Goal: Communication & Community: Answer question/provide support

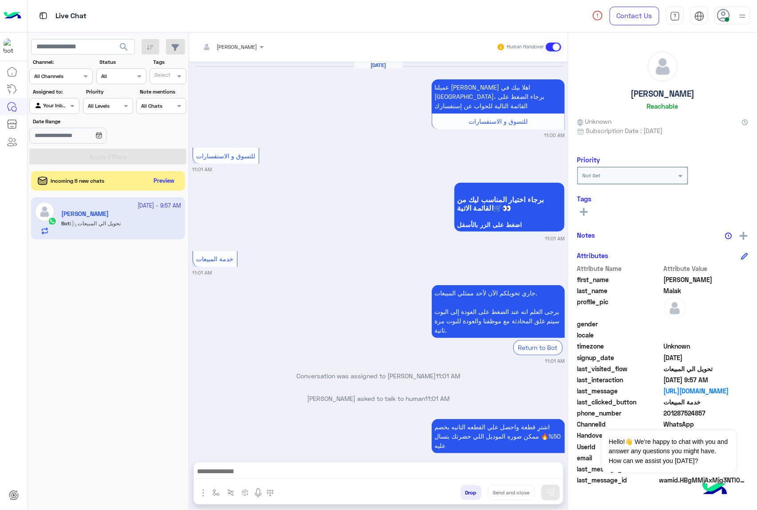
scroll to position [1412, 0]
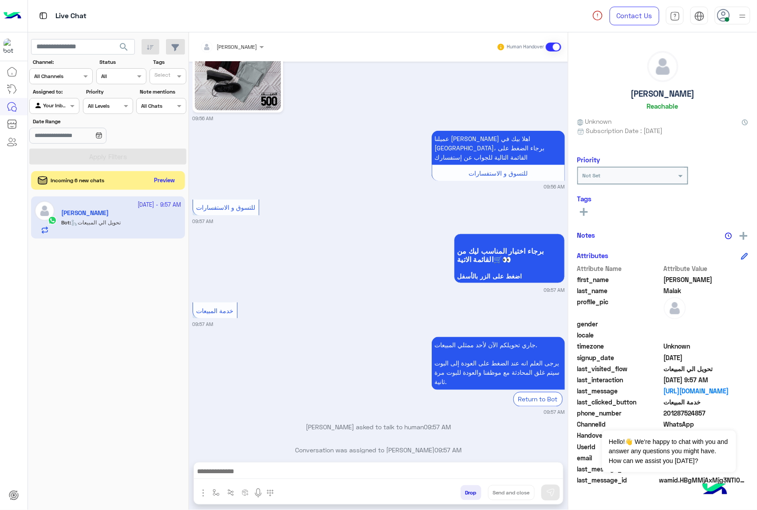
click at [159, 180] on button "Preview" at bounding box center [165, 181] width 28 height 12
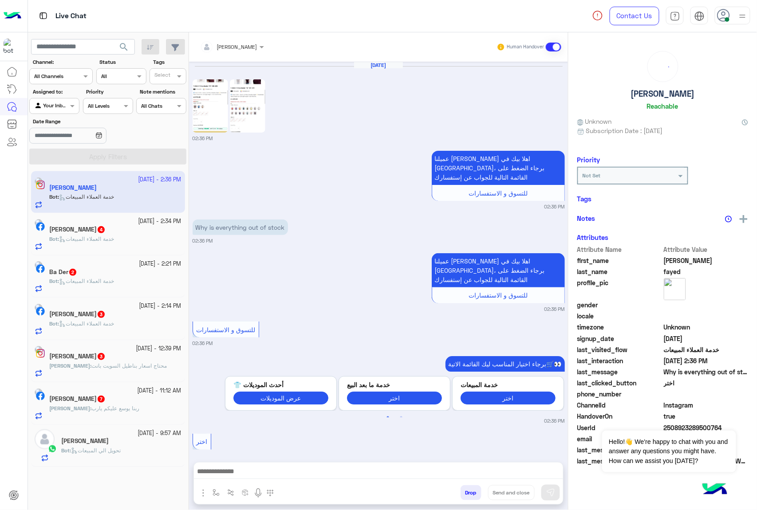
scroll to position [129, 0]
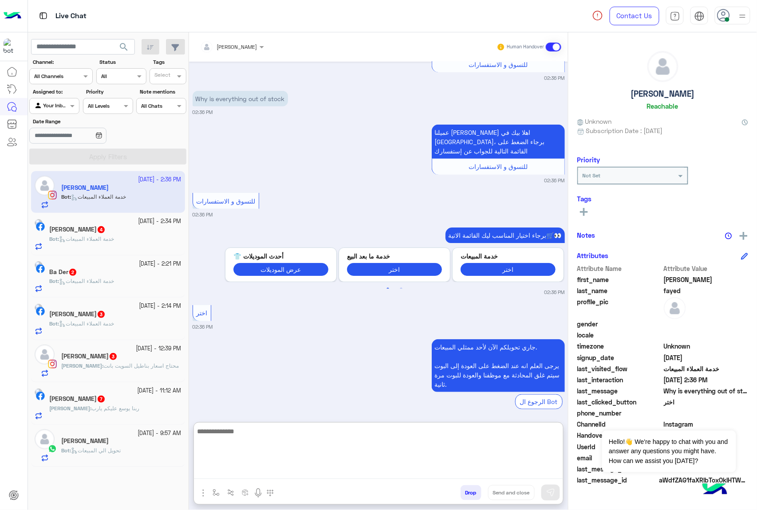
click at [258, 469] on textarea at bounding box center [378, 452] width 369 height 53
paste textarea "**********"
type textarea "**********"
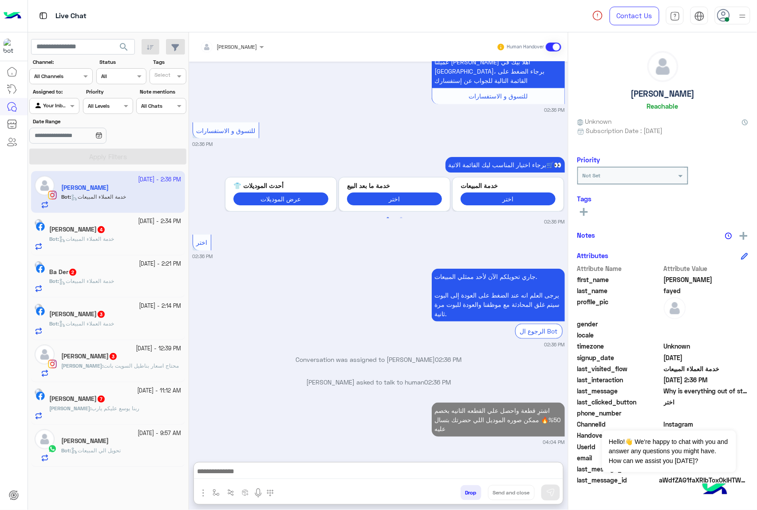
click at [105, 231] on span "4" at bounding box center [101, 229] width 7 height 7
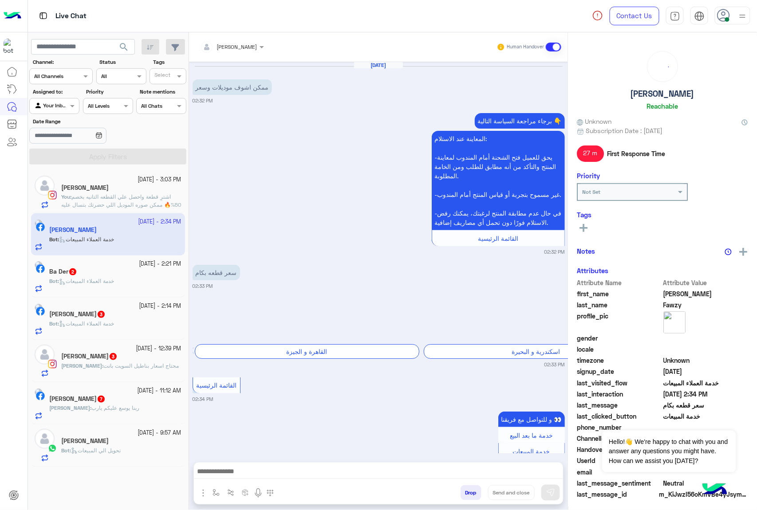
scroll to position [203, 0]
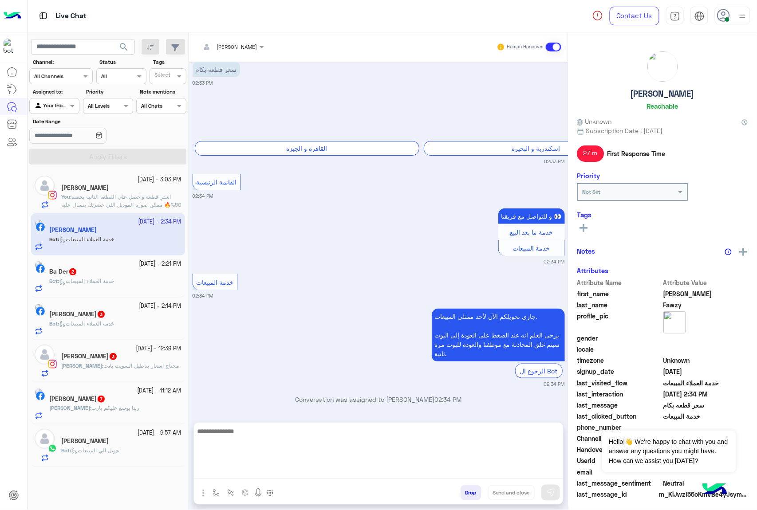
click at [248, 465] on textarea at bounding box center [378, 452] width 369 height 53
paste textarea "**********"
type textarea "**********"
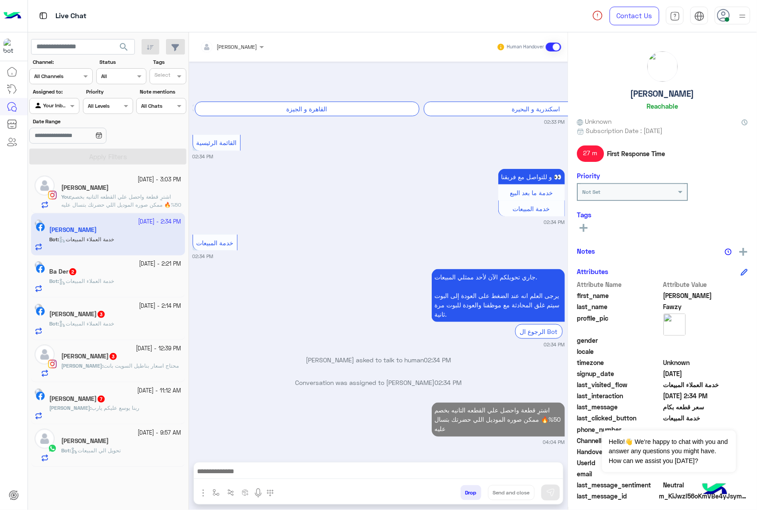
click at [84, 293] on div "Bot : خدمة العملاء المبيعات" at bounding box center [115, 285] width 132 height 16
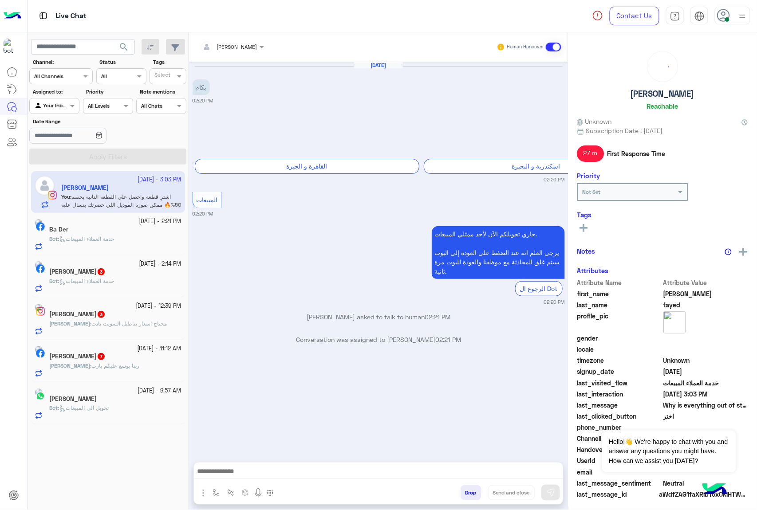
scroll to position [488, 0]
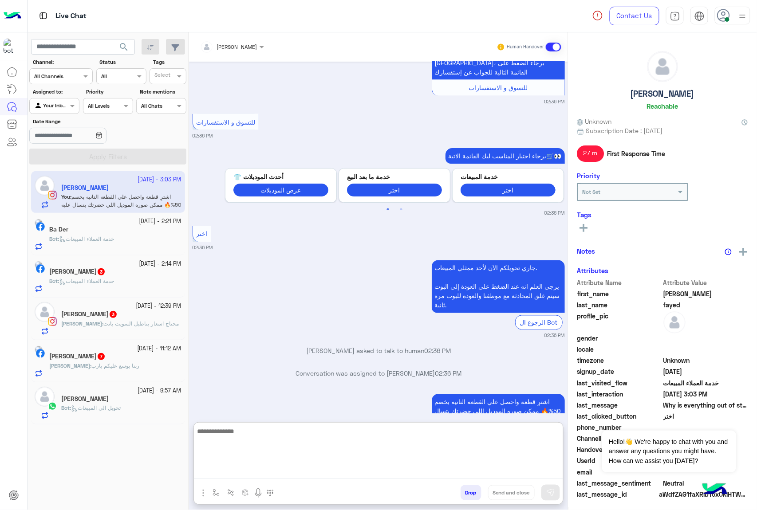
click at [230, 472] on textarea at bounding box center [378, 452] width 369 height 53
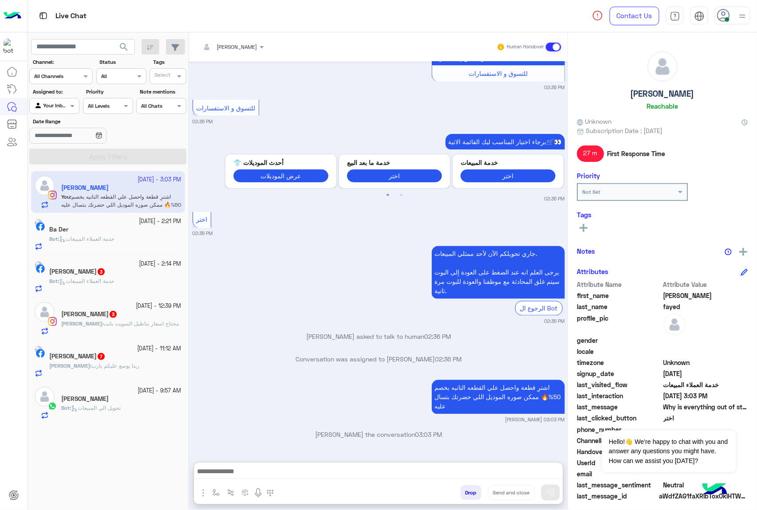
click at [114, 238] on span "خدمة العملاء المبيعات" at bounding box center [86, 239] width 55 height 7
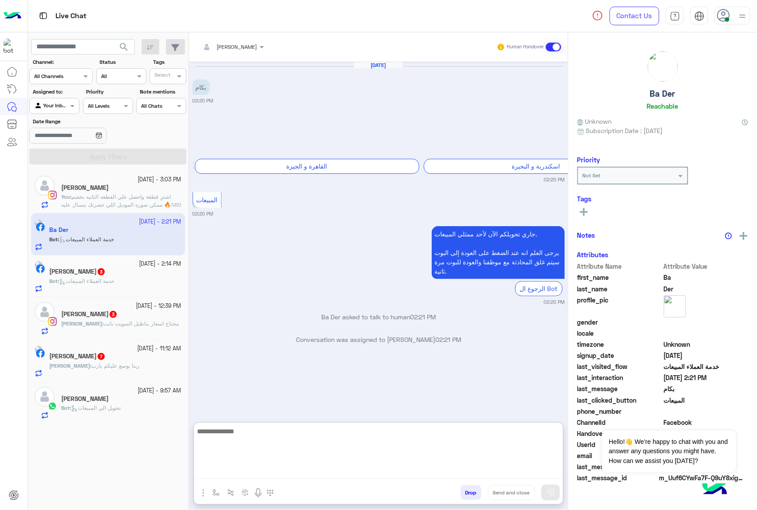
click at [283, 466] on textarea at bounding box center [378, 452] width 369 height 53
paste textarea "**********"
type textarea "**********"
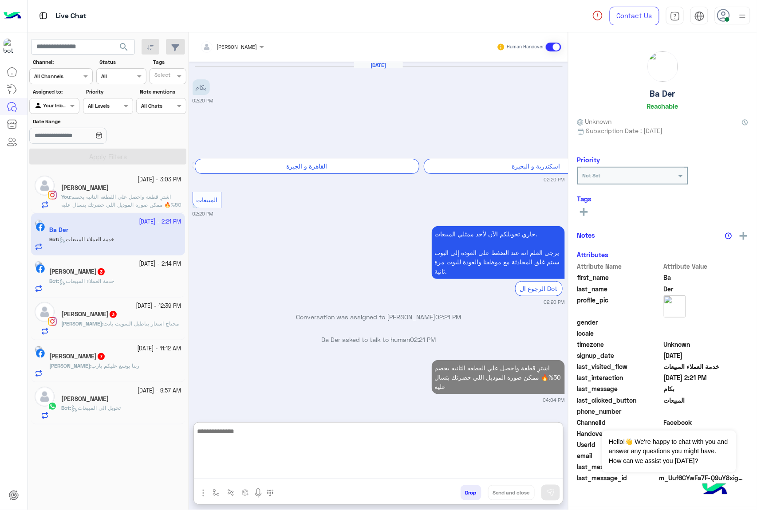
scroll to position [1, 0]
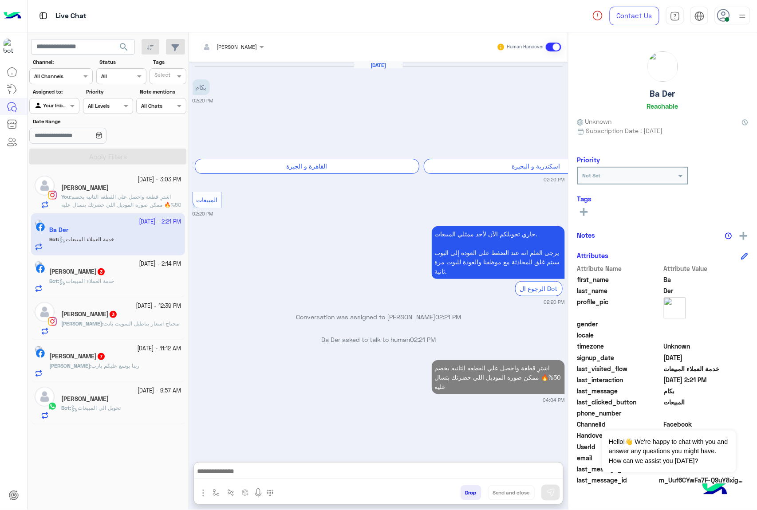
click at [85, 286] on div "search Channel: Channel All Channels Status Channel All Tags Select Assigned to…" at bounding box center [108, 272] width 161 height 481
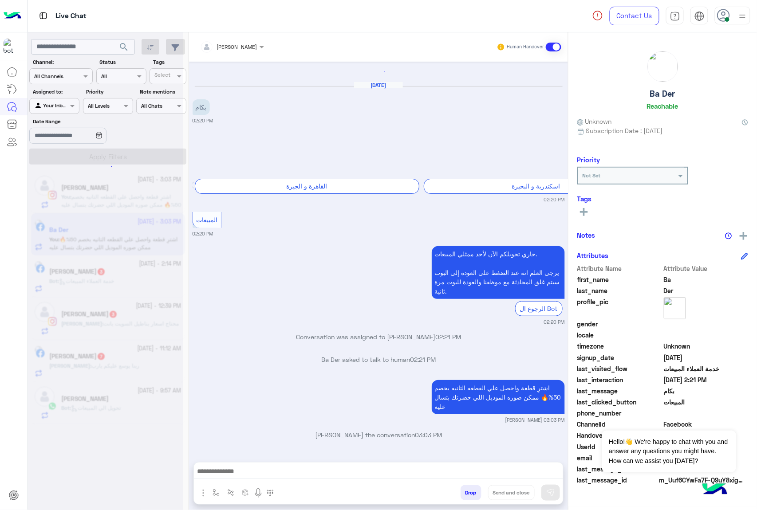
scroll to position [0, 0]
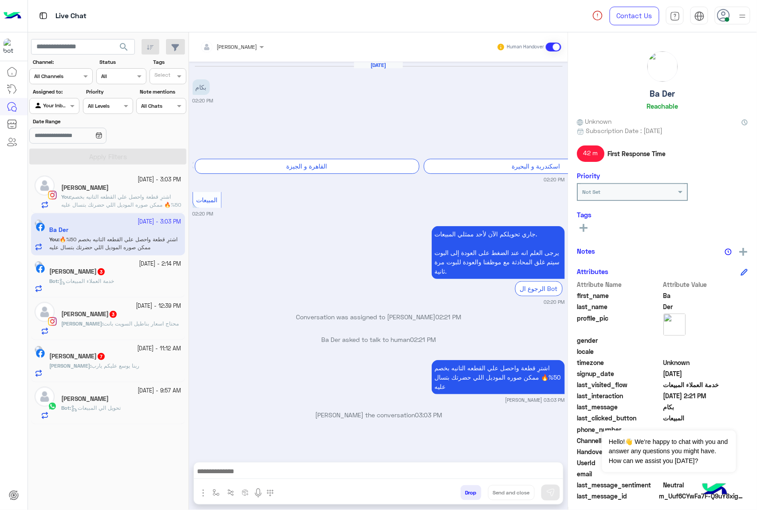
click at [106, 273] on h5 "[PERSON_NAME] 3" at bounding box center [77, 272] width 56 height 8
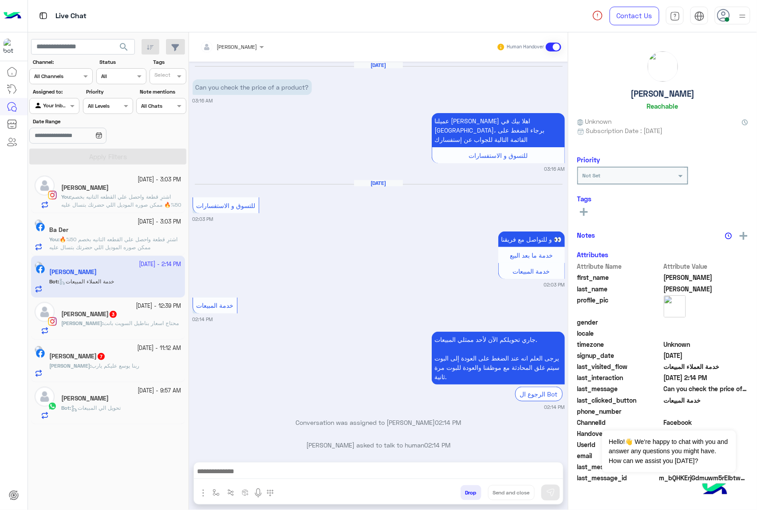
scroll to position [2, 0]
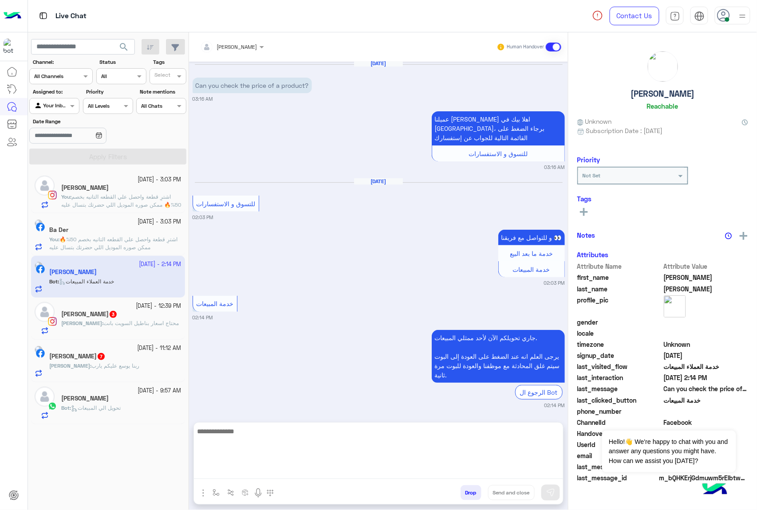
click at [244, 476] on textarea at bounding box center [378, 452] width 369 height 53
paste textarea "**********"
type textarea "**********"
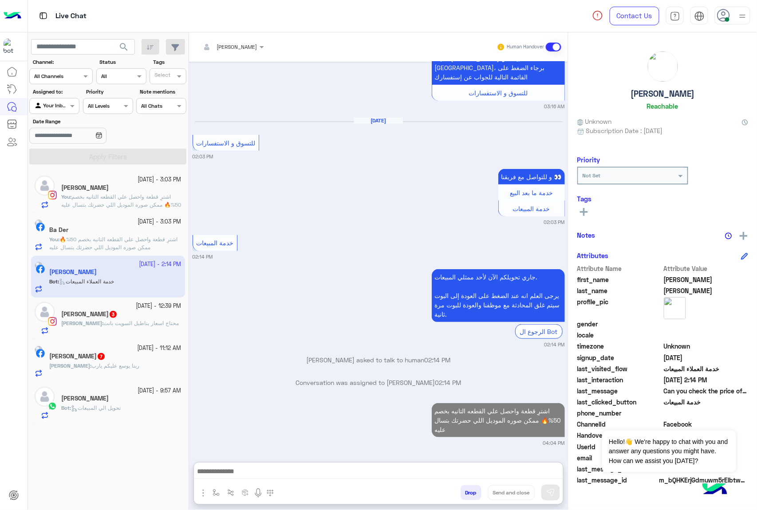
click at [117, 316] on span "3" at bounding box center [113, 314] width 7 height 7
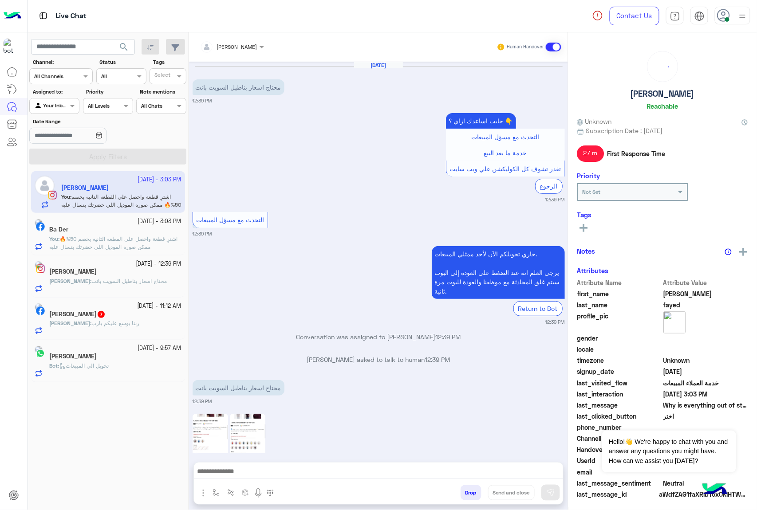
scroll to position [539, 0]
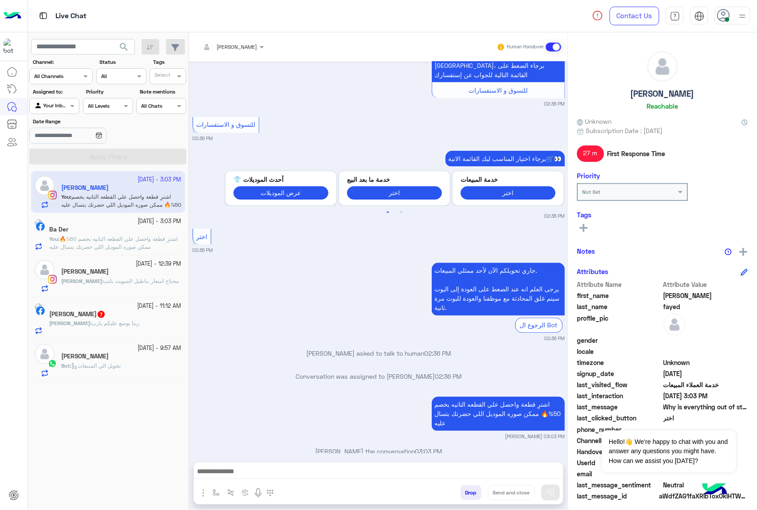
click at [115, 279] on span "محتاج اسعار بناطيل السويت بانت" at bounding box center [140, 281] width 75 height 7
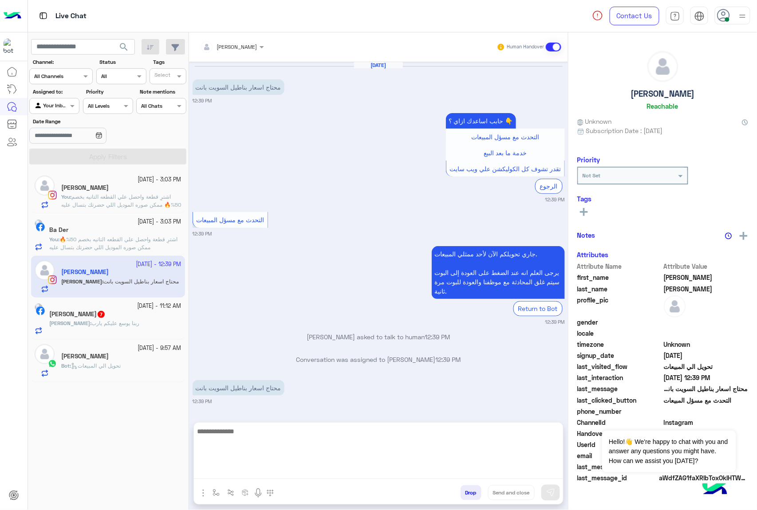
click at [231, 471] on textarea at bounding box center [378, 452] width 369 height 53
paste textarea "**********"
type textarea "**********"
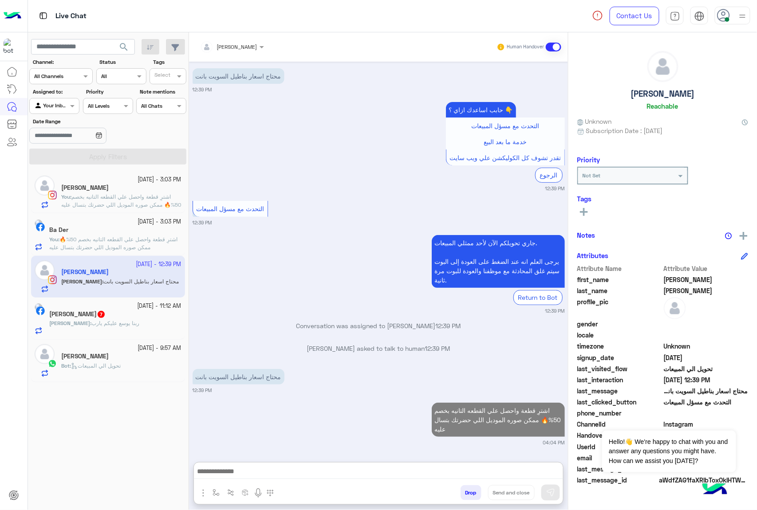
click at [134, 320] on div "[PERSON_NAME] 7" at bounding box center [115, 315] width 132 height 9
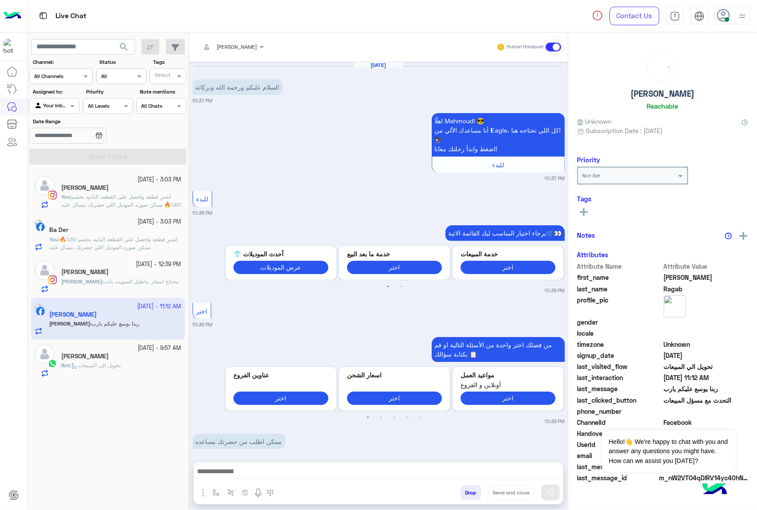
scroll to position [1094, 0]
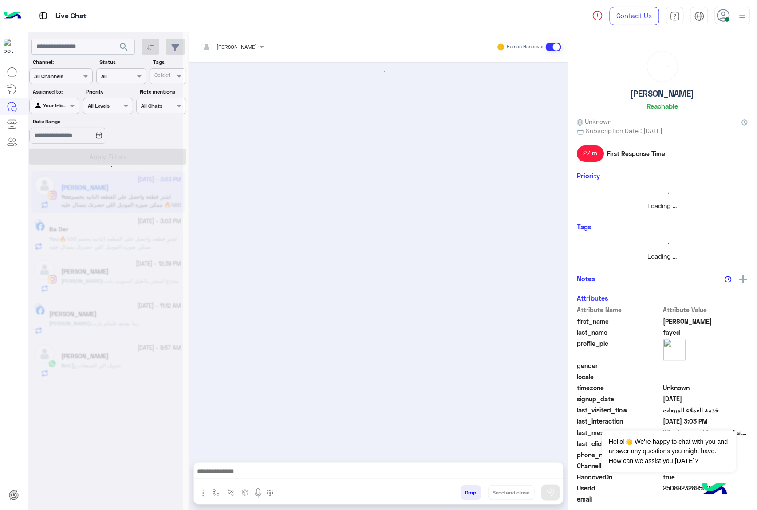
scroll to position [204, 0]
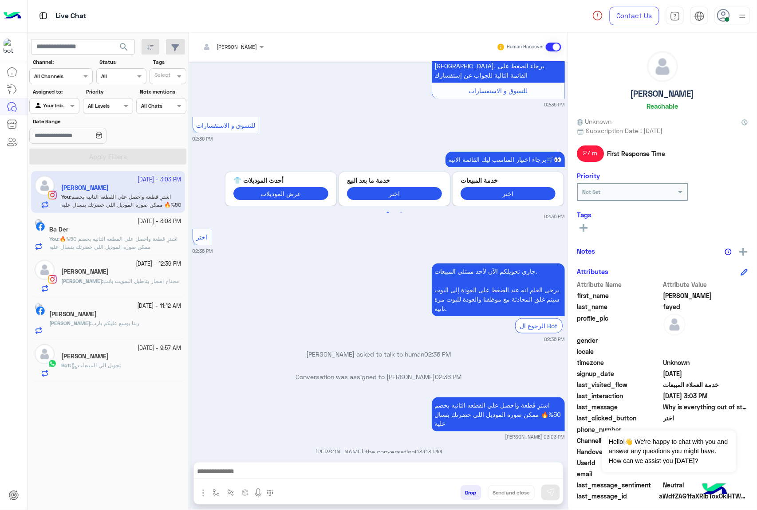
click at [111, 311] on div "[PERSON_NAME]" at bounding box center [115, 315] width 132 height 9
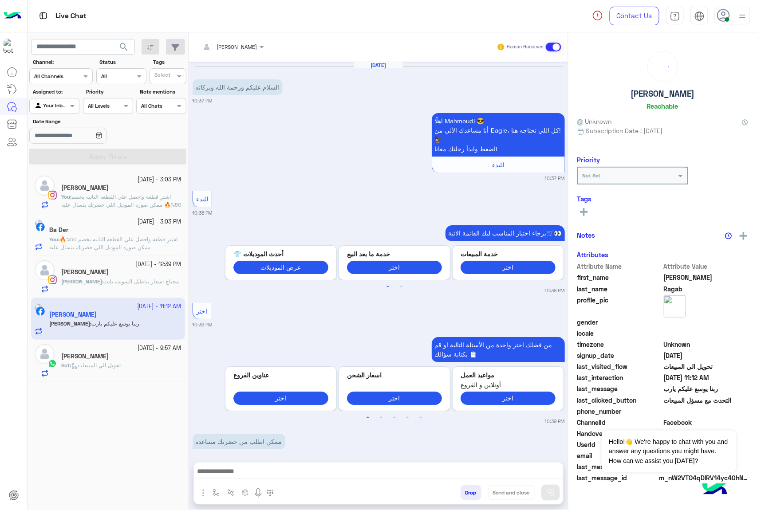
scroll to position [1094, 0]
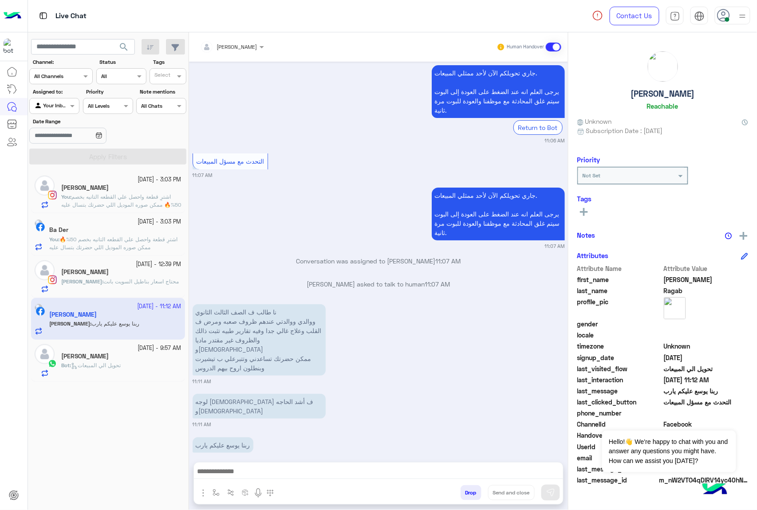
click at [236, 49] on span "[PERSON_NAME]" at bounding box center [237, 46] width 40 height 7
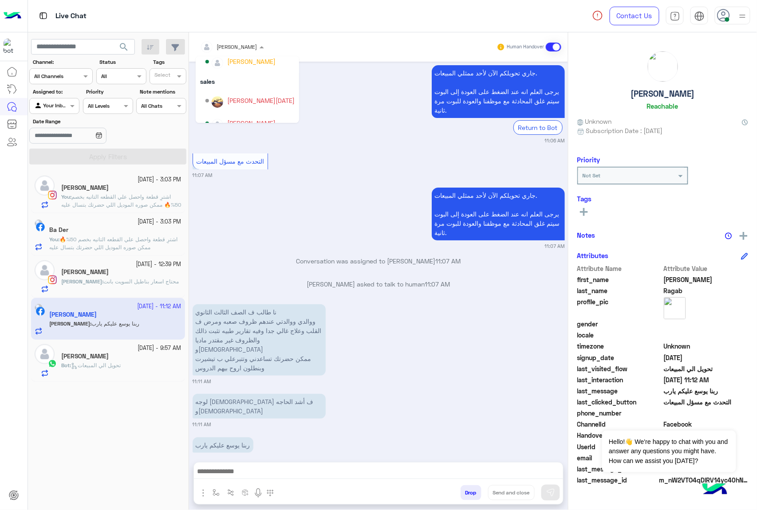
scroll to position [57, 0]
click at [240, 86] on div "[PERSON_NAME][DATE]" at bounding box center [260, 88] width 67 height 9
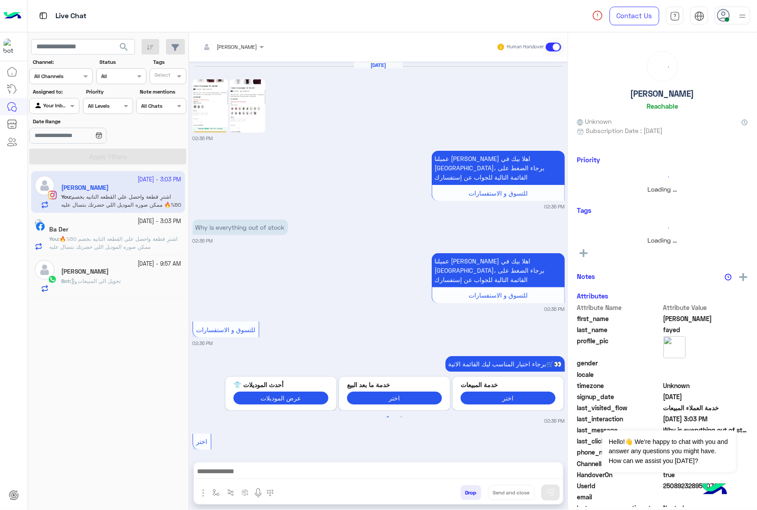
scroll to position [204, 0]
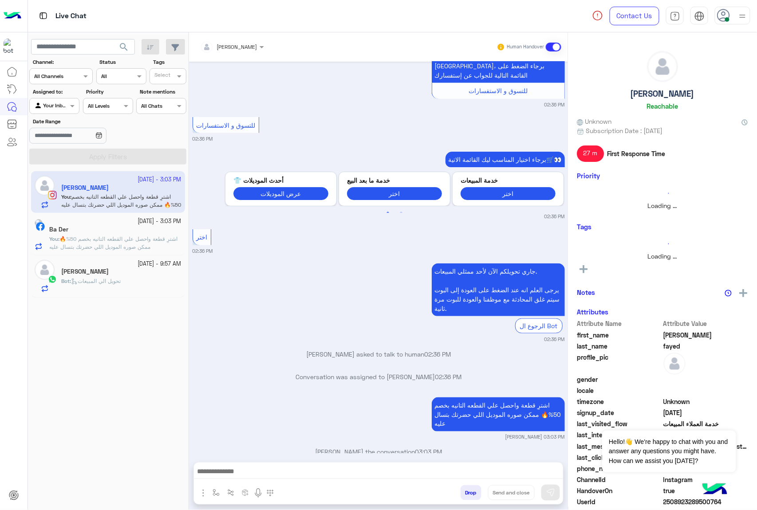
click at [114, 281] on span "تحويل الي المبيعات" at bounding box center [96, 281] width 50 height 7
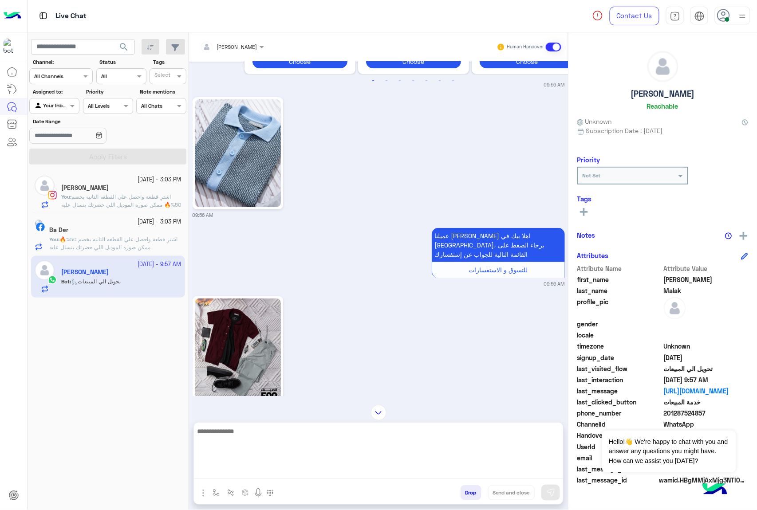
click at [238, 473] on textarea at bounding box center [378, 452] width 369 height 53
type textarea "*********"
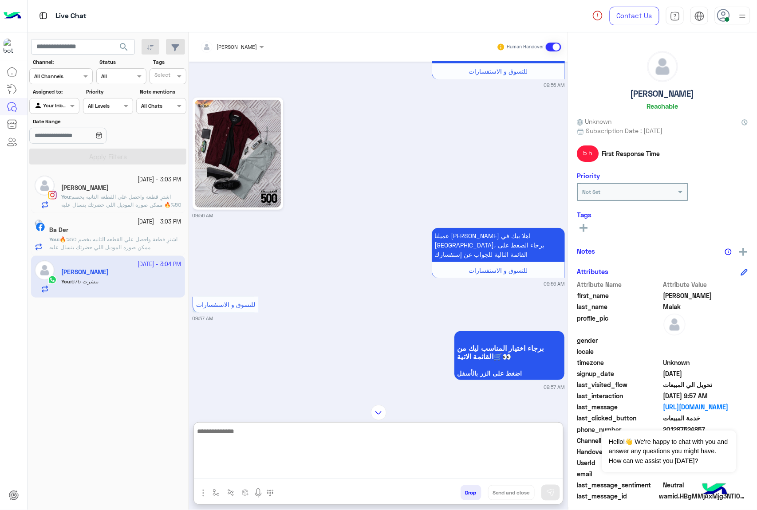
scroll to position [1131, 0]
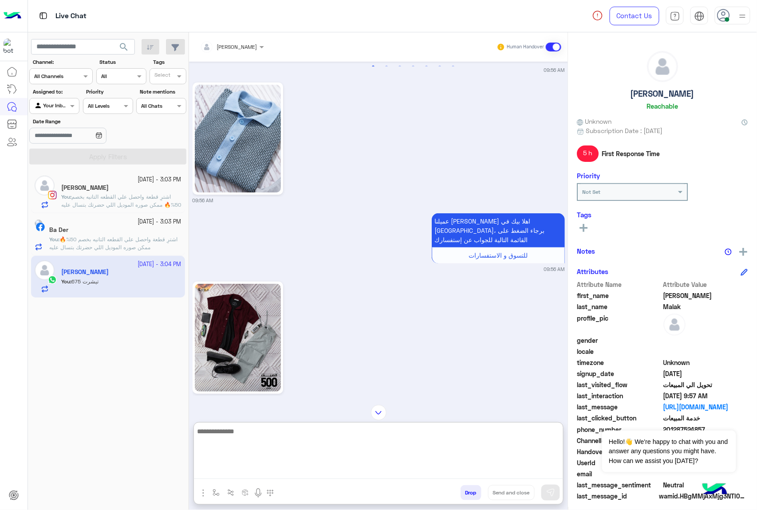
click at [259, 440] on textarea at bounding box center [378, 452] width 369 height 53
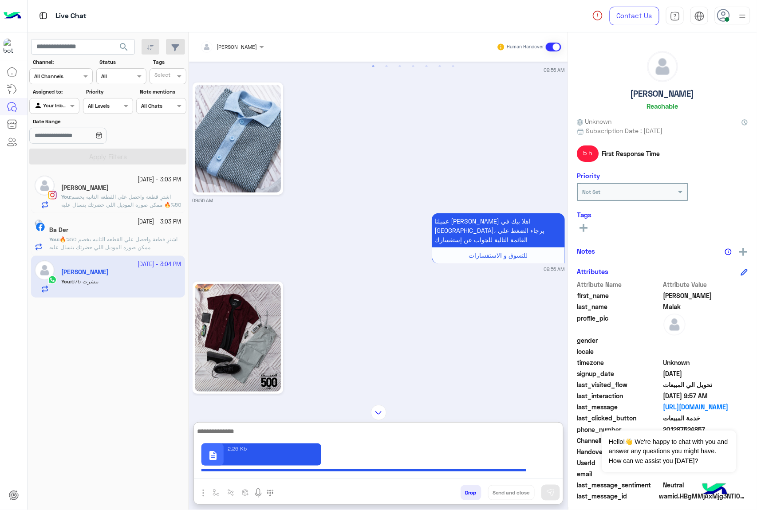
scroll to position [1509, 0]
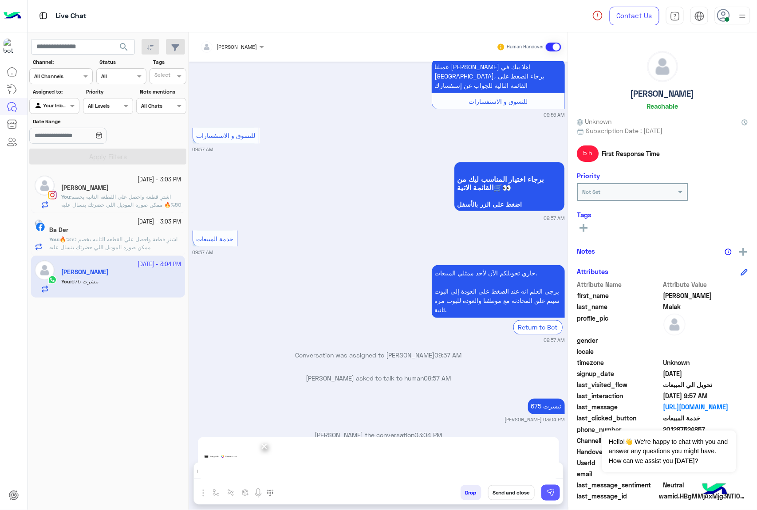
click at [556, 485] on button at bounding box center [550, 493] width 19 height 16
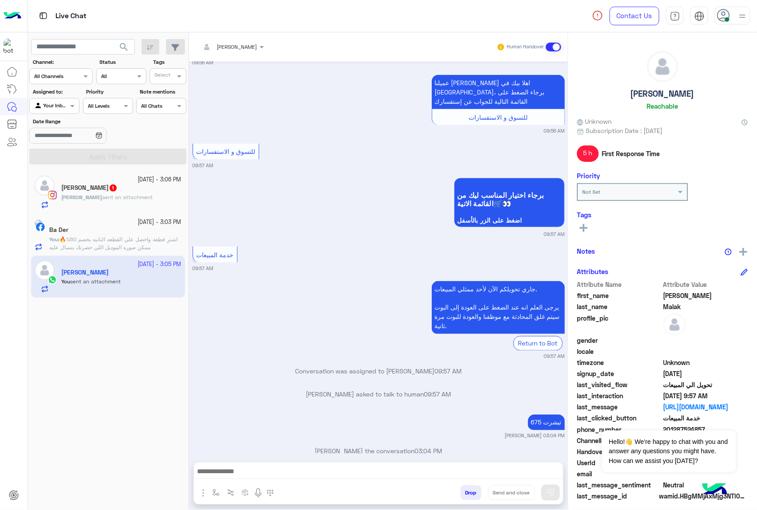
scroll to position [1595, 0]
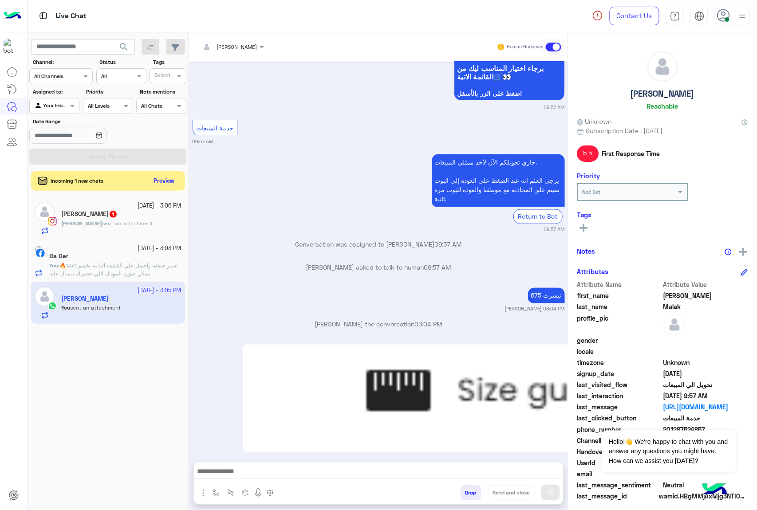
click at [86, 218] on h5 "[PERSON_NAME] 1" at bounding box center [89, 214] width 56 height 8
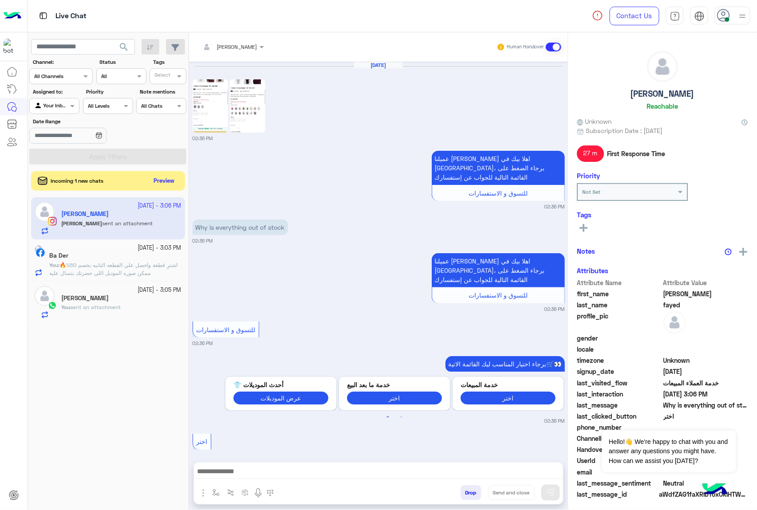
scroll to position [276, 0]
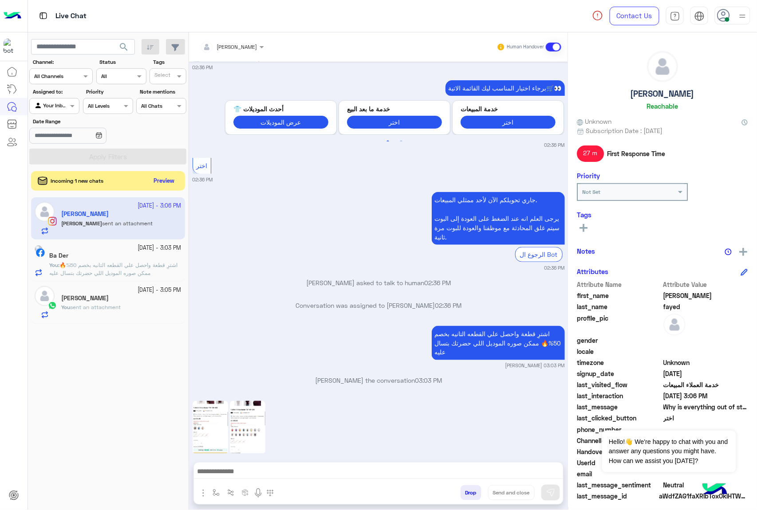
click at [241, 418] on img at bounding box center [247, 427] width 35 height 53
click at [210, 421] on img at bounding box center [210, 427] width 35 height 53
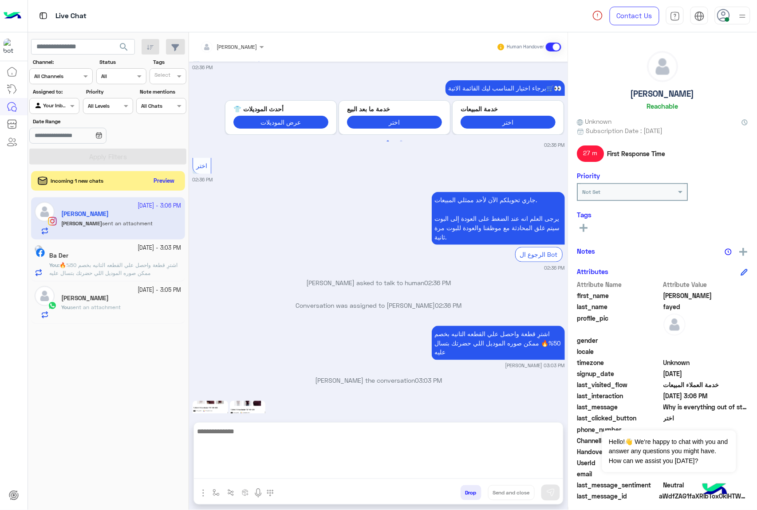
click at [244, 473] on textarea at bounding box center [378, 452] width 369 height 53
type textarea "*****"
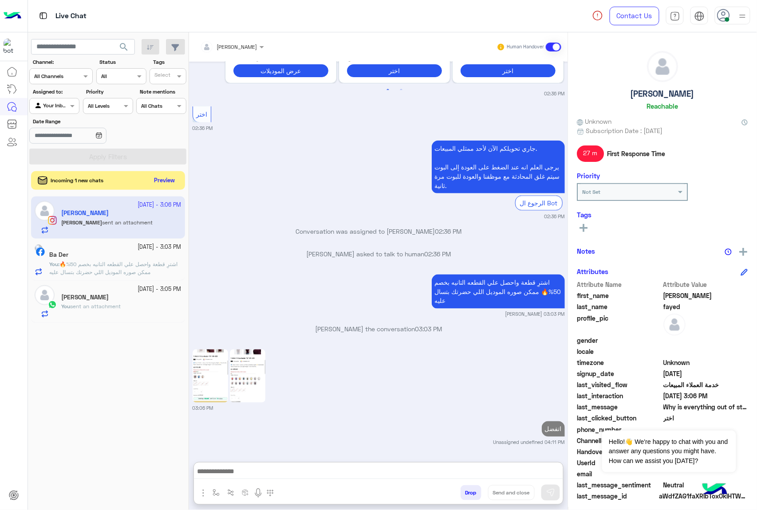
click at [161, 179] on button "Preview" at bounding box center [165, 181] width 28 height 12
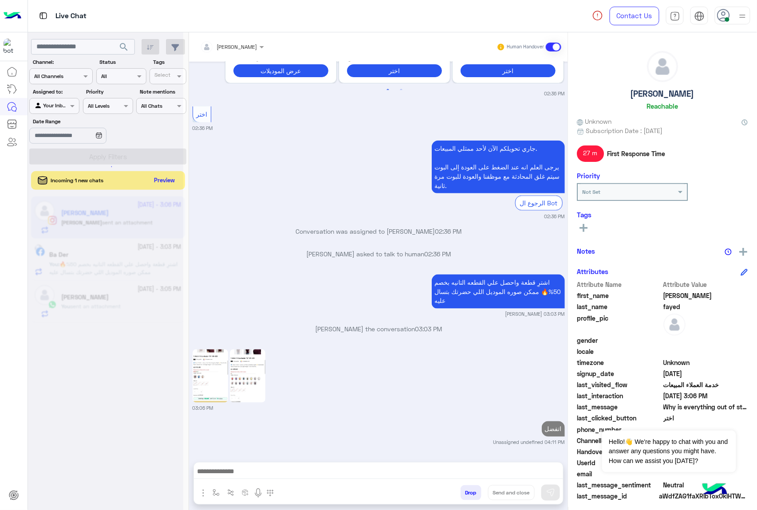
scroll to position [310, 0]
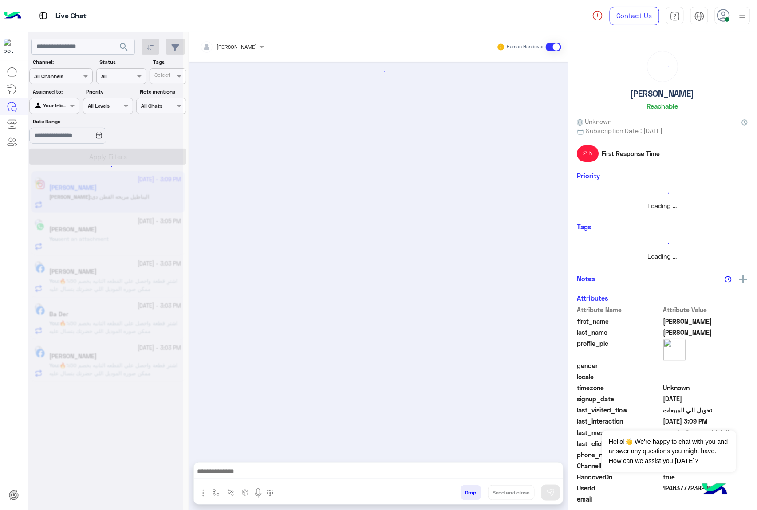
scroll to position [102, 0]
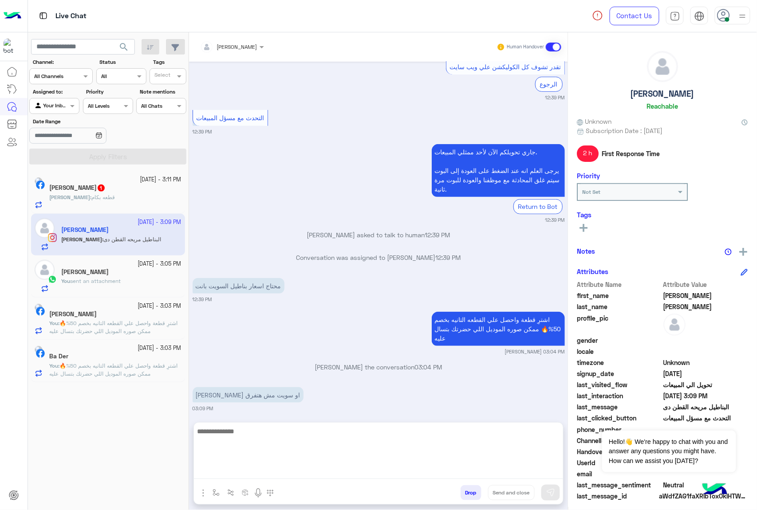
click at [269, 468] on textarea at bounding box center [378, 452] width 369 height 53
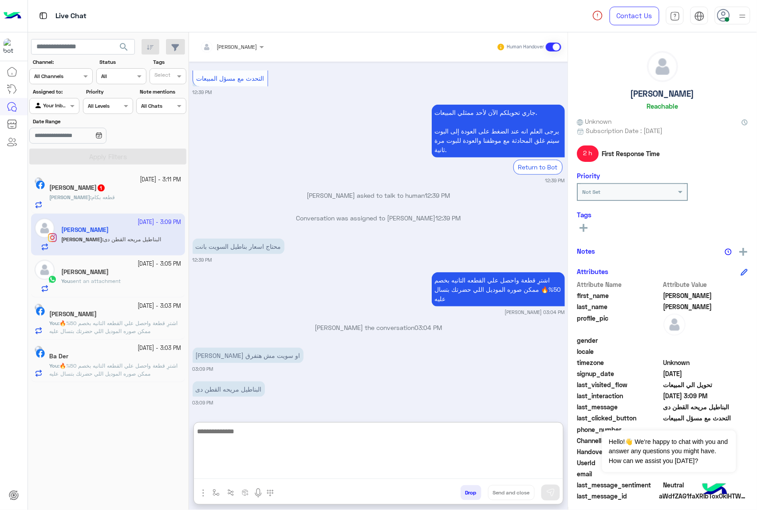
paste textarea "**********"
type textarea "**********"
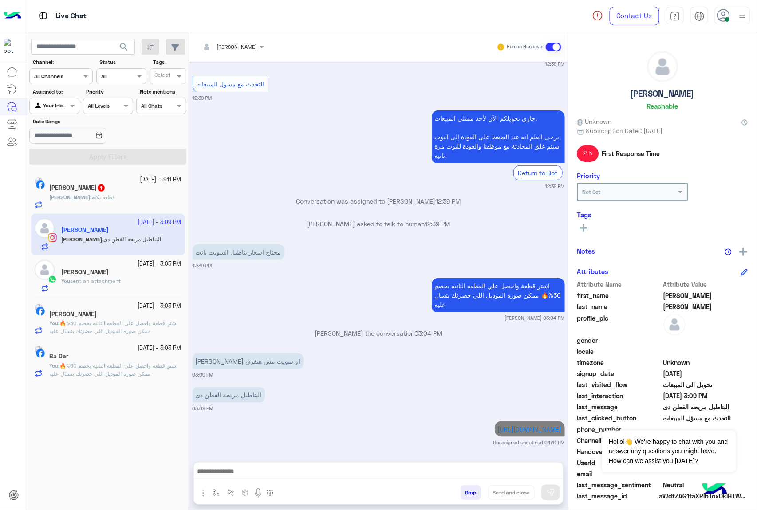
click at [93, 192] on h5 "[PERSON_NAME] 1" at bounding box center [77, 188] width 56 height 8
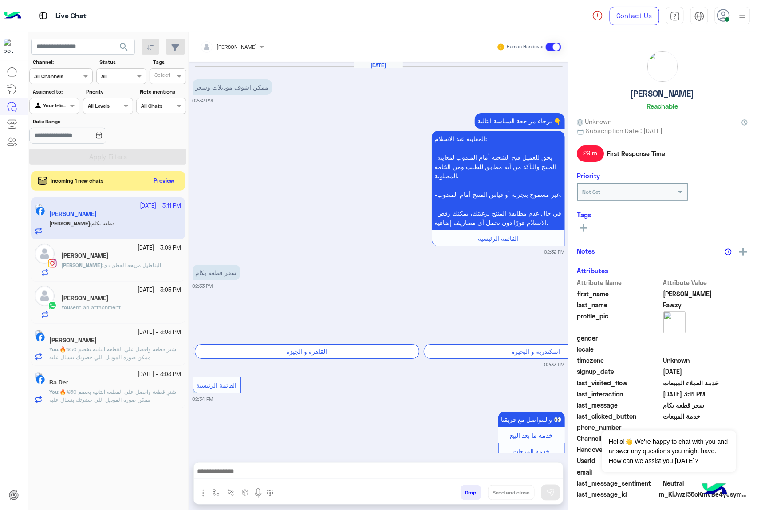
scroll to position [313, 0]
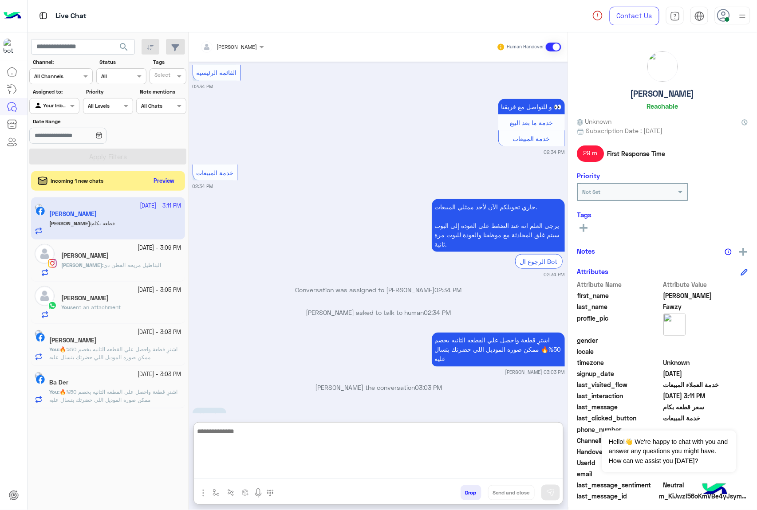
click at [271, 468] on textarea at bounding box center [378, 452] width 369 height 53
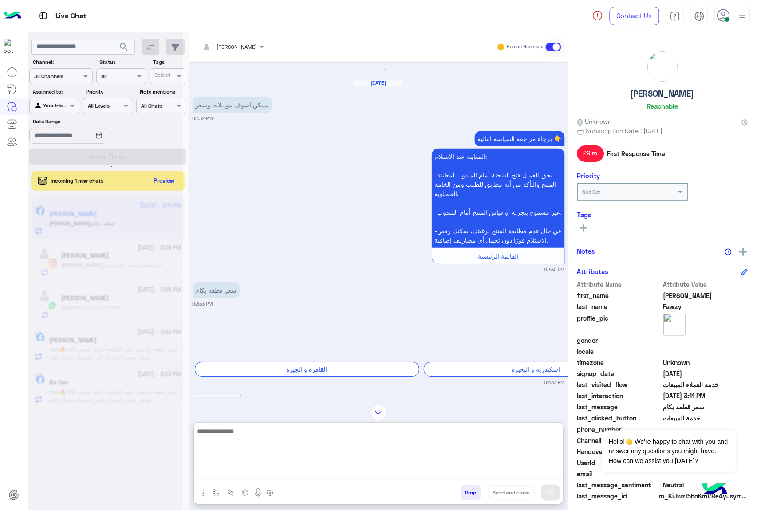
scroll to position [0, 0]
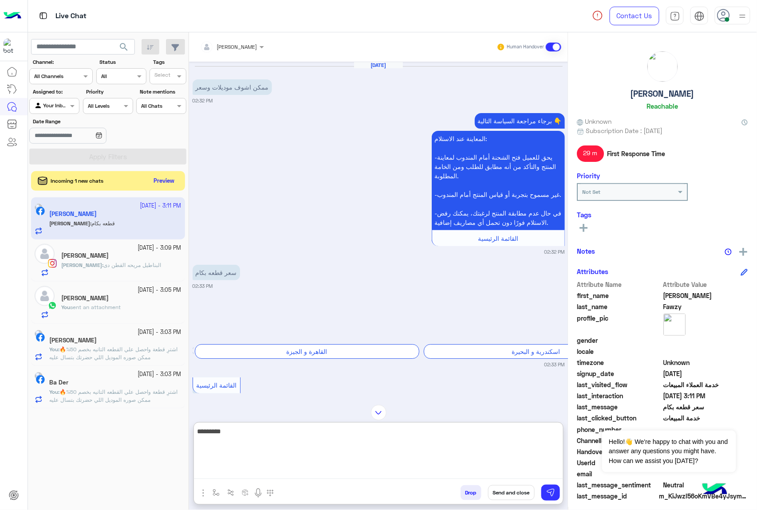
type textarea "*********"
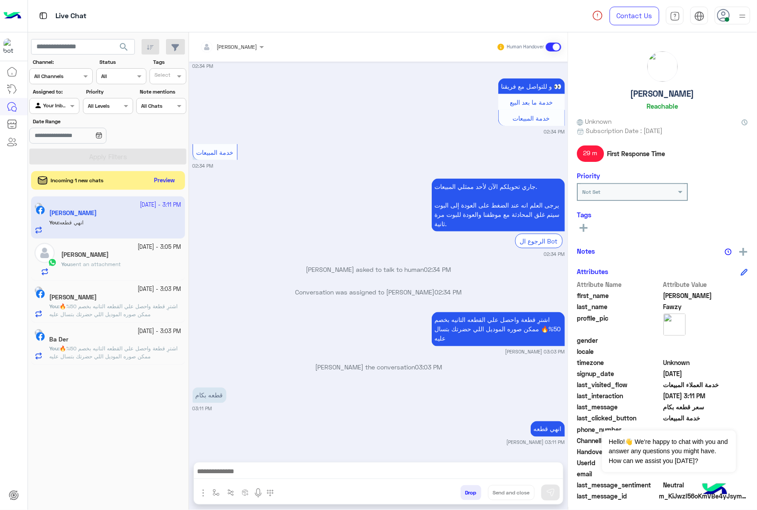
scroll to position [346, 0]
click at [172, 183] on button "Preview" at bounding box center [165, 181] width 28 height 12
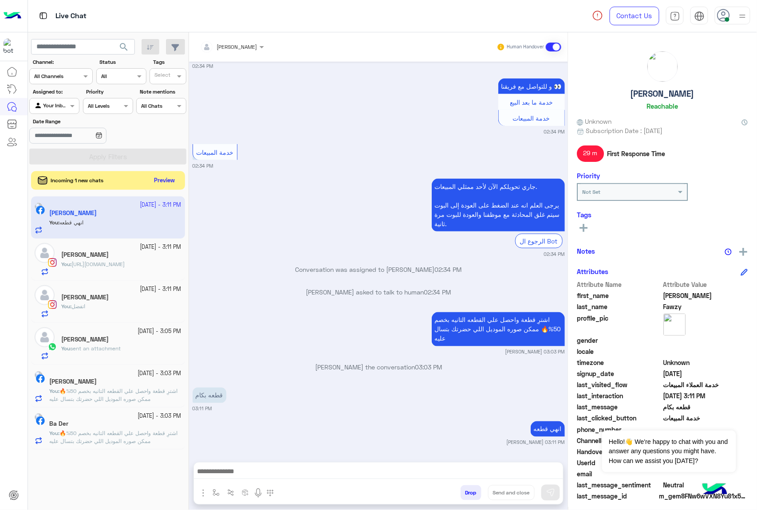
click at [172, 178] on button "Preview" at bounding box center [165, 181] width 28 height 12
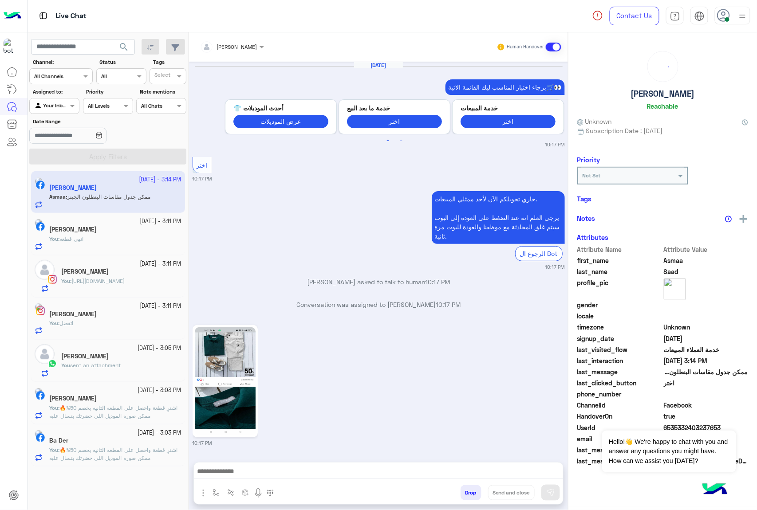
scroll to position [1067, 0]
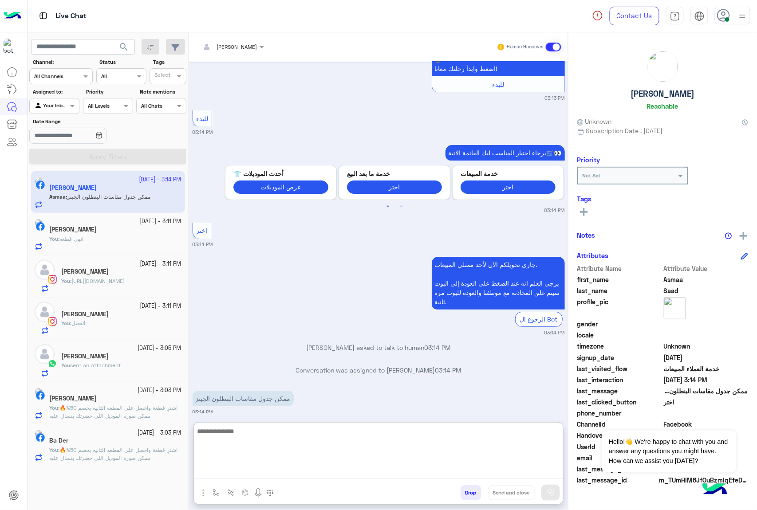
click at [232, 476] on textarea at bounding box center [378, 452] width 369 height 53
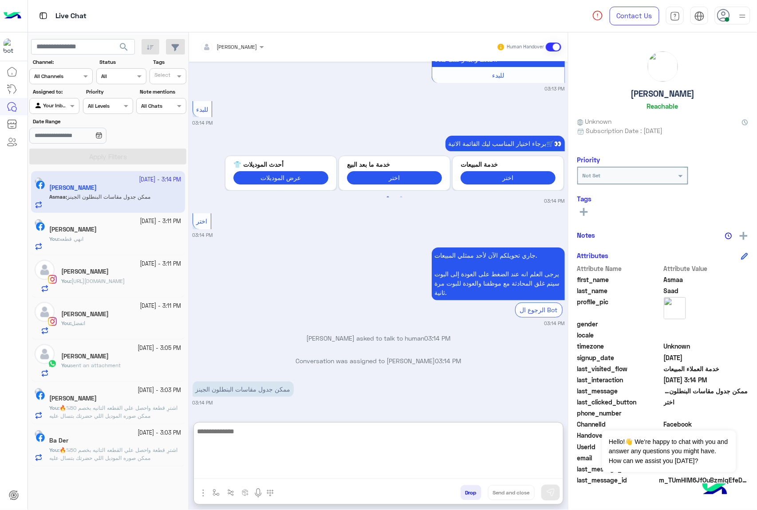
scroll to position [1107, 0]
type textarea "**********"
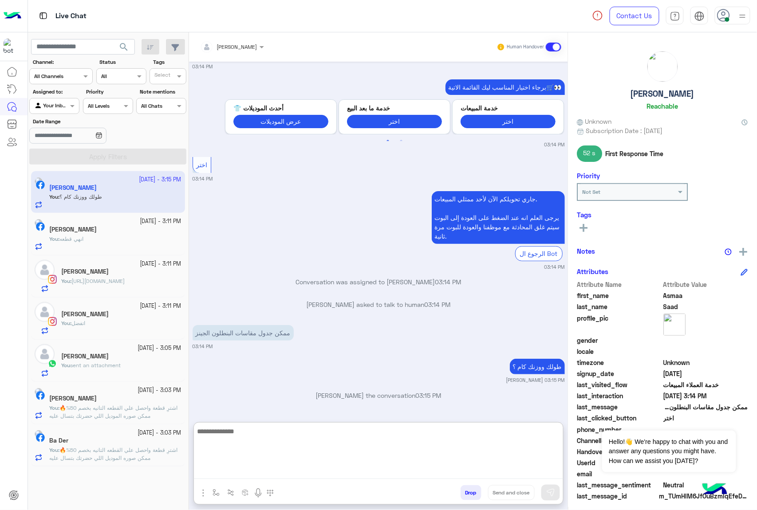
scroll to position [1164, 0]
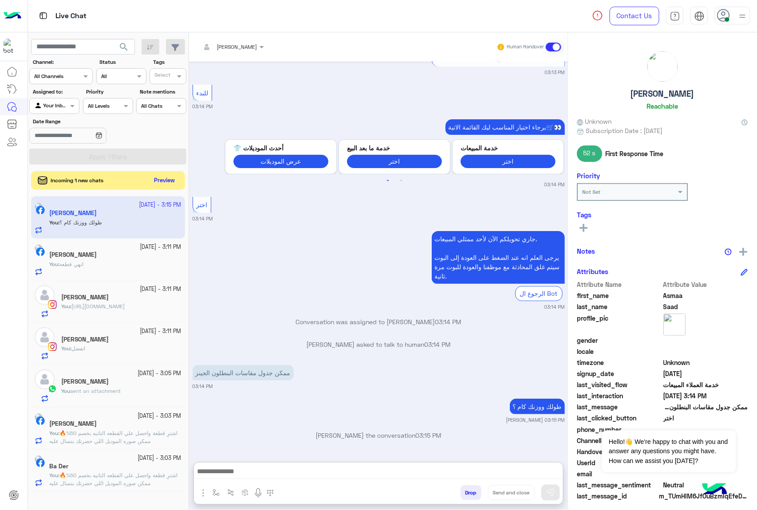
click at [163, 181] on button "Preview" at bounding box center [165, 181] width 28 height 12
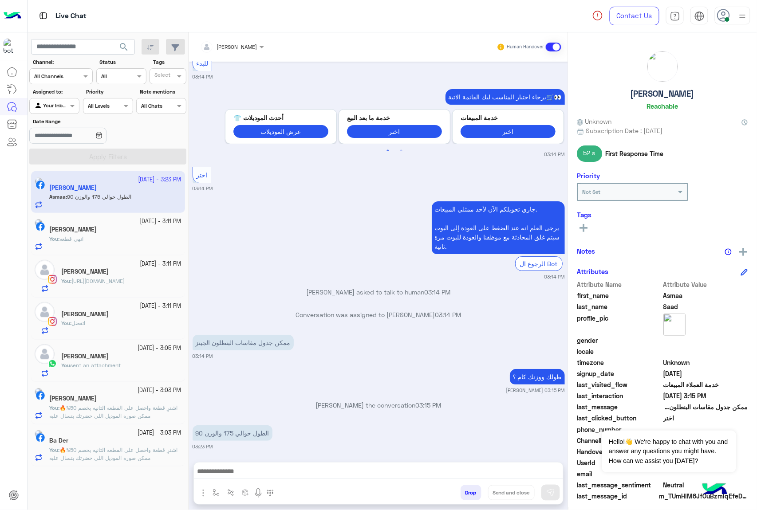
scroll to position [1045, 0]
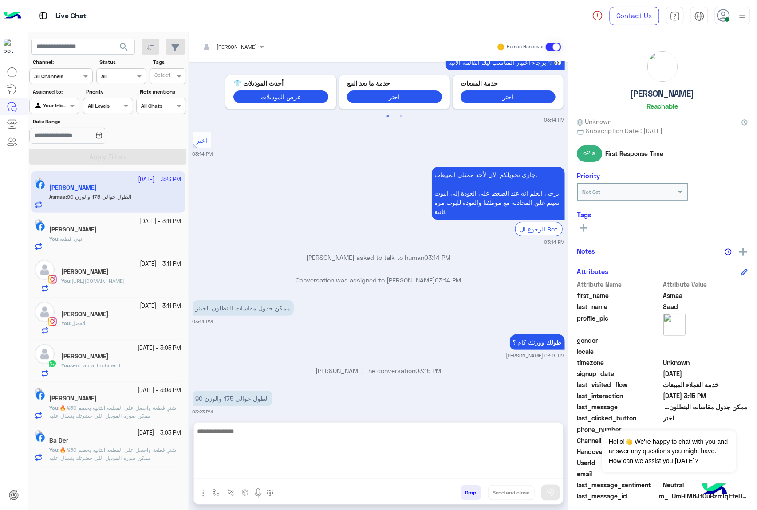
click at [281, 475] on textarea at bounding box center [378, 452] width 369 height 53
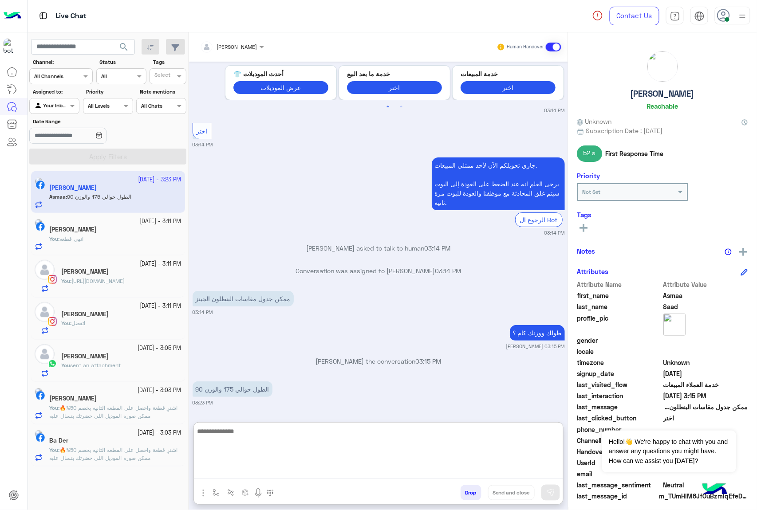
scroll to position [1085, 0]
type textarea "*"
type textarea "**********"
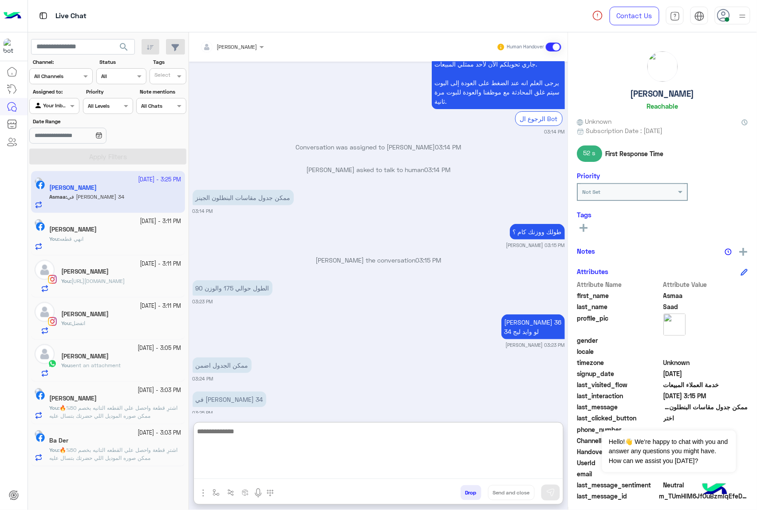
scroll to position [1196, 0]
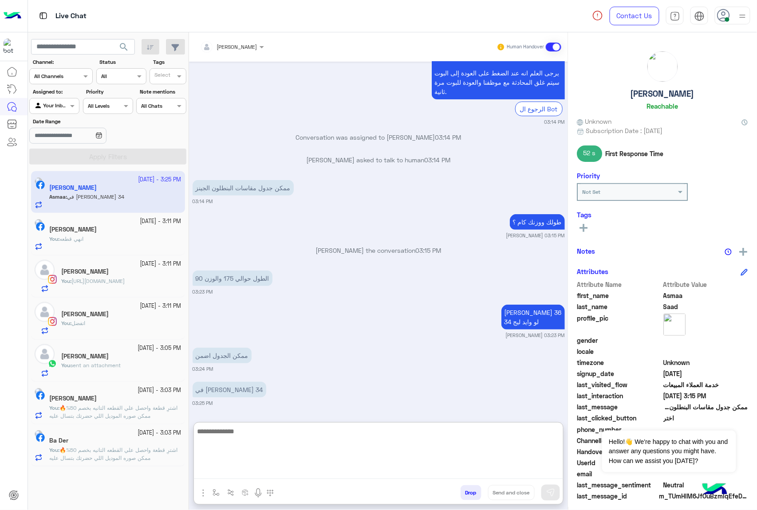
click at [254, 433] on textarea at bounding box center [378, 452] width 369 height 53
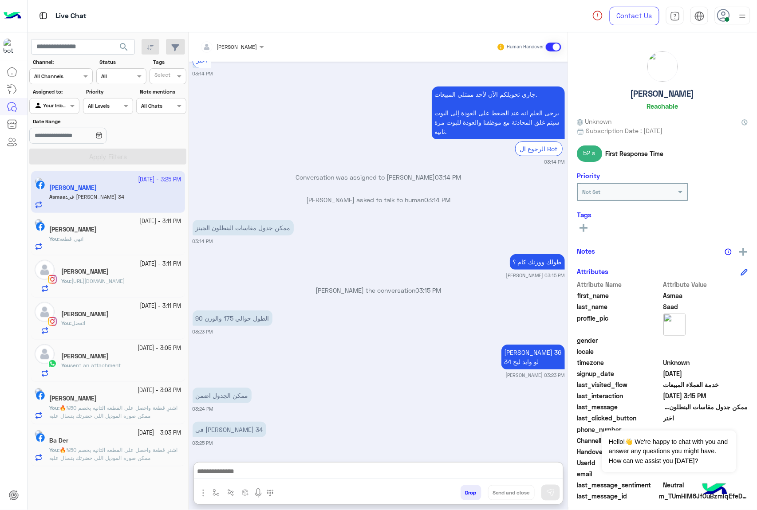
click at [206, 495] on img "button" at bounding box center [203, 493] width 11 height 11
click at [225, 472] on span "Images" at bounding box center [223, 474] width 23 height 10
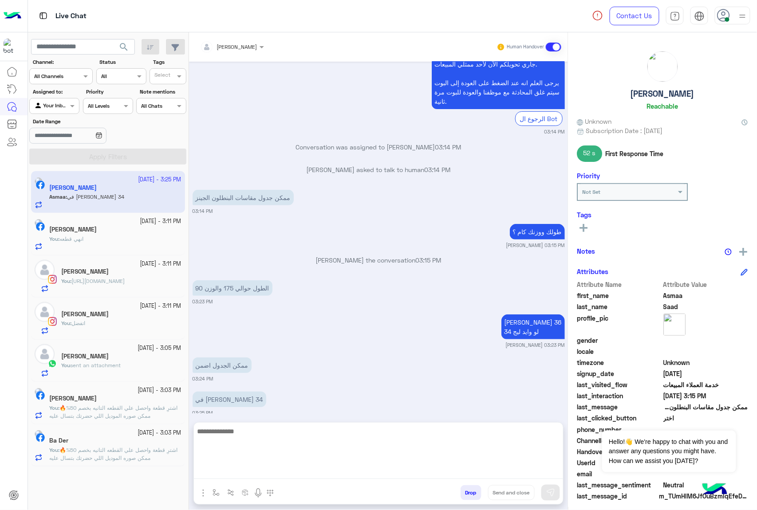
click at [222, 473] on textarea at bounding box center [378, 452] width 369 height 53
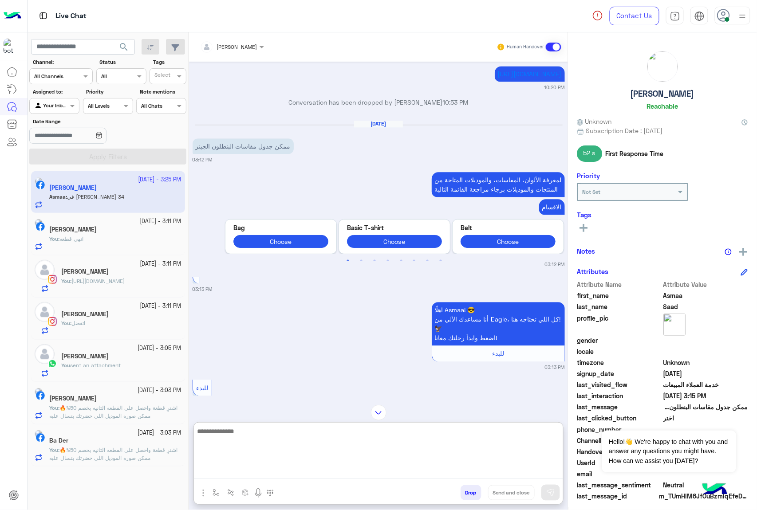
scroll to position [604, 0]
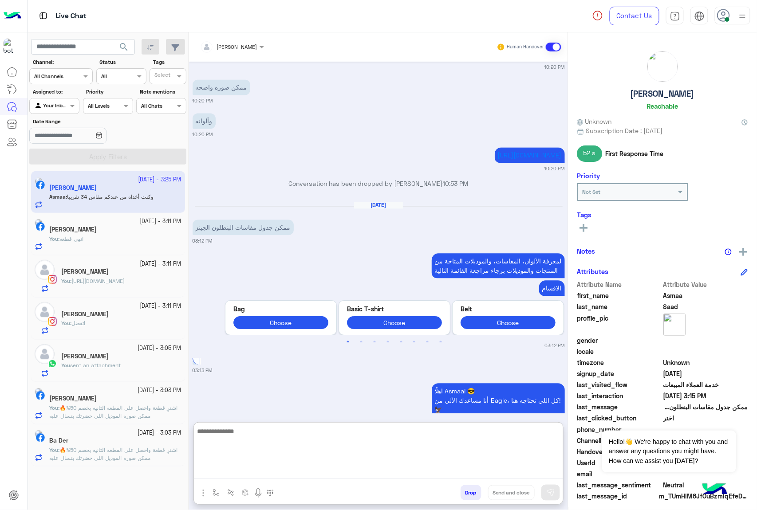
paste textarea "**********"
type textarea "**********"
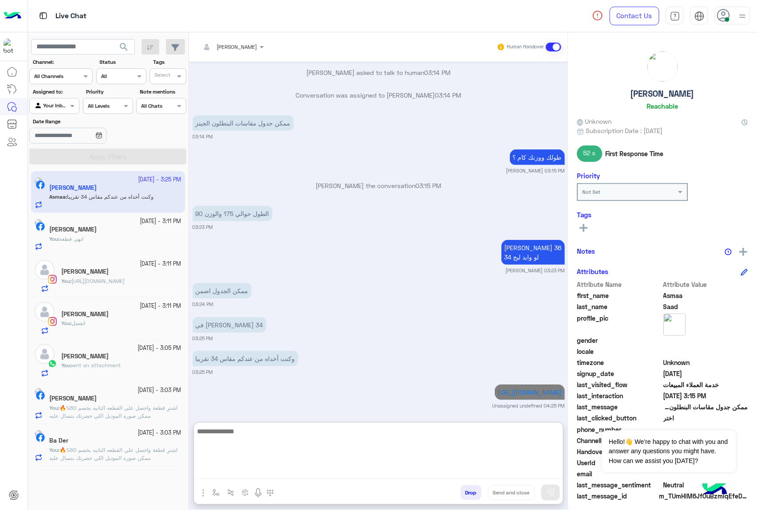
scroll to position [1264, 0]
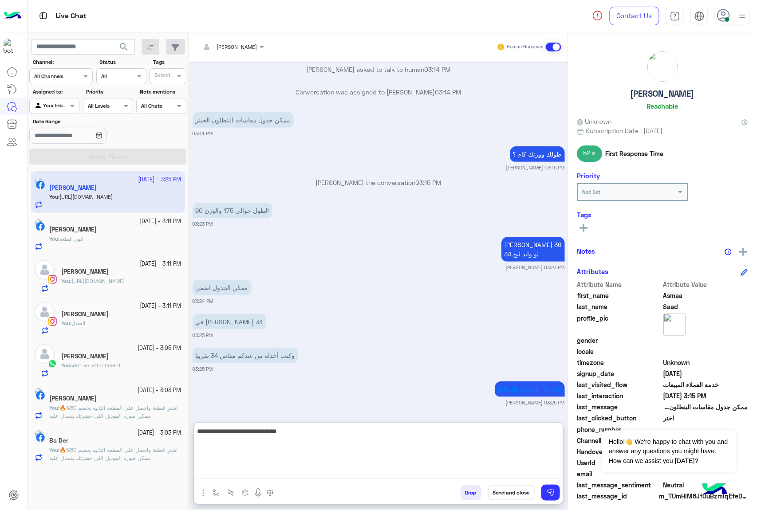
type textarea "**********"
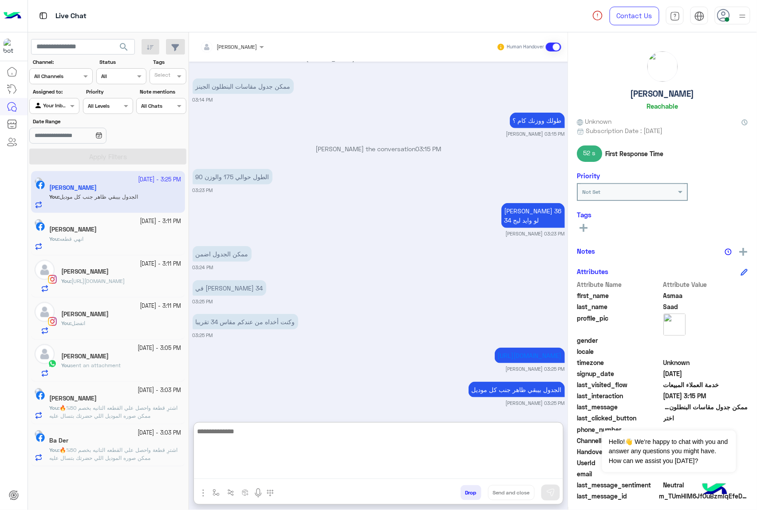
scroll to position [1331, 0]
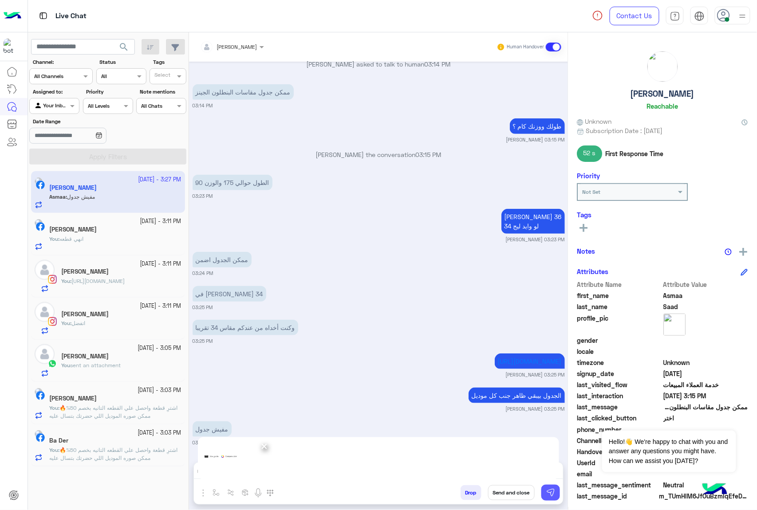
click at [547, 488] on img at bounding box center [550, 492] width 9 height 9
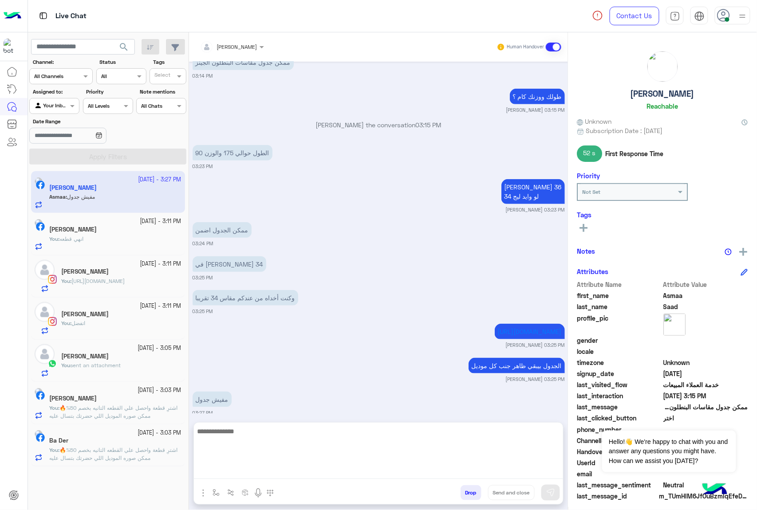
click at [240, 476] on textarea at bounding box center [378, 452] width 369 height 53
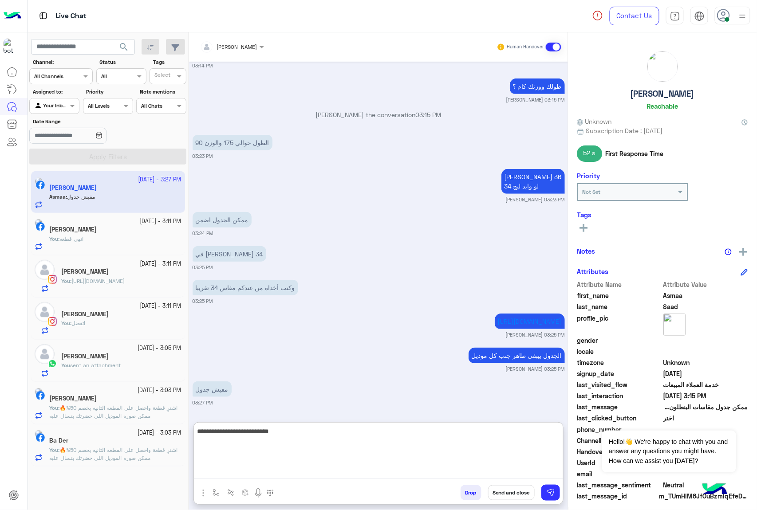
scroll to position [1458, 0]
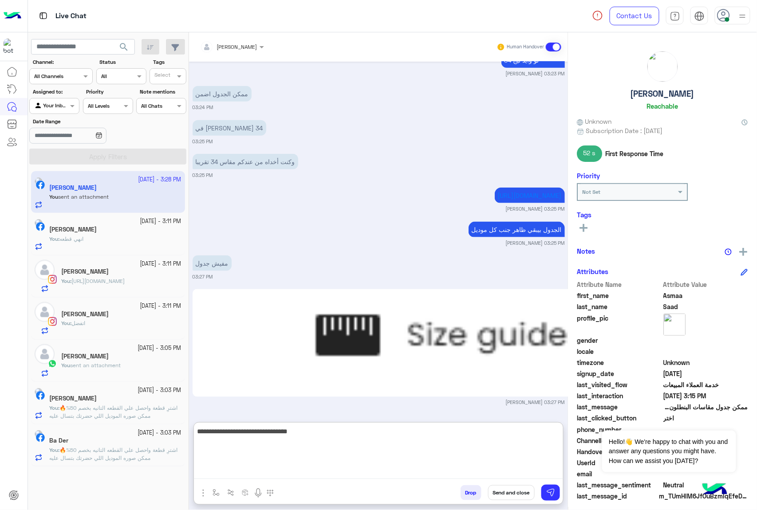
type textarea "**********"
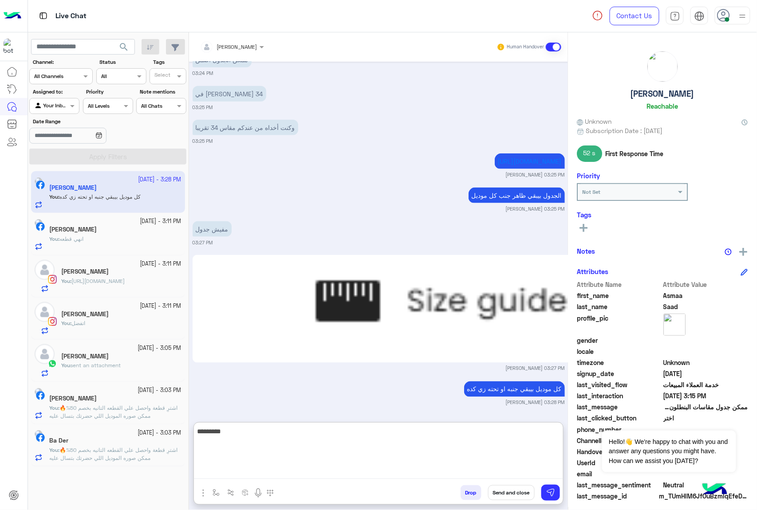
type textarea "**********"
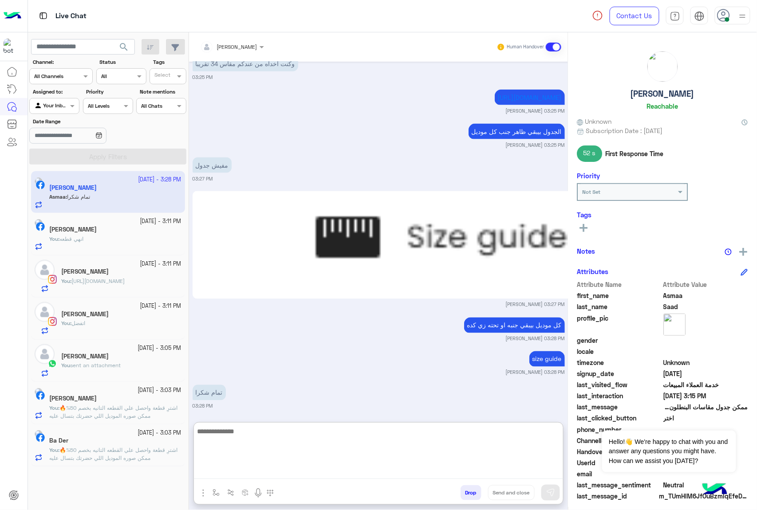
scroll to position [1559, 0]
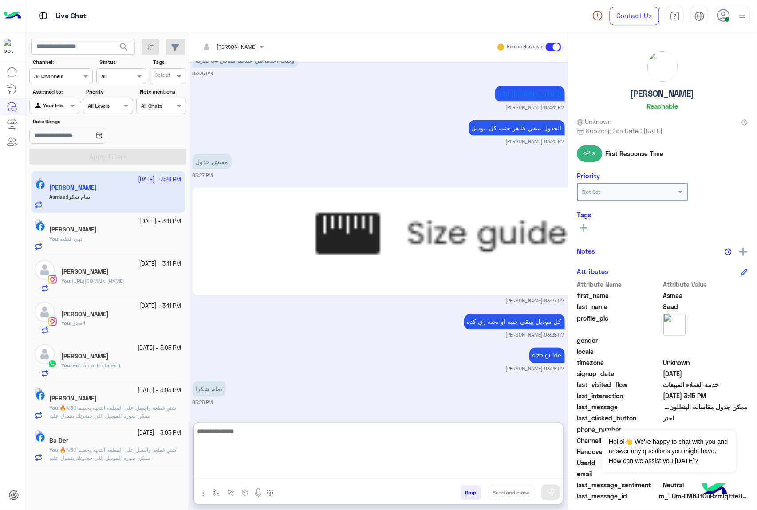
click at [225, 442] on textarea at bounding box center [378, 452] width 369 height 53
type textarea "*"
type textarea "*****"
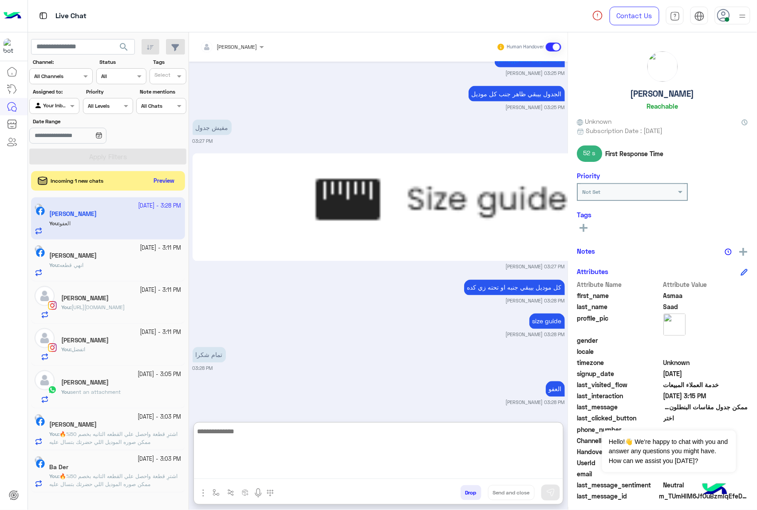
scroll to position [1593, 0]
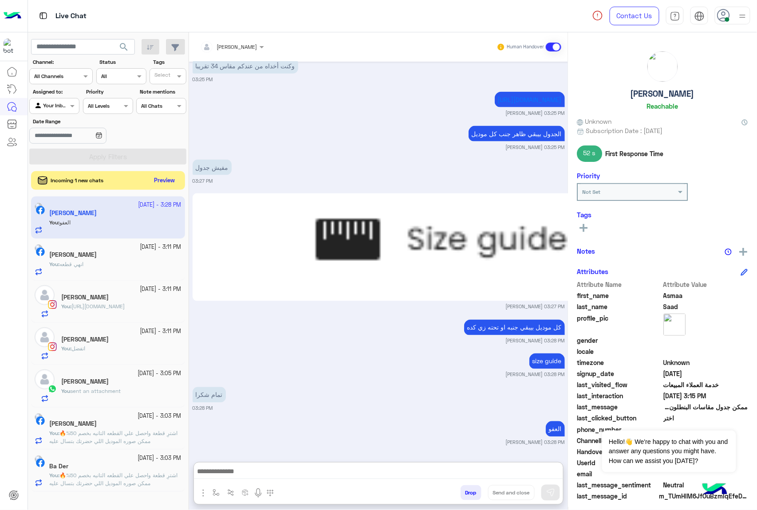
click at [172, 180] on button "Preview" at bounding box center [165, 181] width 28 height 12
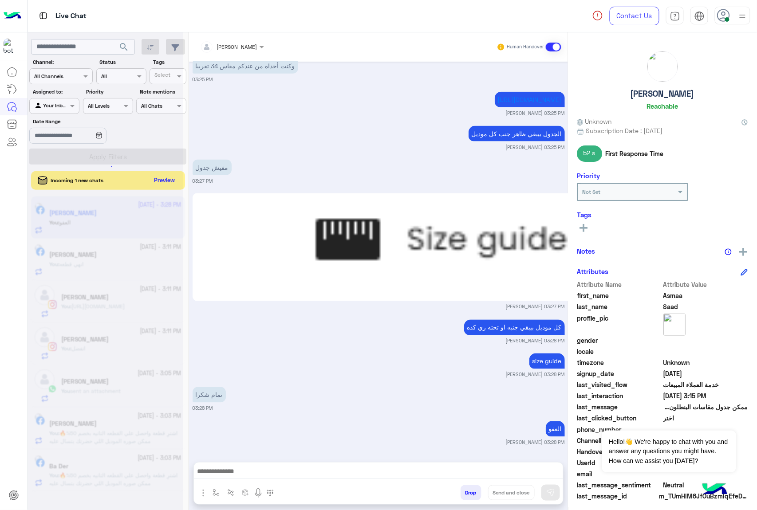
scroll to position [1553, 0]
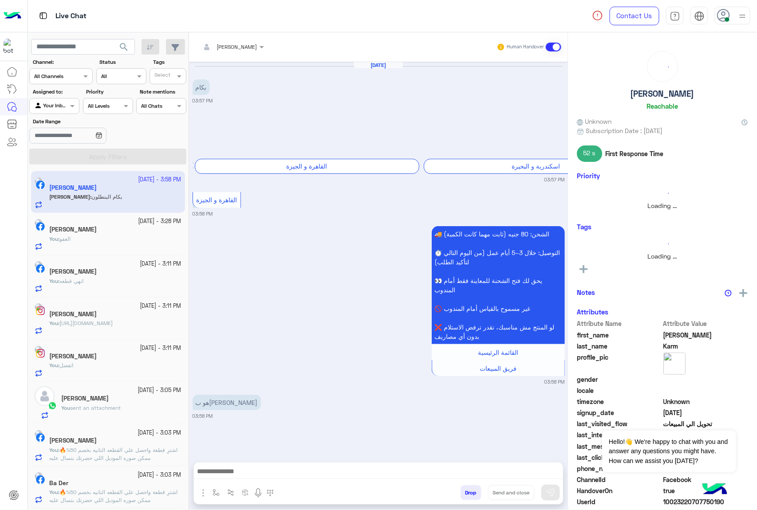
scroll to position [261, 0]
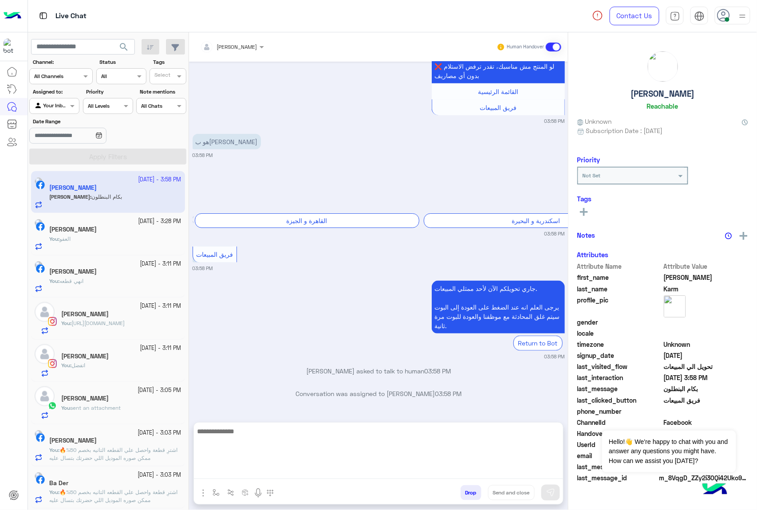
click at [229, 467] on textarea at bounding box center [378, 452] width 369 height 53
click at [253, 467] on textarea at bounding box center [378, 452] width 369 height 53
paste textarea "**********"
type textarea "**********"
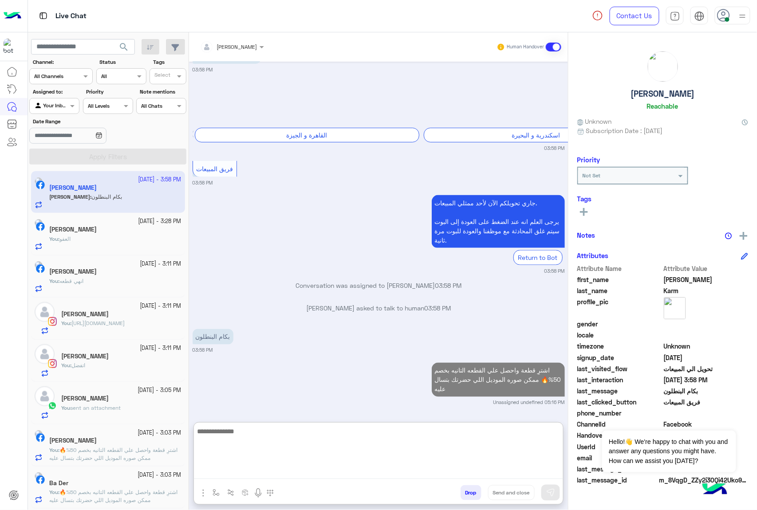
scroll to position [377, 0]
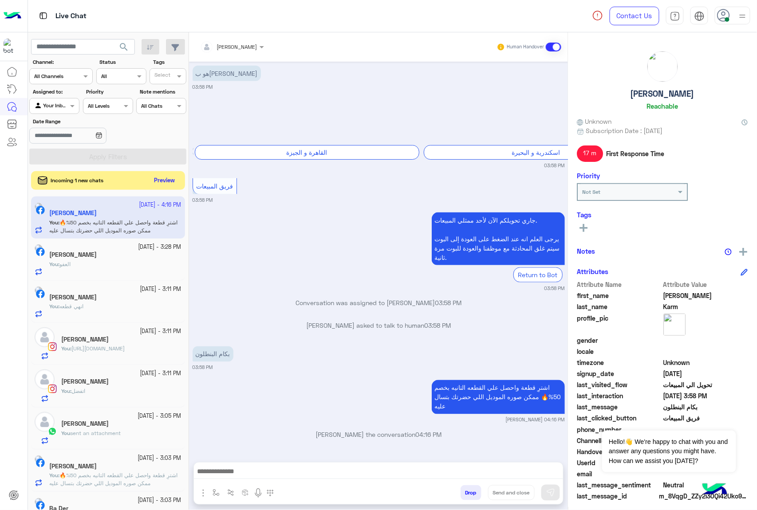
click at [161, 186] on button "Preview" at bounding box center [165, 181] width 28 height 12
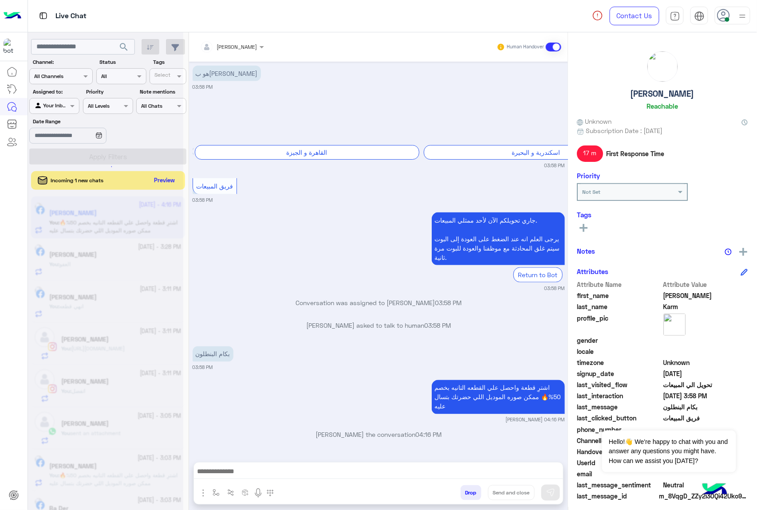
scroll to position [336, 0]
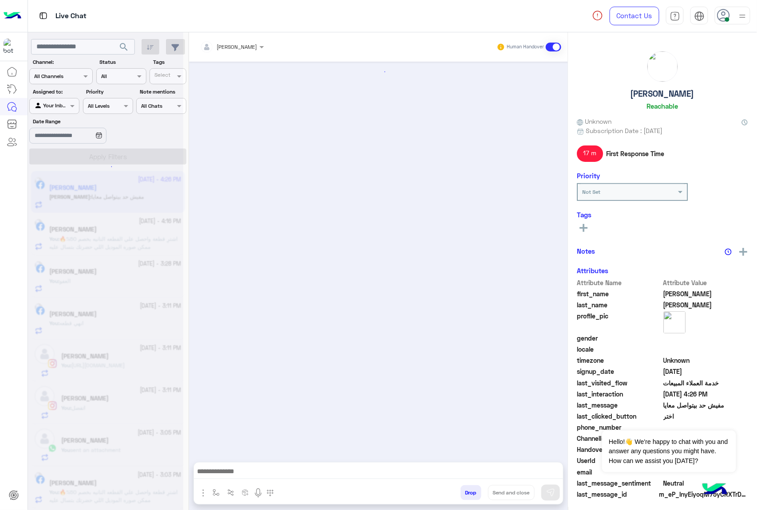
scroll to position [611, 0]
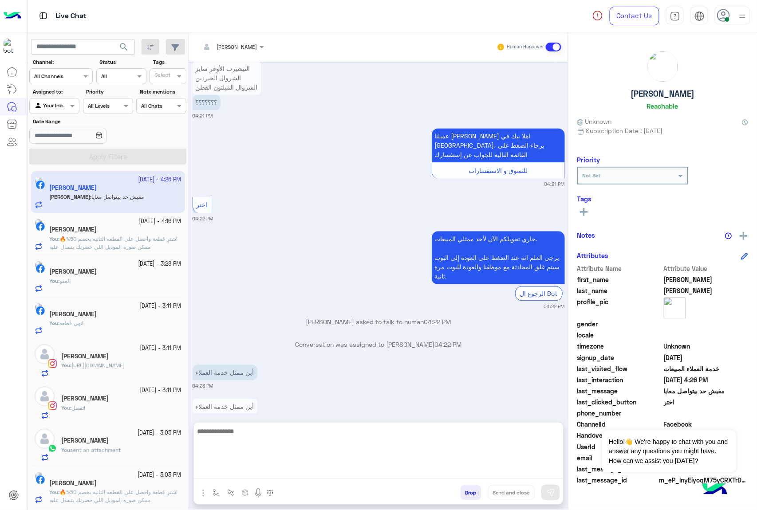
click at [236, 467] on textarea at bounding box center [378, 452] width 369 height 53
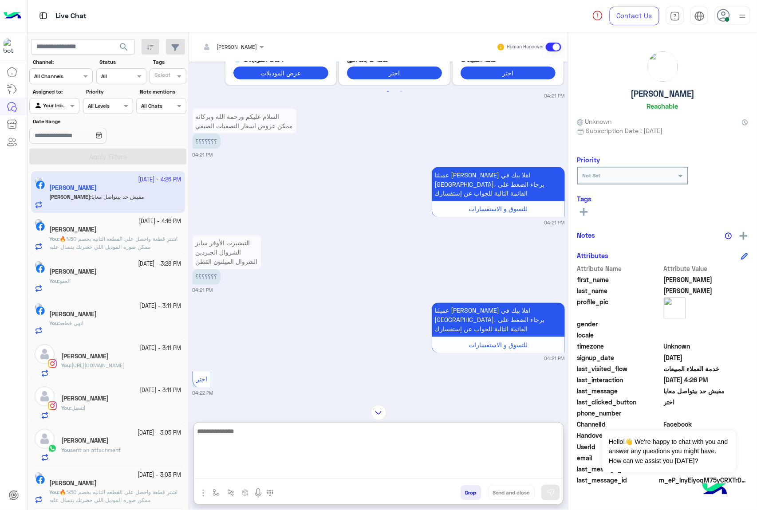
scroll to position [434, 0]
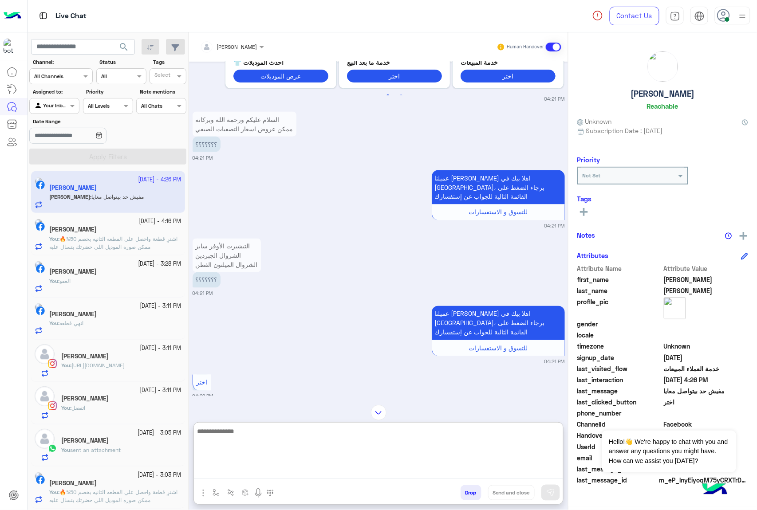
paste textarea "**********"
type textarea "**********"
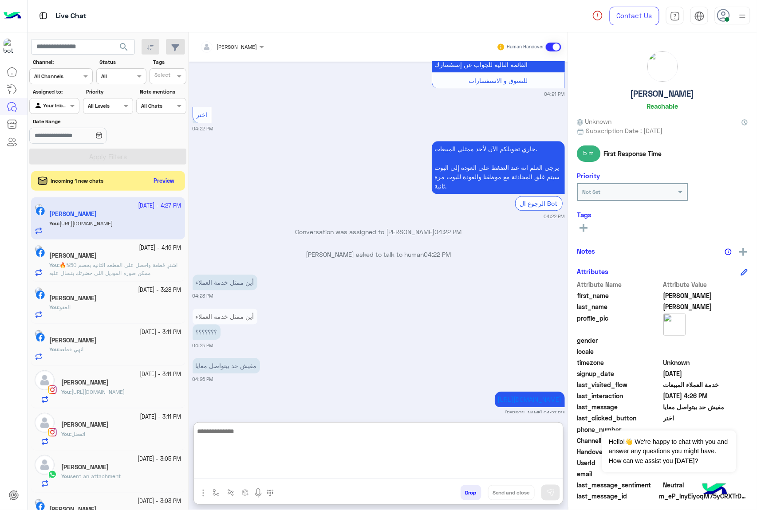
scroll to position [708, 0]
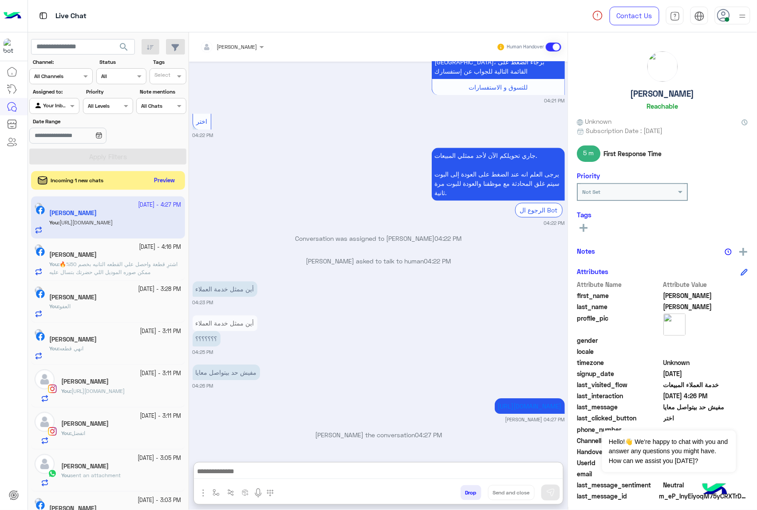
click at [164, 178] on button "Preview" at bounding box center [165, 181] width 28 height 12
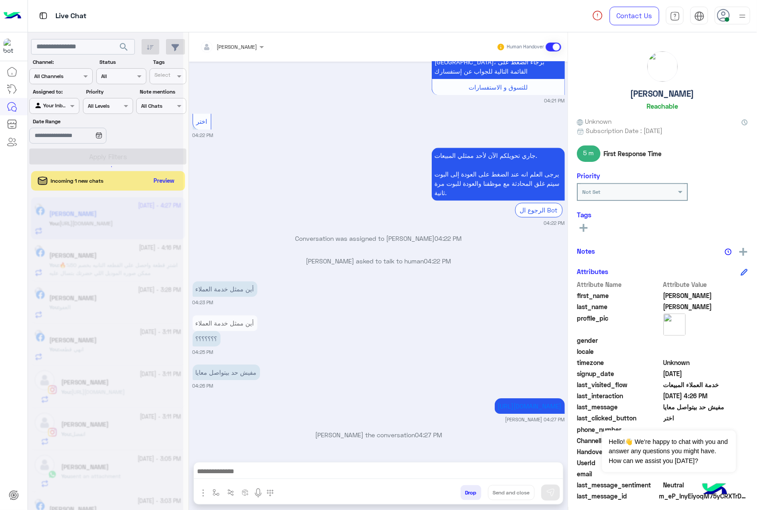
scroll to position [668, 0]
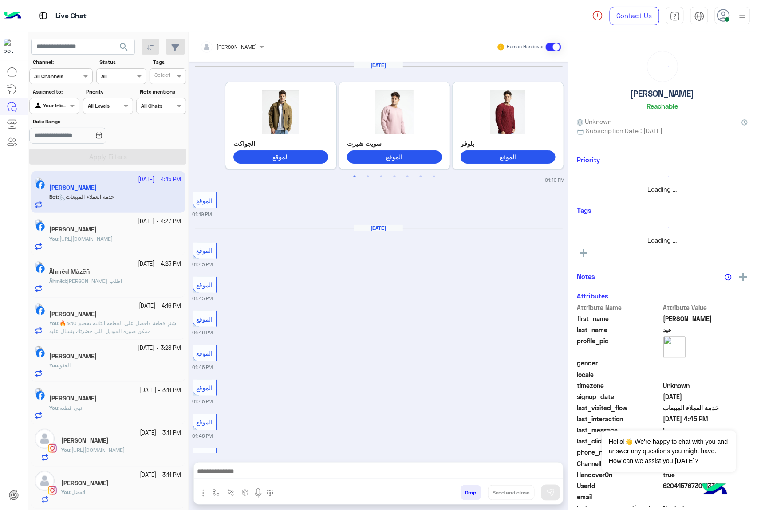
scroll to position [1042, 0]
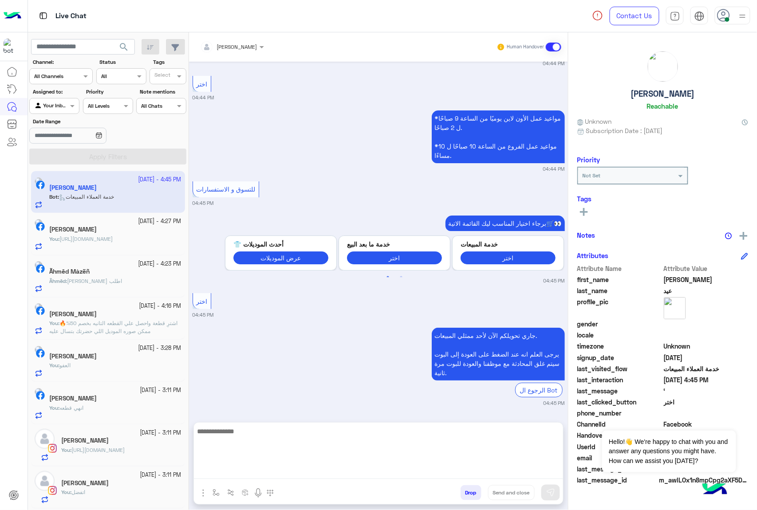
click at [258, 471] on textarea at bounding box center [378, 452] width 369 height 53
paste textarea "**********"
type textarea "**********"
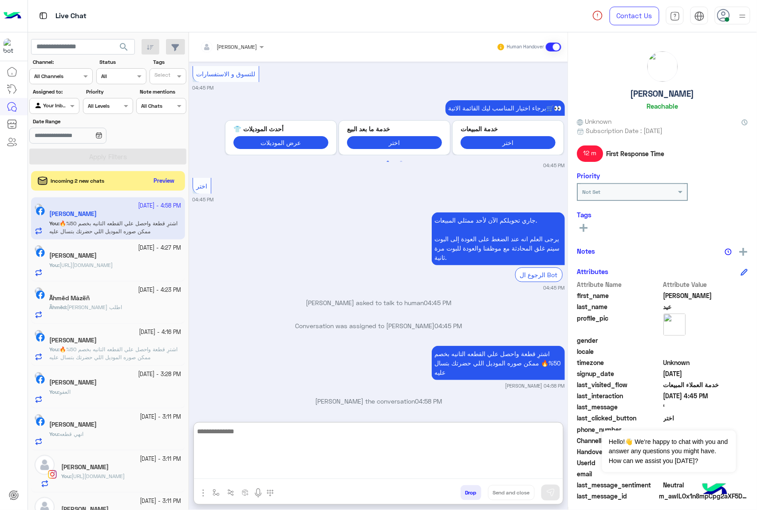
scroll to position [1157, 0]
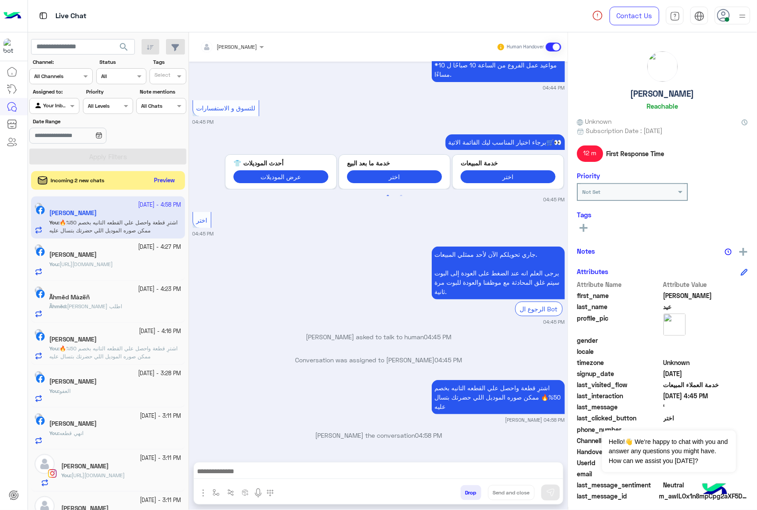
click at [169, 183] on button "Preview" at bounding box center [165, 181] width 28 height 12
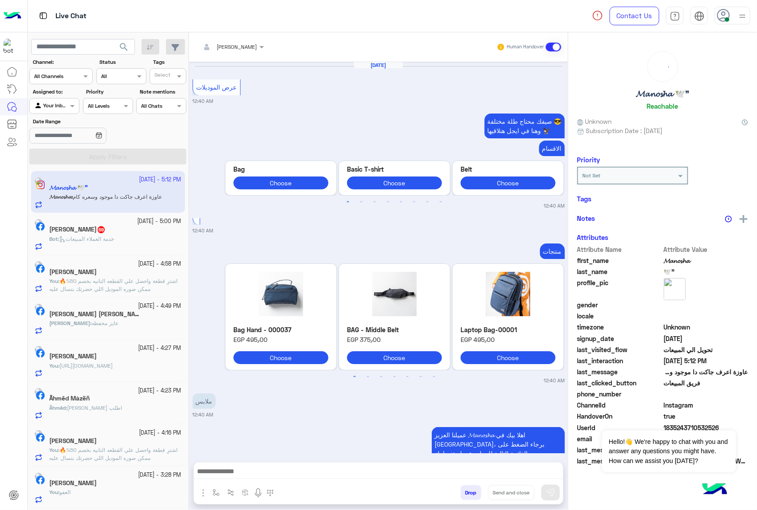
scroll to position [1208, 0]
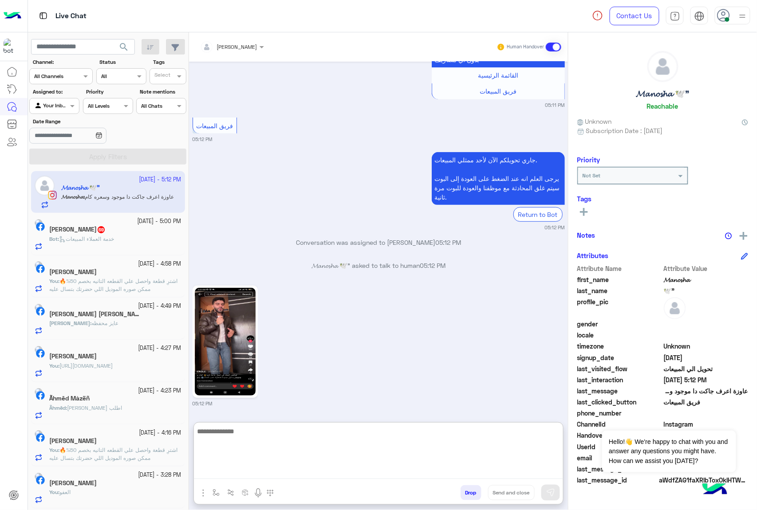
click at [251, 476] on textarea at bounding box center [378, 452] width 369 height 53
type textarea "*******"
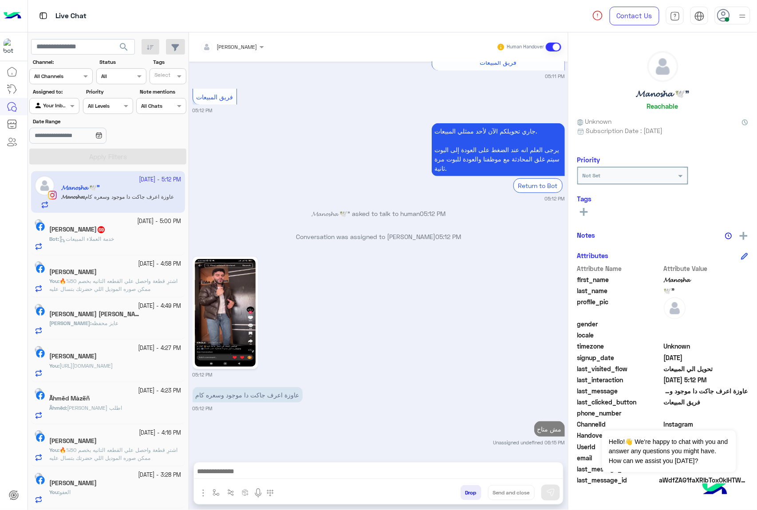
click at [106, 230] on div "Fayez Fahd 69" at bounding box center [115, 230] width 132 height 9
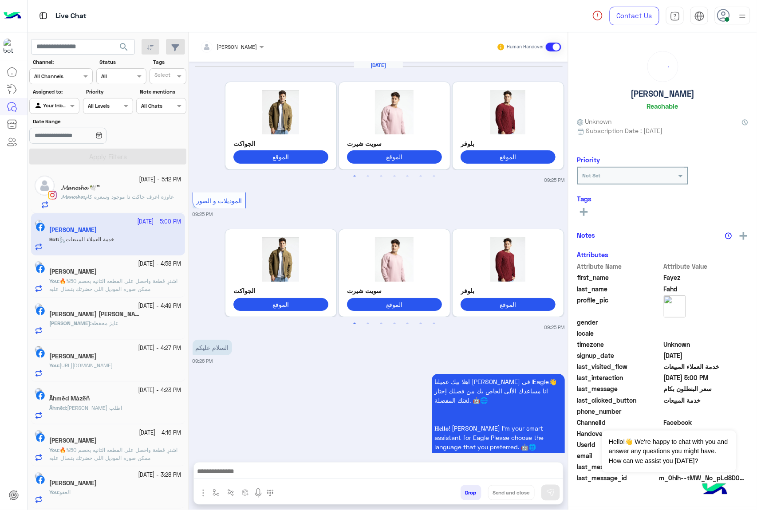
scroll to position [1560, 0]
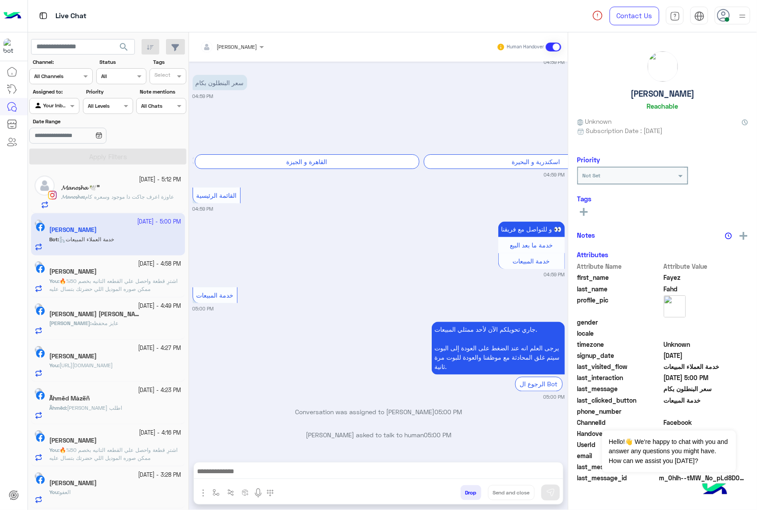
click at [244, 480] on div at bounding box center [378, 474] width 369 height 22
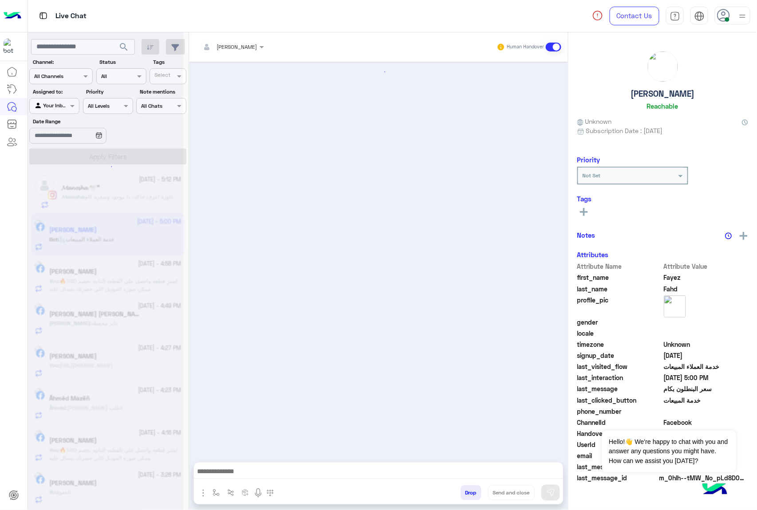
scroll to position [0, 0]
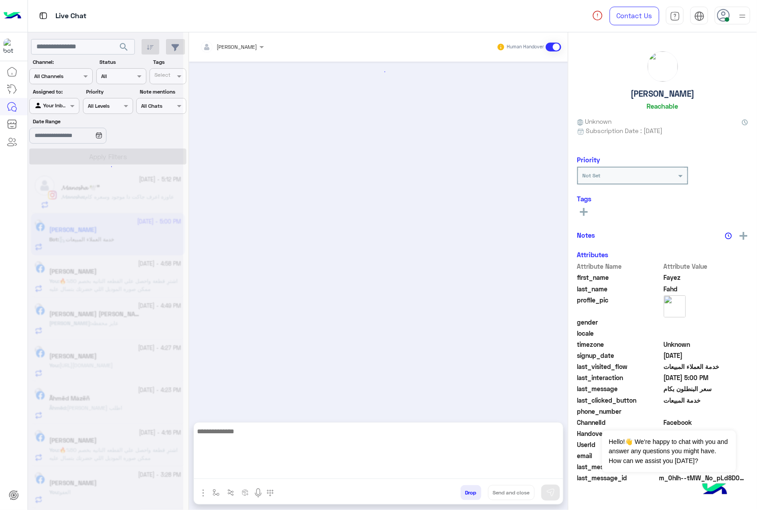
click at [240, 469] on textarea at bounding box center [378, 452] width 369 height 53
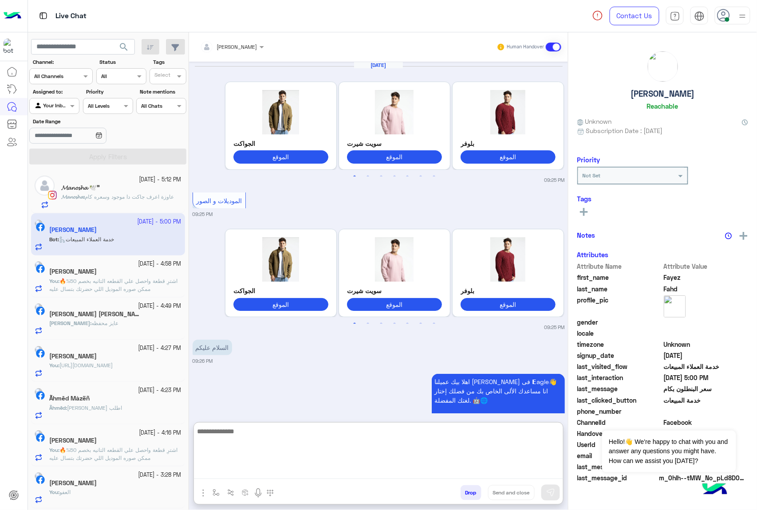
scroll to position [1560, 0]
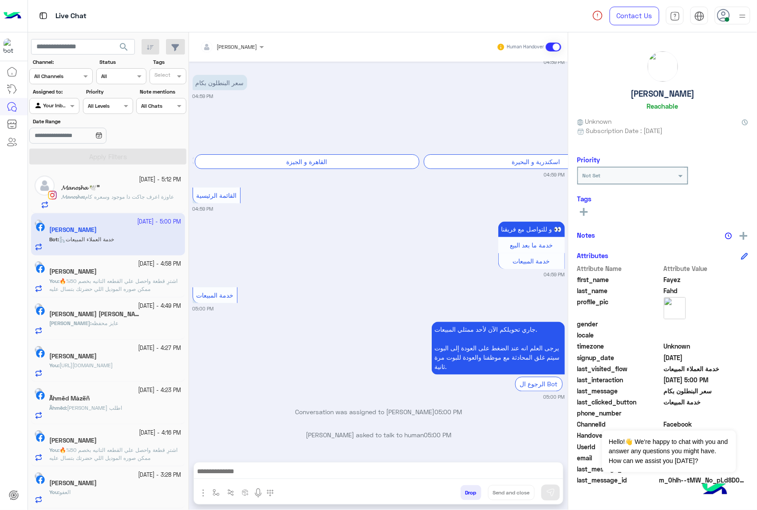
click at [224, 462] on div "Attachements Images Drop Send and close" at bounding box center [378, 483] width 370 height 43
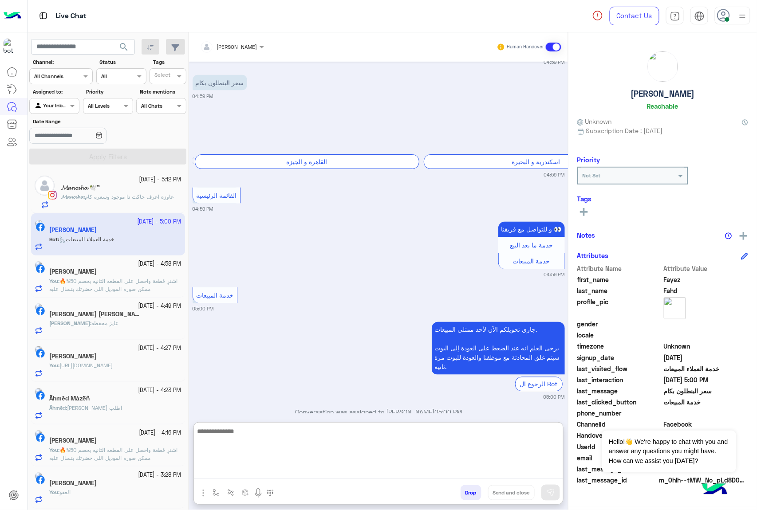
click at [224, 466] on textarea at bounding box center [378, 452] width 369 height 53
paste textarea "**********"
type textarea "**********"
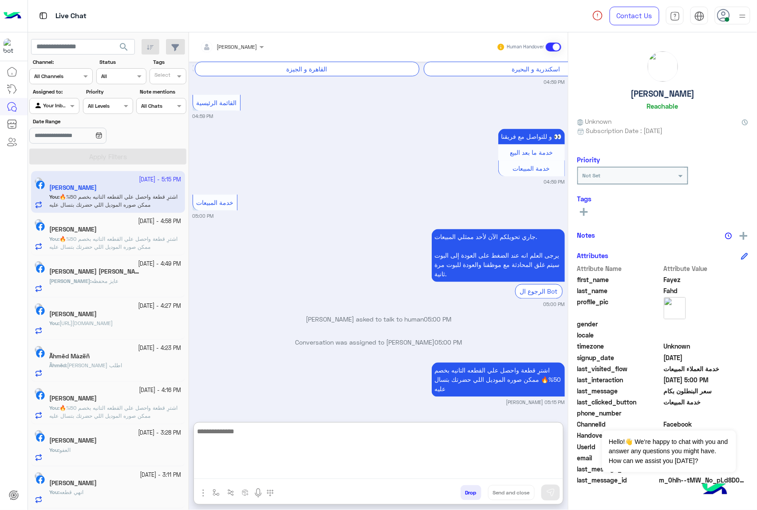
scroll to position [1676, 0]
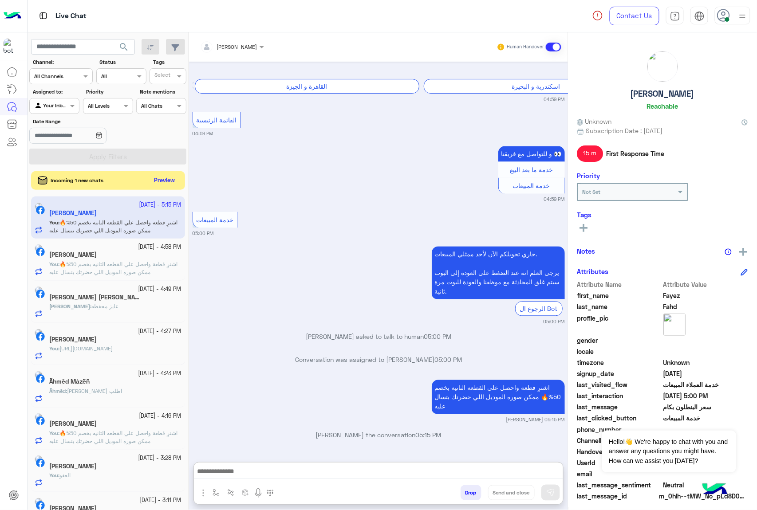
click at [158, 182] on button "Preview" at bounding box center [165, 181] width 28 height 12
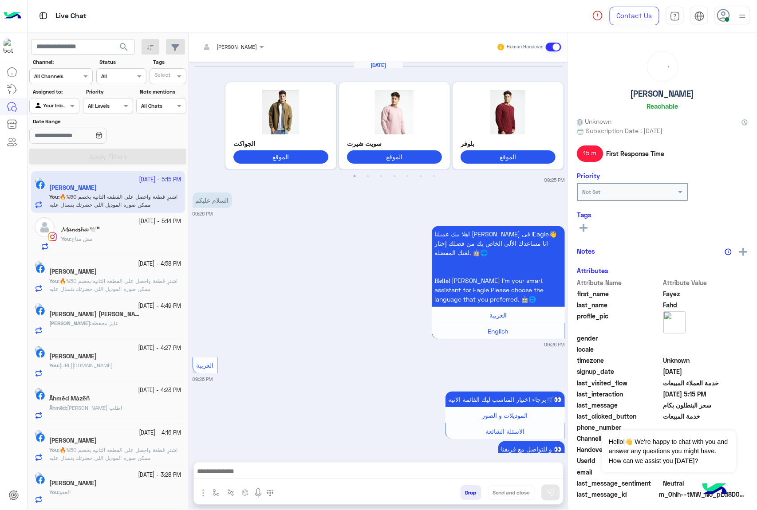
scroll to position [1487, 0]
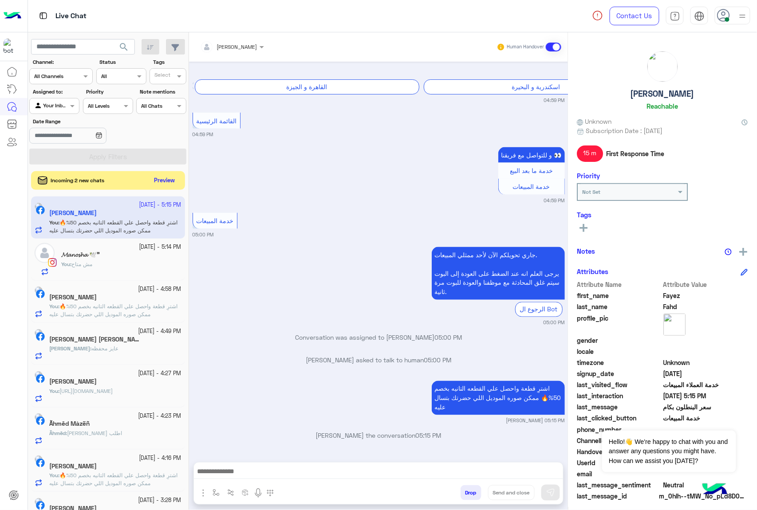
click at [162, 180] on button "Preview" at bounding box center [165, 181] width 28 height 12
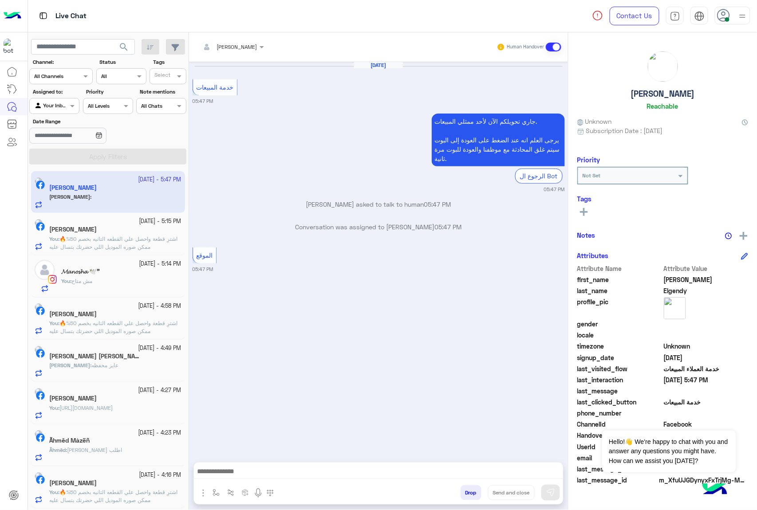
click at [472, 497] on button "Drop" at bounding box center [470, 492] width 21 height 15
click at [471, 498] on button "Drop" at bounding box center [470, 492] width 21 height 15
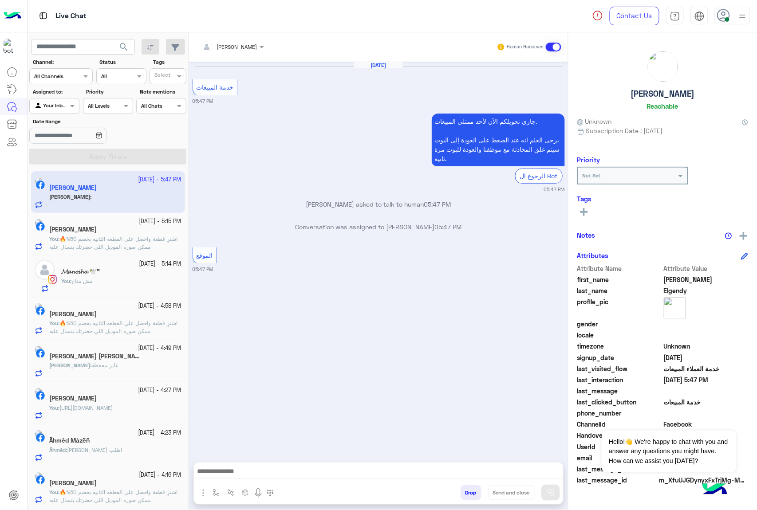
click at [471, 498] on button "Drop" at bounding box center [470, 492] width 21 height 15
click at [471, 498] on div "[PERSON_NAME] Human Handover [DATE] خدمة المبيعات 05:47 PM جاري تحويلكم الآن لأ…" at bounding box center [378, 272] width 379 height 481
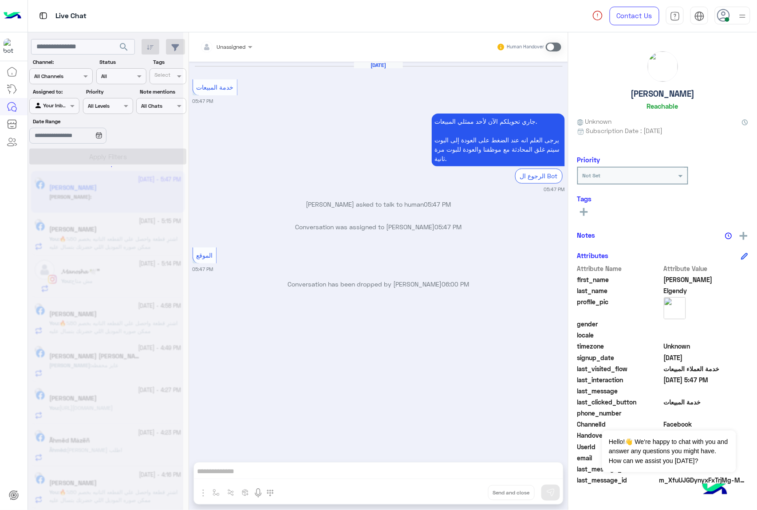
click at [471, 498] on div "Unassigned Human Handover [DATE] خدمة المبيعات 05:47 PM جاري تحويلكم الآن لأحد …" at bounding box center [378, 272] width 379 height 481
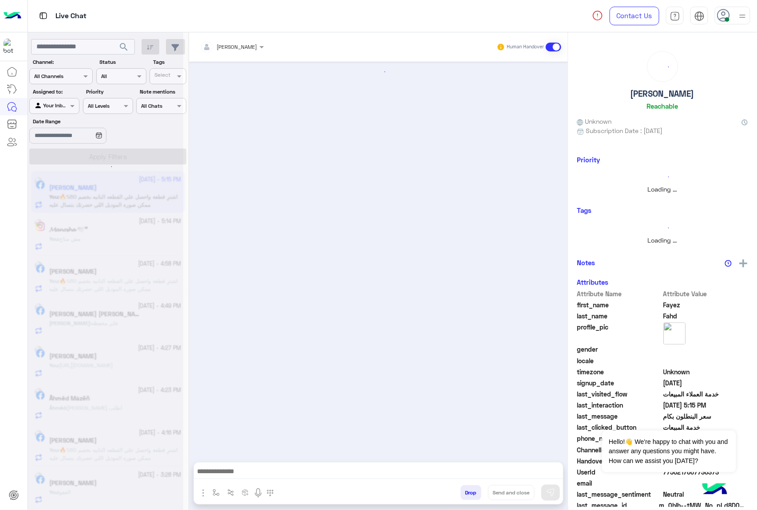
click at [471, 498] on button "Drop" at bounding box center [470, 492] width 21 height 15
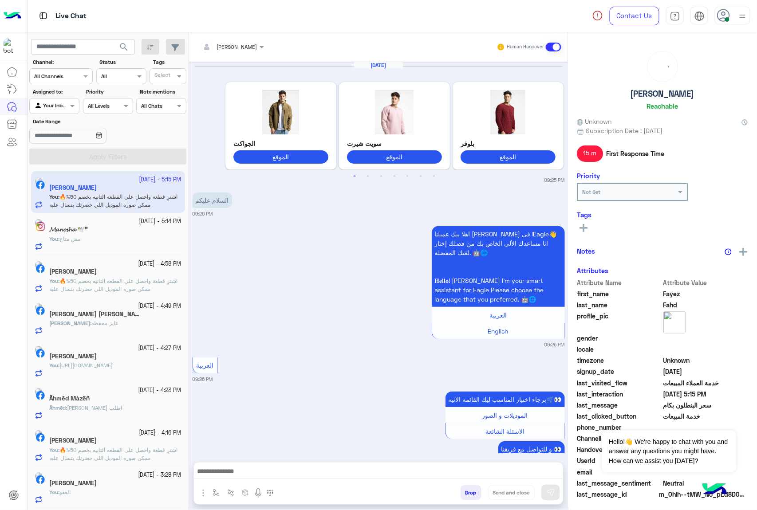
click at [471, 498] on div "[PERSON_NAME] Human Handover [DATE] Previous الجواكت الموقع سويت شيرت الموقع بل…" at bounding box center [378, 272] width 379 height 481
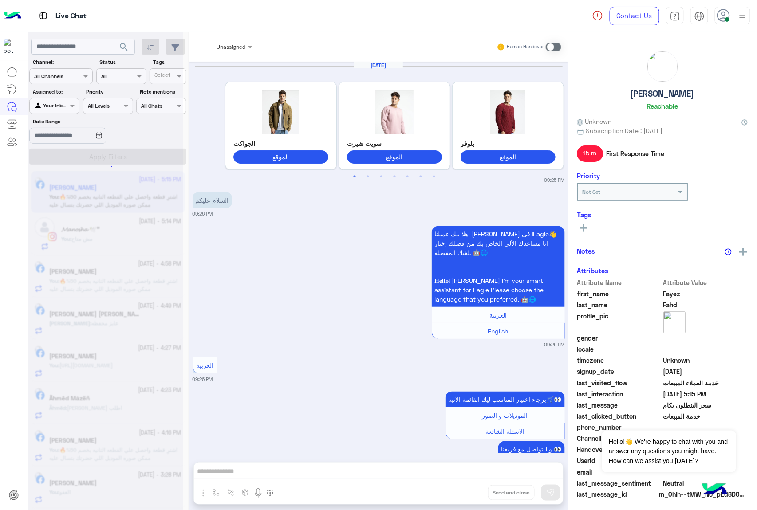
scroll to position [1510, 0]
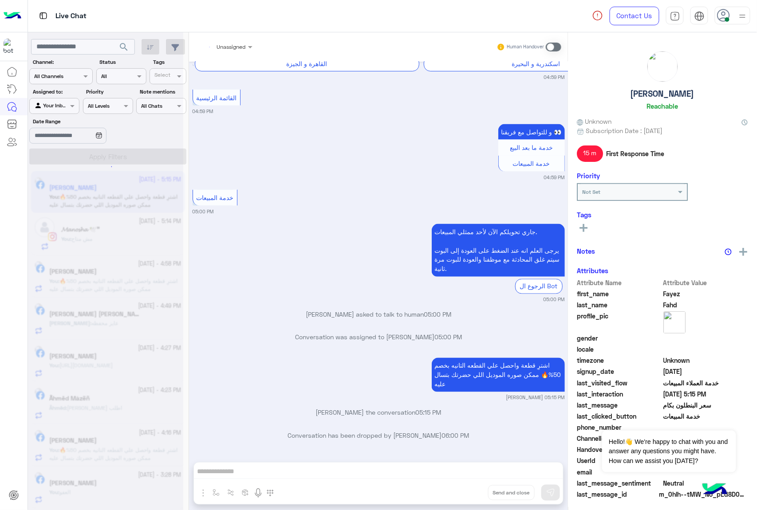
click at [471, 498] on div "Unassigned Human Handover [DATE] Previous الجواكت الموقع سويت شيرت الموقع بلوفر…" at bounding box center [378, 272] width 379 height 481
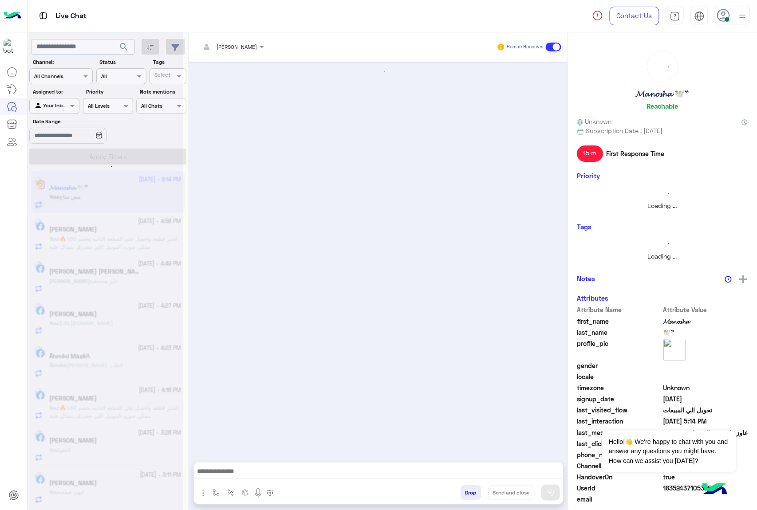
click at [471, 498] on button "Drop" at bounding box center [470, 492] width 21 height 15
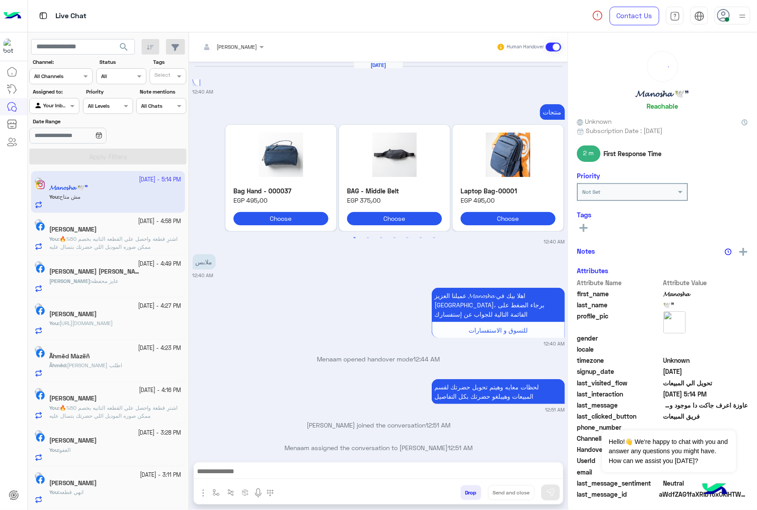
click at [471, 498] on button "Drop" at bounding box center [470, 492] width 21 height 15
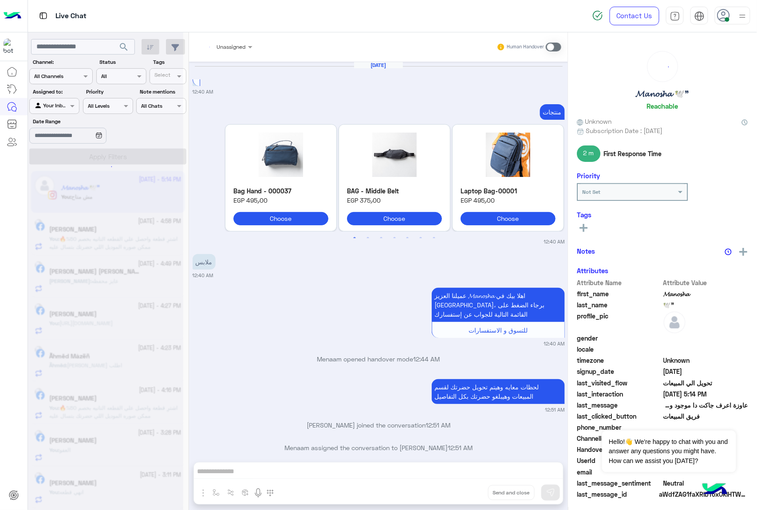
scroll to position [1148, 0]
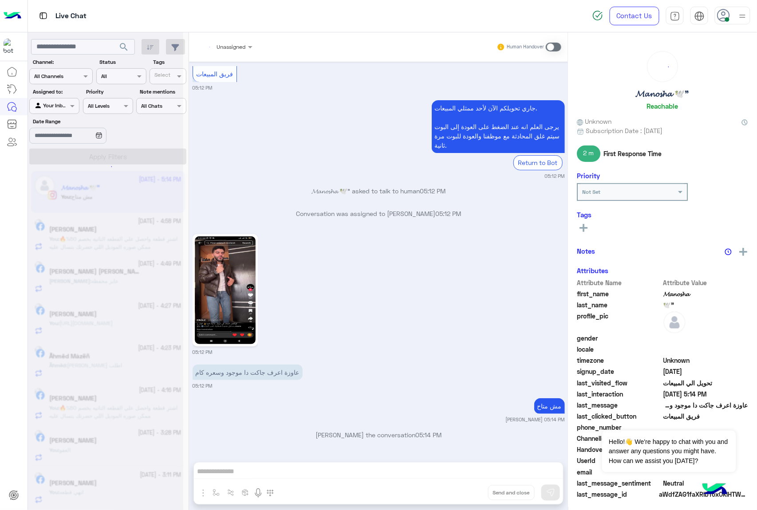
click at [471, 498] on div "Unassigned Human Handover [DATE] 12:40 AM منتجات Previous Bag Hand - 000037 EGP…" at bounding box center [378, 272] width 379 height 481
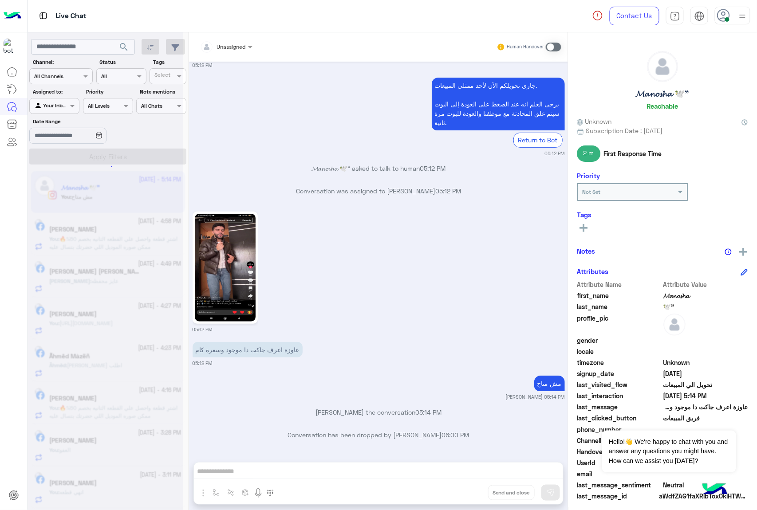
click at [0, 0] on button "Drop" at bounding box center [0, 0] width 0 height 0
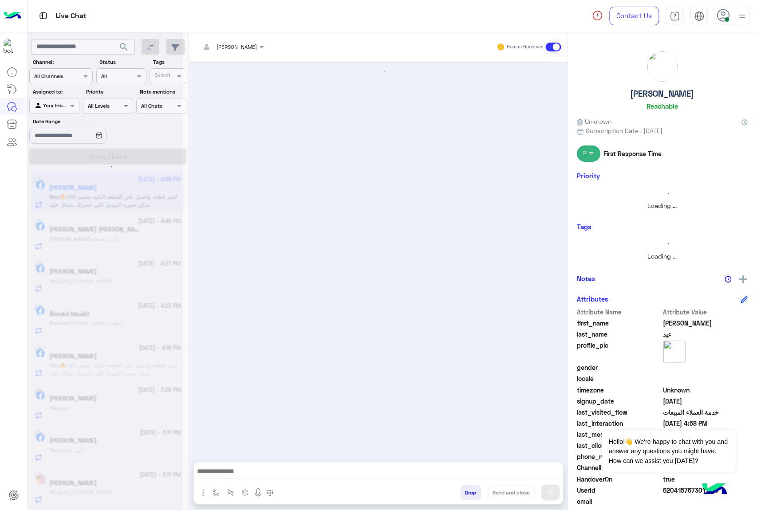
click at [471, 498] on button "Drop" at bounding box center [470, 492] width 21 height 15
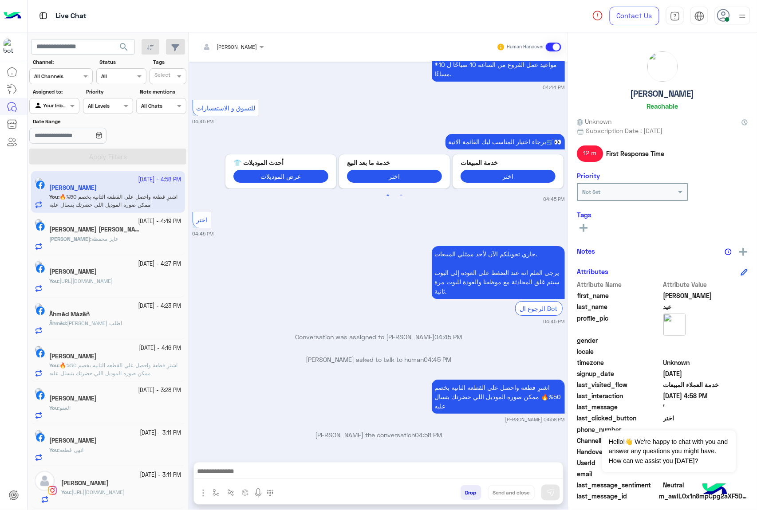
click at [471, 498] on div "[PERSON_NAME] Human Handover [DATE] الموقع 01:45 PM الموقع 01:45 PM الموقع 01:4…" at bounding box center [378, 272] width 379 height 481
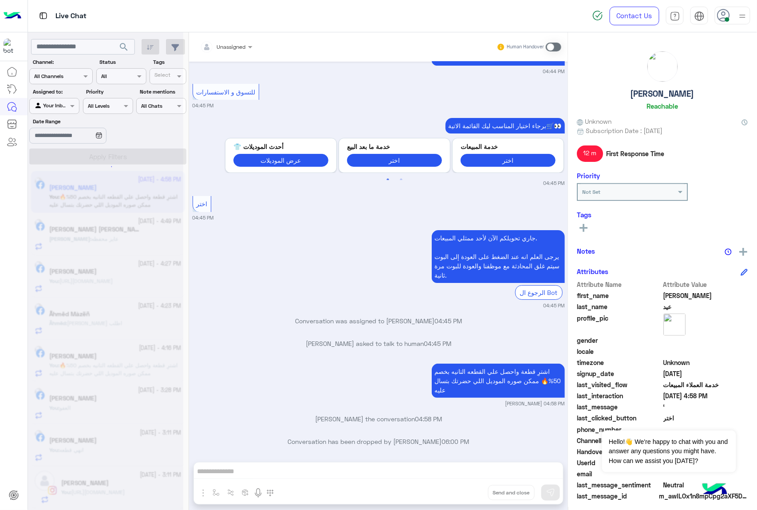
scroll to position [999, 0]
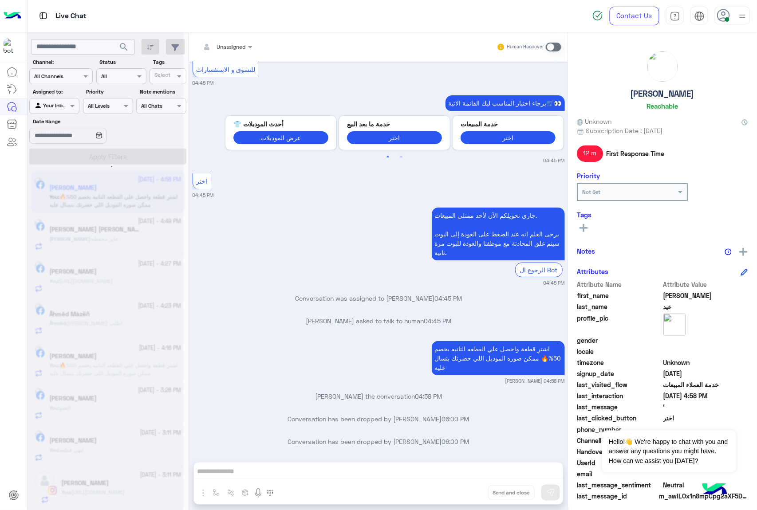
click at [471, 498] on div "Unassigned Human Handover [DATE] الموقع 01:45 PM الموقع 01:45 PM الموقع 01:46 P…" at bounding box center [378, 272] width 379 height 481
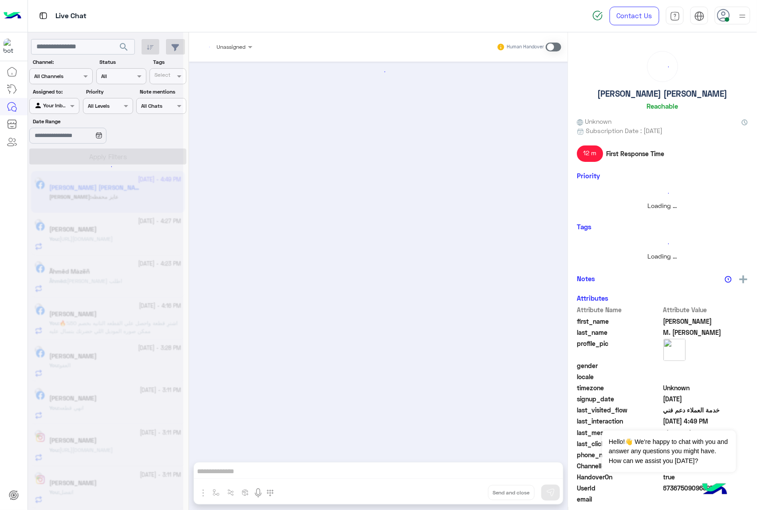
click at [471, 498] on div "Unassigned Human Handover Attachements Images Drop Send and close" at bounding box center [378, 272] width 379 height 481
click at [0, 0] on button "Drop" at bounding box center [0, 0] width 0 height 0
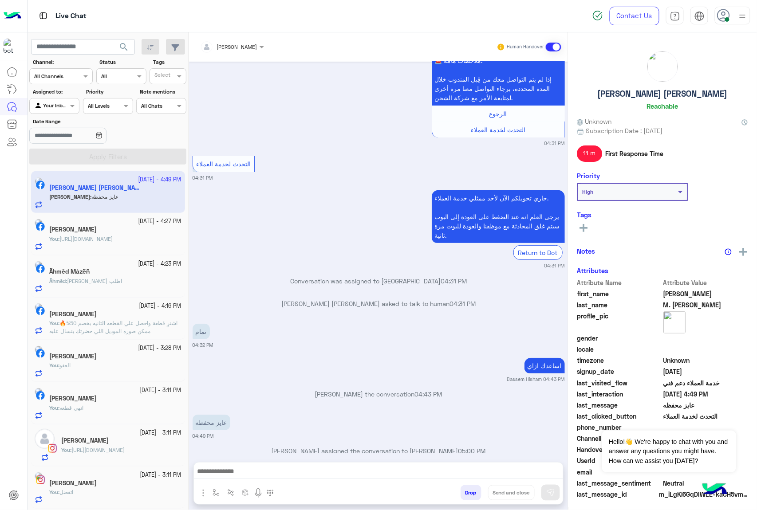
click at [471, 498] on button "Drop" at bounding box center [470, 492] width 21 height 15
click at [471, 498] on div "[PERSON_NAME] Human Handover [DATE] 04:29 PM عميلنا [PERSON_NAME] اهلا بيك في […" at bounding box center [378, 272] width 379 height 481
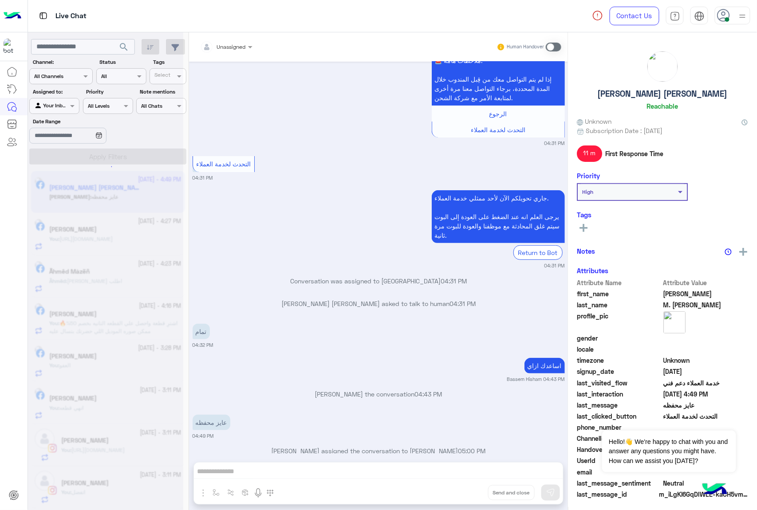
scroll to position [1176, 0]
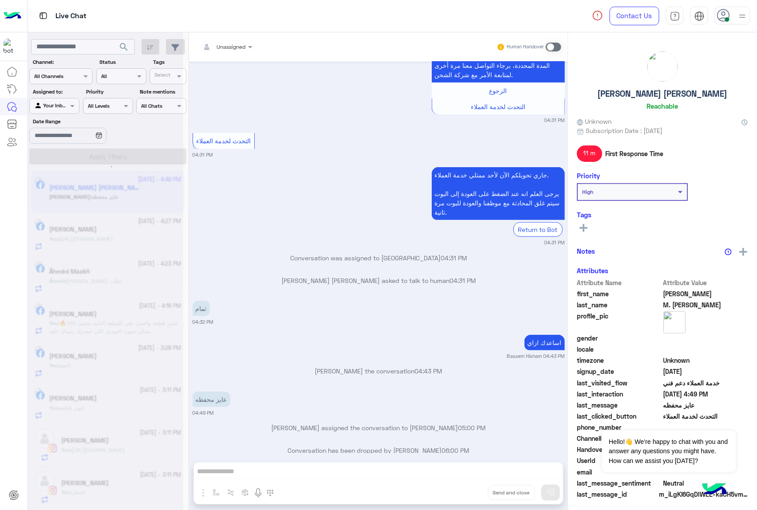
click at [471, 498] on div "Unassigned Human Handover [DATE] 04:29 PM عميلنا [PERSON_NAME] اهلا بيك في [GEO…" at bounding box center [378, 272] width 379 height 481
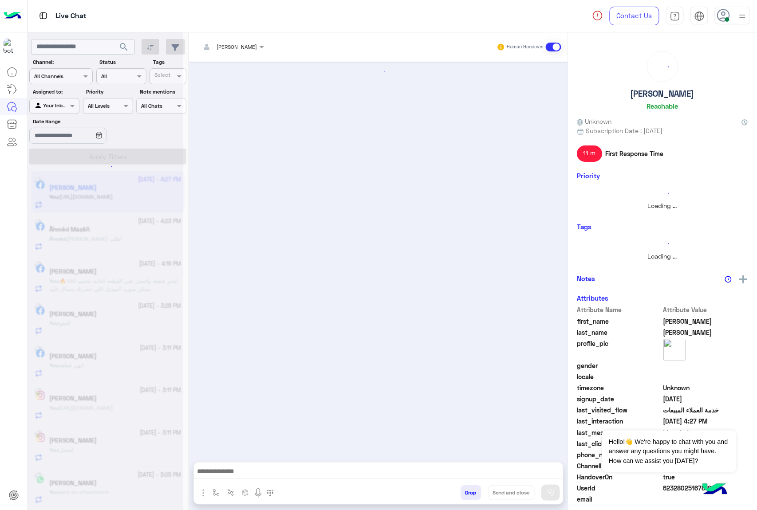
click at [471, 498] on button "Drop" at bounding box center [470, 492] width 21 height 15
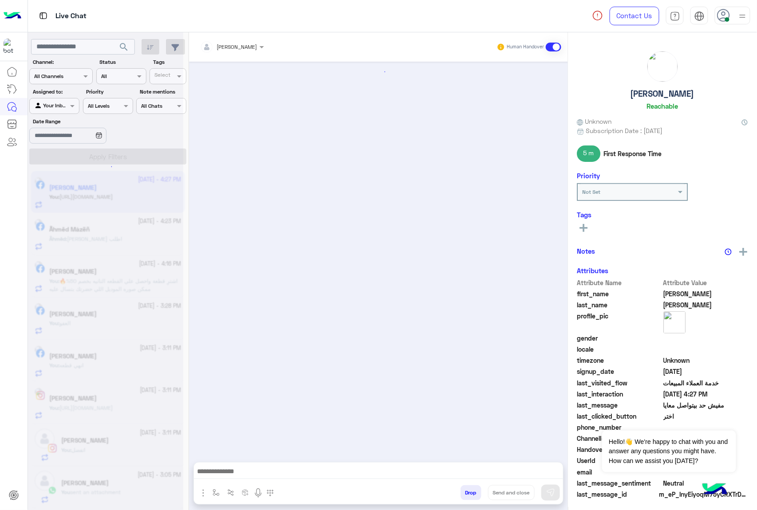
click at [471, 498] on button "Drop" at bounding box center [470, 492] width 21 height 15
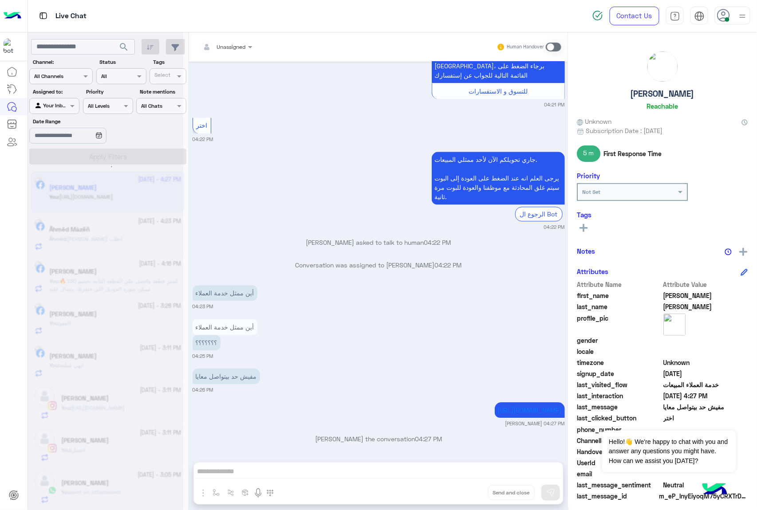
click at [471, 498] on div "Unassigned Human Handover [DATE] GetStarted 04:19 PM اهلًا [PERSON_NAME]! 😎 أنا…" at bounding box center [378, 272] width 379 height 481
click at [0, 0] on button "Drop" at bounding box center [0, 0] width 0 height 0
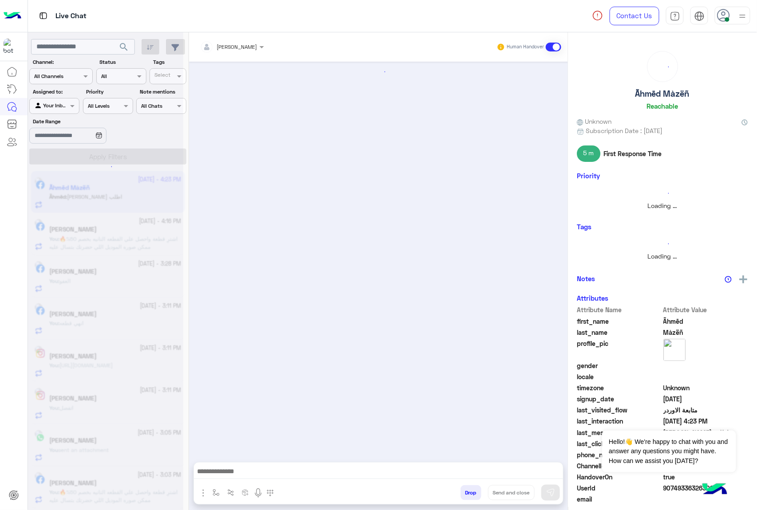
click at [471, 498] on button "Drop" at bounding box center [470, 492] width 21 height 15
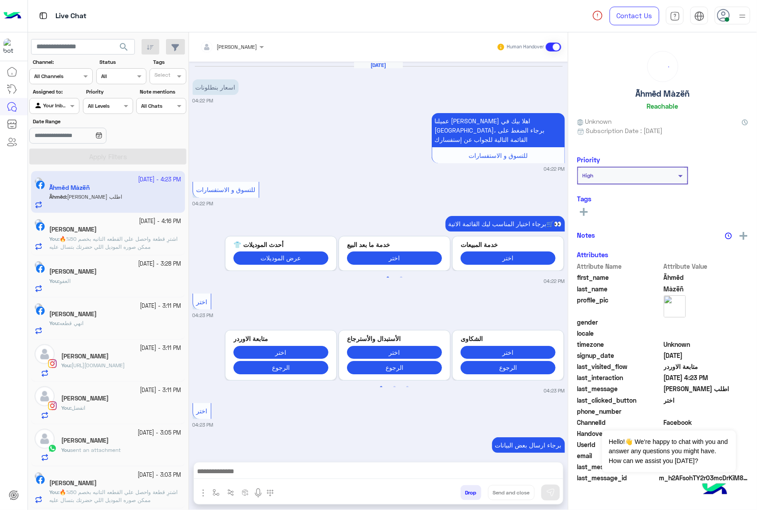
click at [471, 498] on button "Drop" at bounding box center [470, 492] width 21 height 15
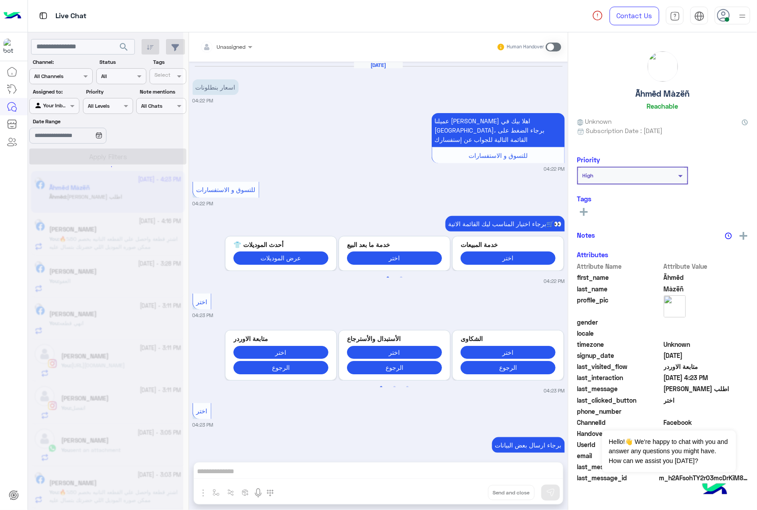
scroll to position [315, 0]
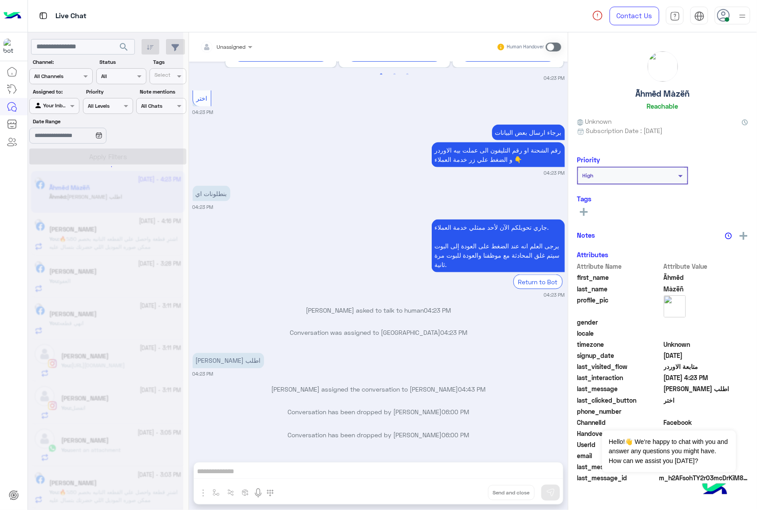
click at [471, 498] on div "Unassigned Human Handover [DATE] اسعار بنطلونات 04:22 PM عميلنا [PERSON_NAME] ا…" at bounding box center [378, 272] width 379 height 481
click at [0, 0] on button "Drop" at bounding box center [0, 0] width 0 height 0
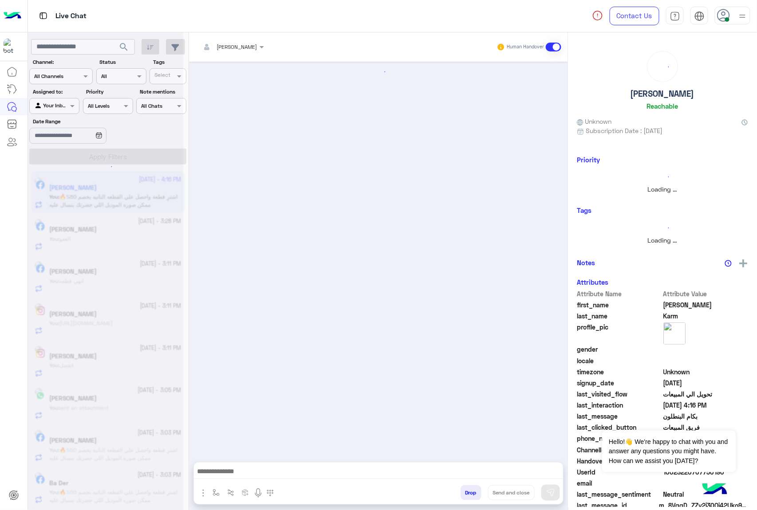
click at [471, 498] on button "Drop" at bounding box center [470, 492] width 21 height 15
click at [471, 498] on div "[PERSON_NAME] Human Handover Attachements Images Drop Send and close" at bounding box center [378, 272] width 379 height 481
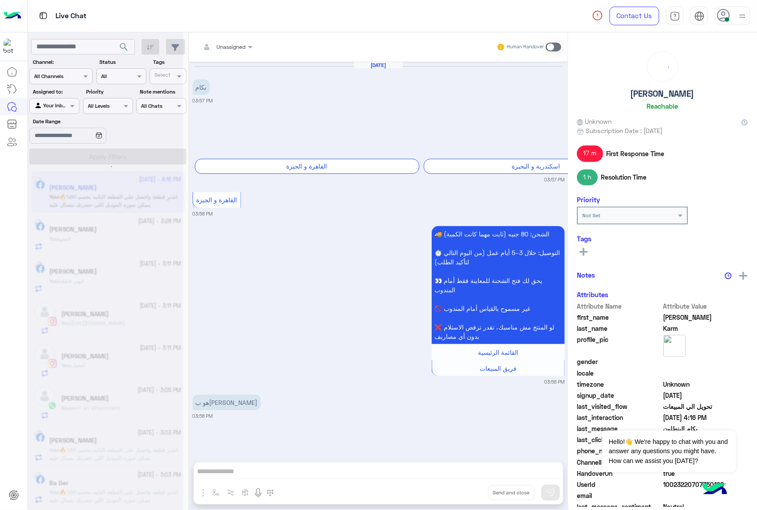
scroll to position [359, 0]
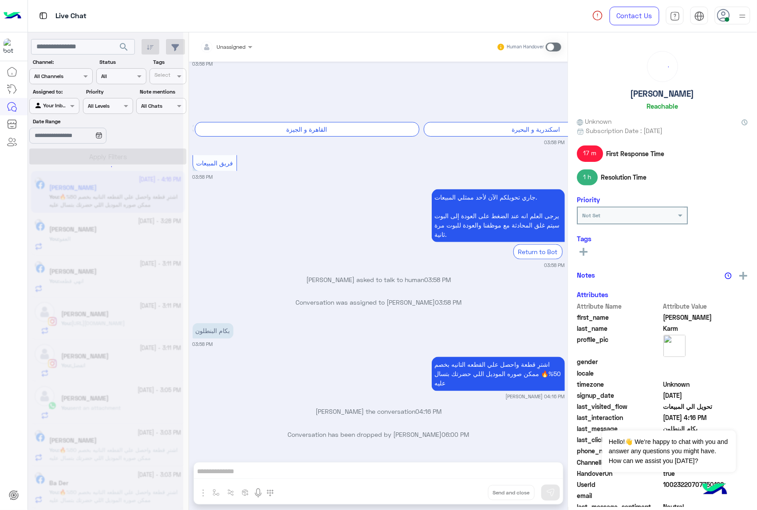
click at [471, 498] on div "Unassigned Human Handover [DATE] بكام 03:57 PM 🚚 الشحن متاح لكل المحافظات! أسعا…" at bounding box center [378, 272] width 379 height 481
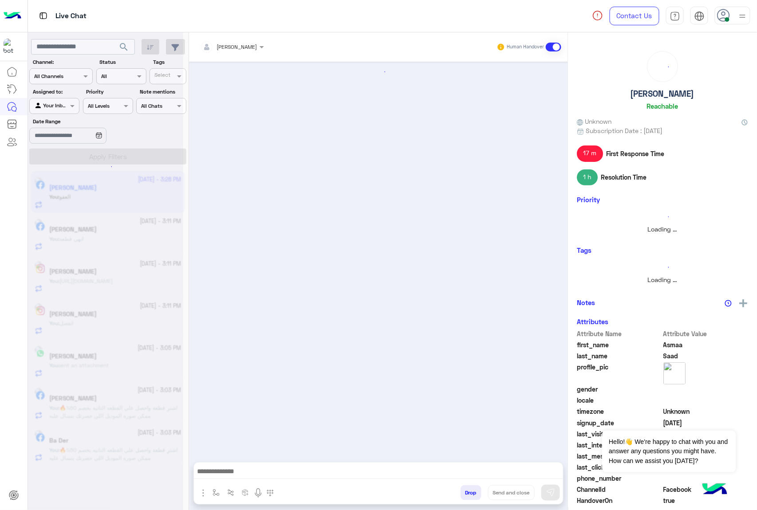
click at [471, 498] on button "Drop" at bounding box center [470, 492] width 21 height 15
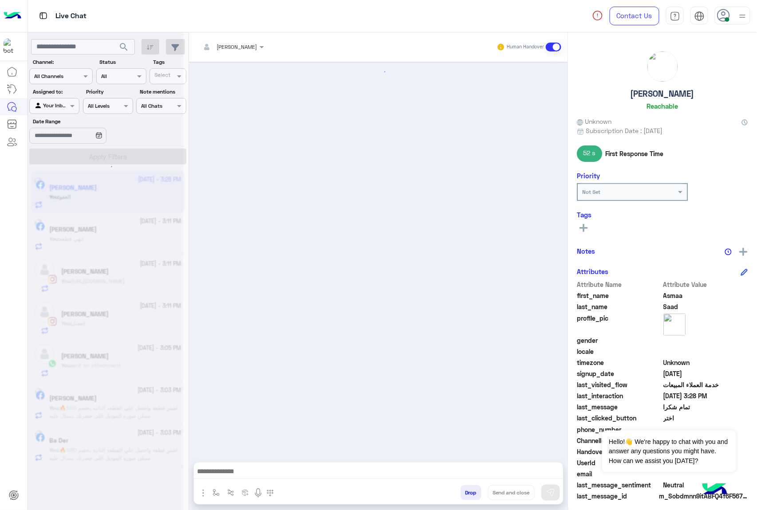
click at [471, 498] on button "Drop" at bounding box center [470, 492] width 21 height 15
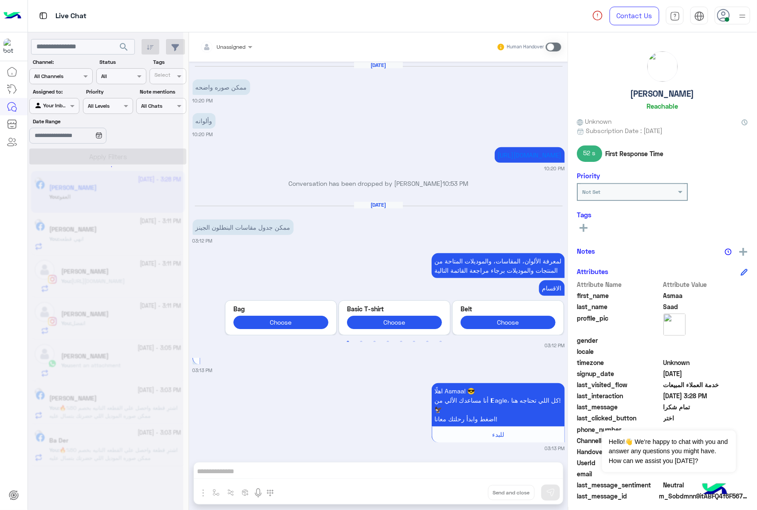
click at [471, 498] on div "Unassigned Human Handover [DATE] ممكن صوره واضحه 10:20 PM وألوانه 10:20 PM [URL…" at bounding box center [378, 272] width 379 height 481
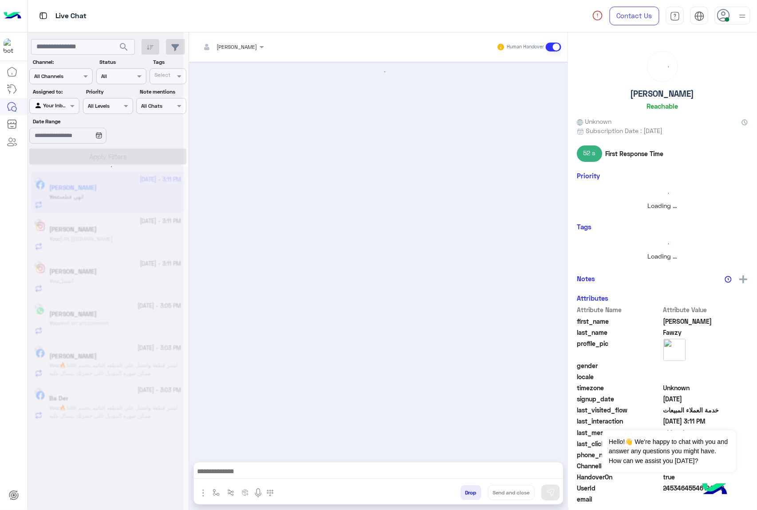
click at [471, 498] on button "Drop" at bounding box center [470, 492] width 21 height 15
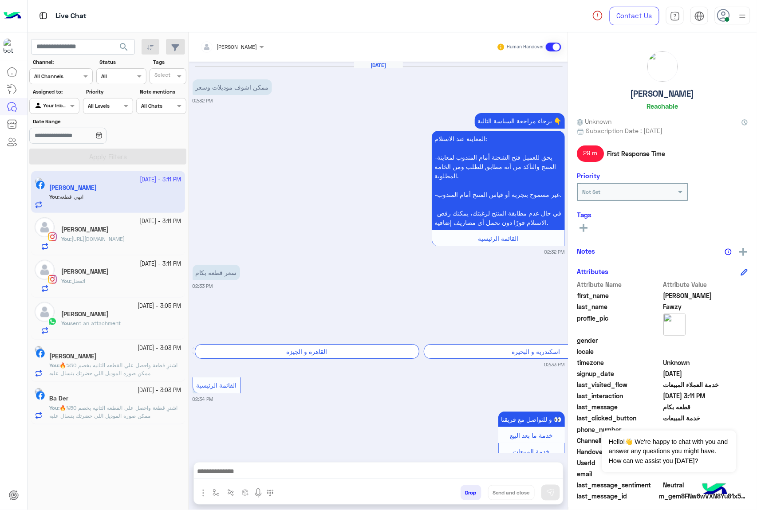
scroll to position [369, 0]
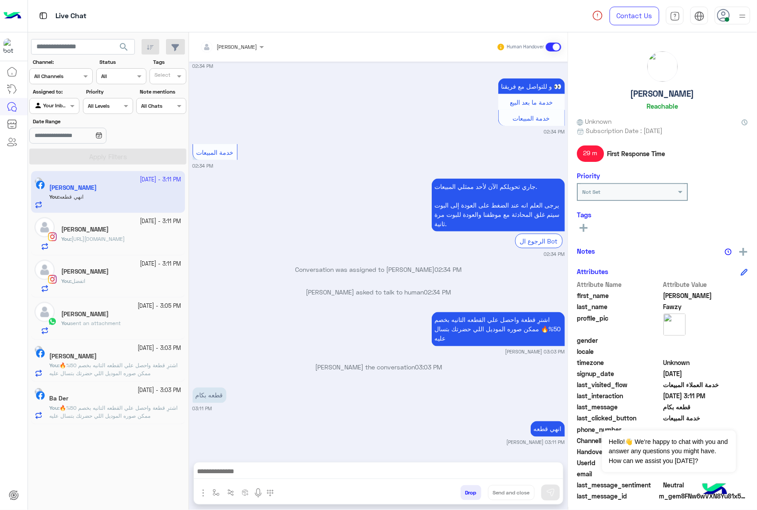
click at [471, 498] on div "[PERSON_NAME] Human Handover [DATE] ممكن اشوف موديلات وسعر 02:32 PM برجاء مراجع…" at bounding box center [378, 272] width 379 height 481
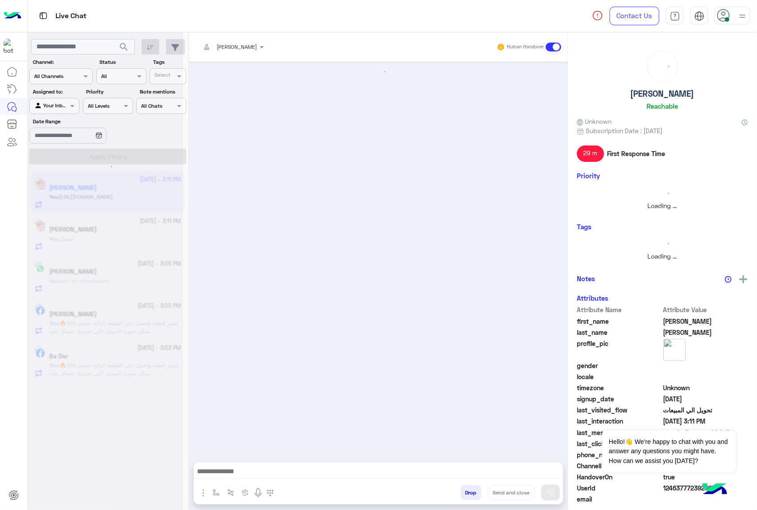
click at [471, 498] on button "Drop" at bounding box center [470, 492] width 21 height 15
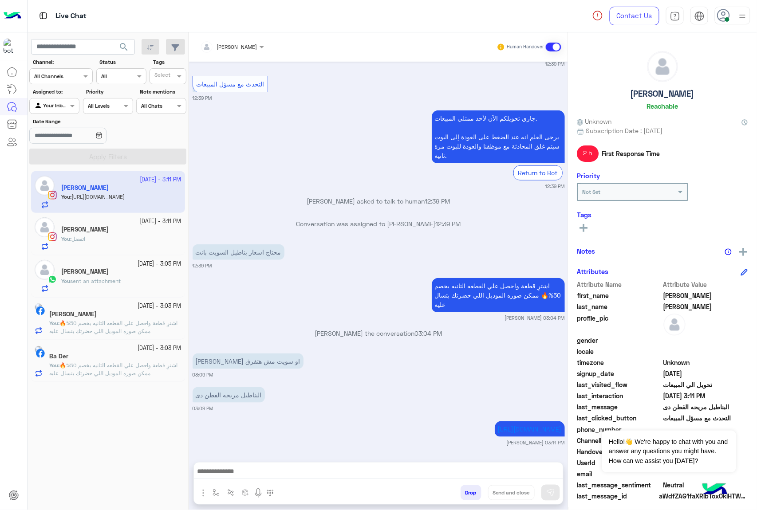
click at [471, 498] on div "[PERSON_NAME] Human Handover [DATE] محتاج اسعار بناطيل السويت بانت 12:39 PM حاب…" at bounding box center [378, 272] width 379 height 481
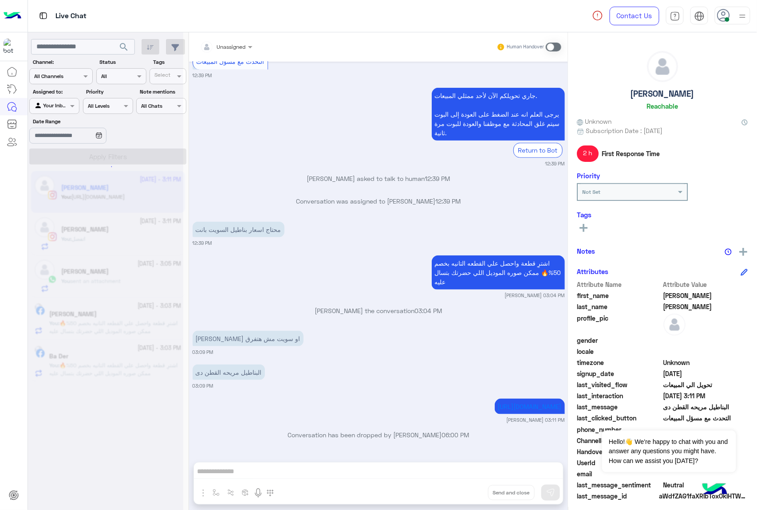
click at [471, 498] on div "Unassigned Human Handover [DATE] محتاج اسعار بناطيل السويت بانت 12:39 PM حابب ا…" at bounding box center [378, 272] width 379 height 481
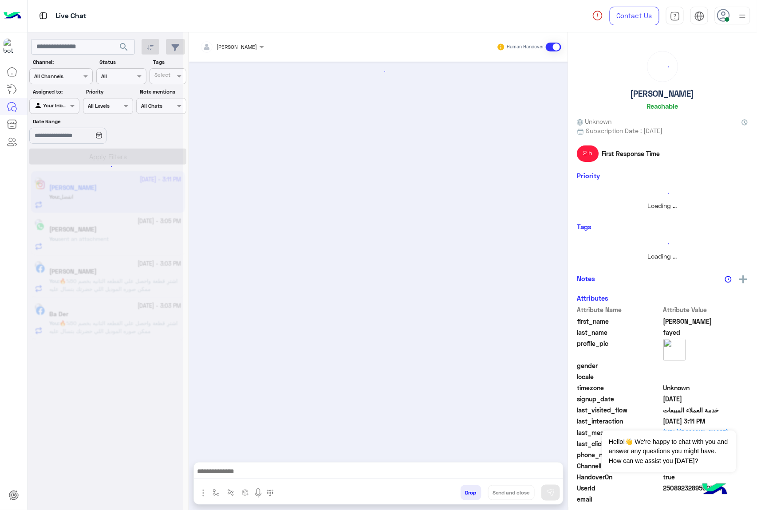
click at [471, 498] on button "Drop" at bounding box center [470, 492] width 21 height 15
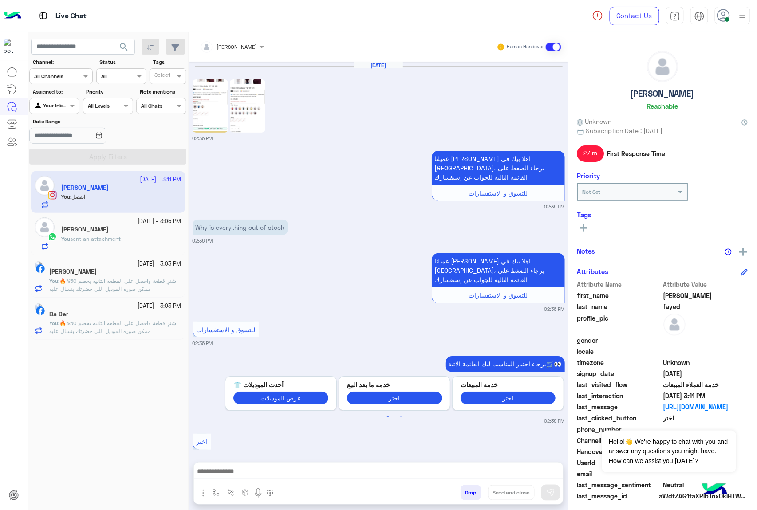
click at [471, 498] on button "Drop" at bounding box center [470, 492] width 21 height 15
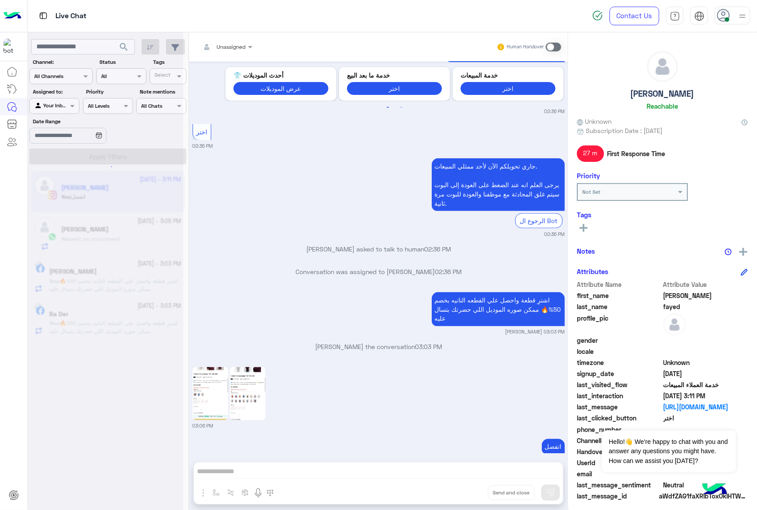
scroll to position [355, 0]
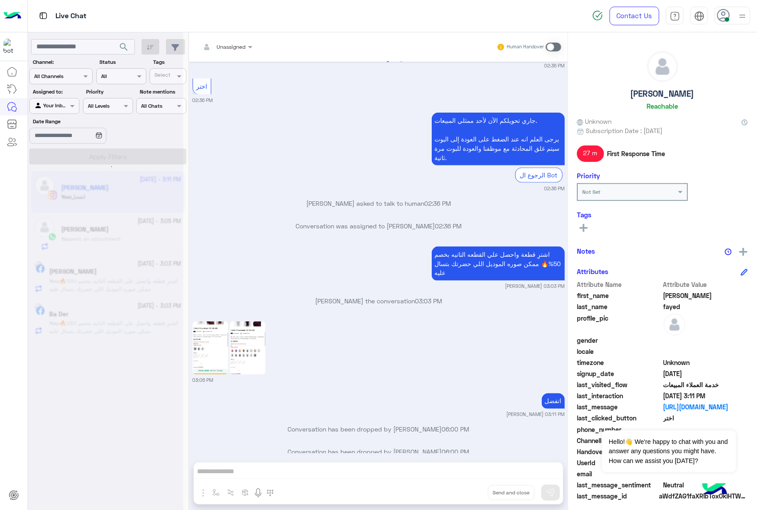
click at [471, 498] on div "Unassigned Human Handover [DATE] 02:36 PM عميلنا [PERSON_NAME] اهلا بيك في [GEO…" at bounding box center [378, 272] width 379 height 481
click at [0, 0] on button "Drop" at bounding box center [0, 0] width 0 height 0
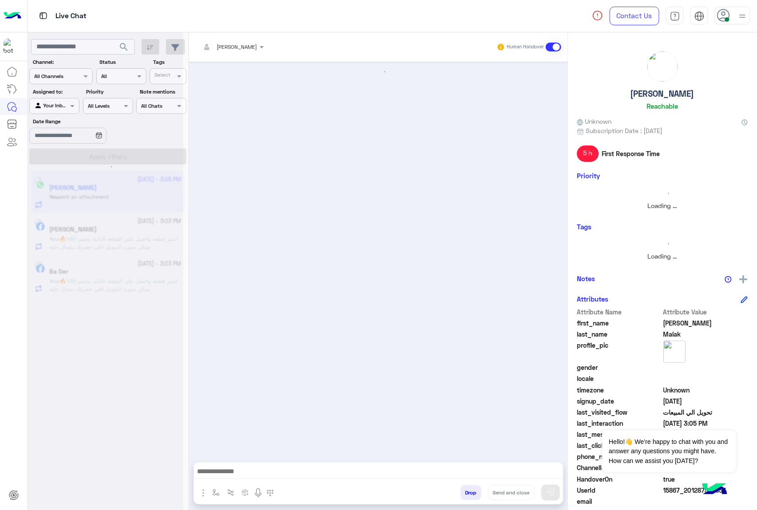
click at [471, 498] on button "Drop" at bounding box center [470, 492] width 21 height 15
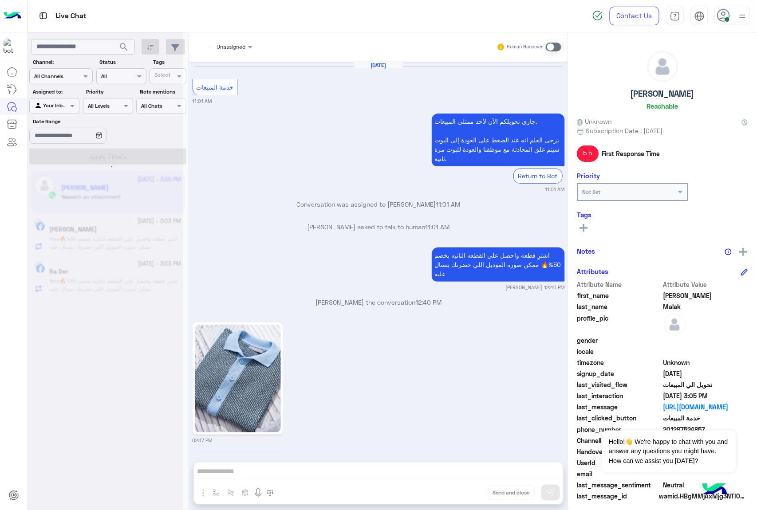
scroll to position [1474, 0]
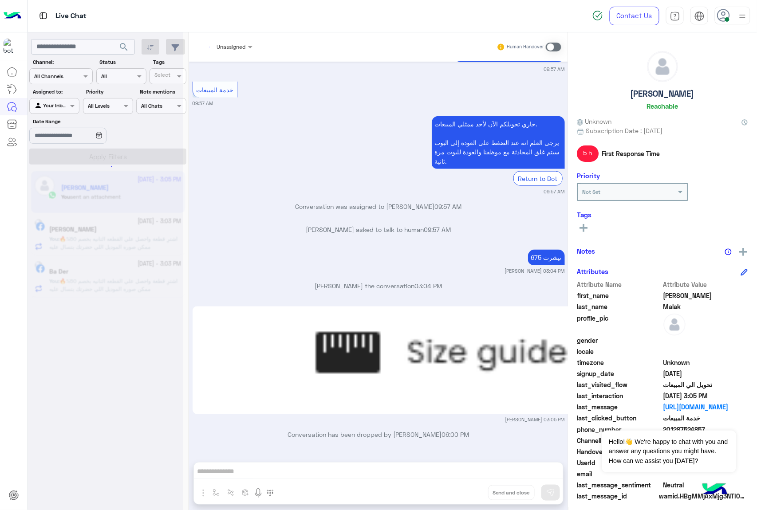
click at [471, 498] on div "Unassigned Human Handover [DATE] خدمة المبيعات 11:01 AM جاري تحويلكم الآن لأحد …" at bounding box center [378, 272] width 379 height 481
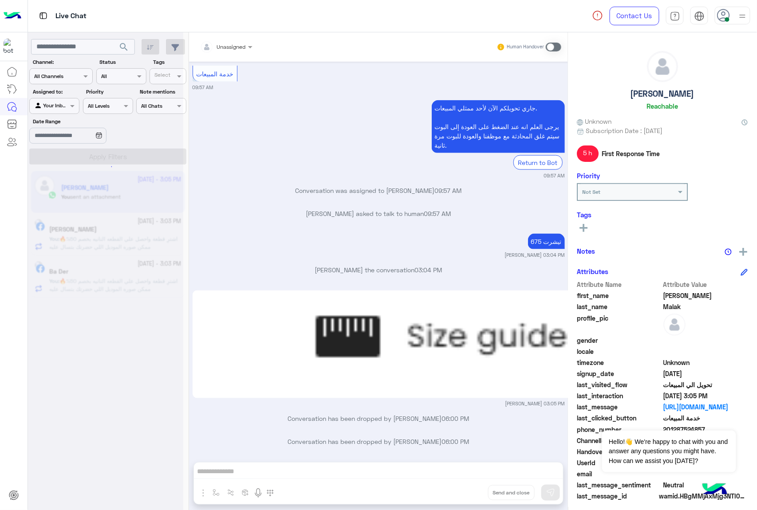
click at [471, 498] on div "Unassigned Human Handover [DATE] خدمة المبيعات 11:01 AM جاري تحويلكم الآن لأحد …" at bounding box center [378, 272] width 379 height 481
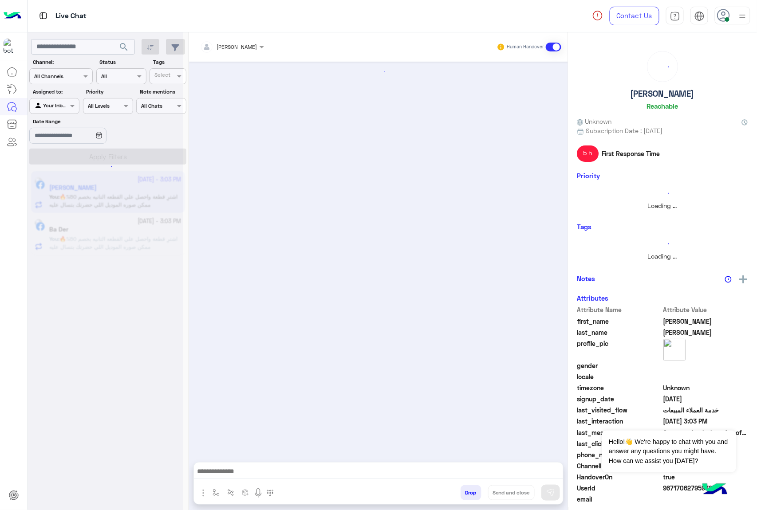
click at [471, 498] on button "Drop" at bounding box center [470, 492] width 21 height 15
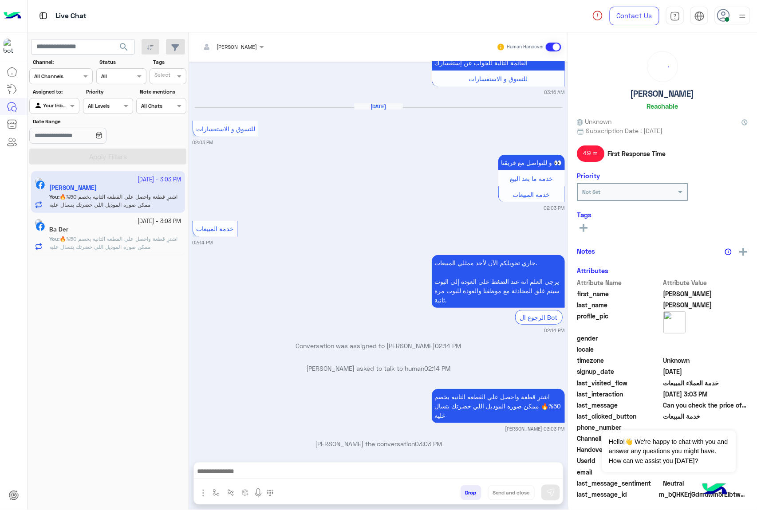
click at [471, 498] on button "Drop" at bounding box center [470, 492] width 21 height 15
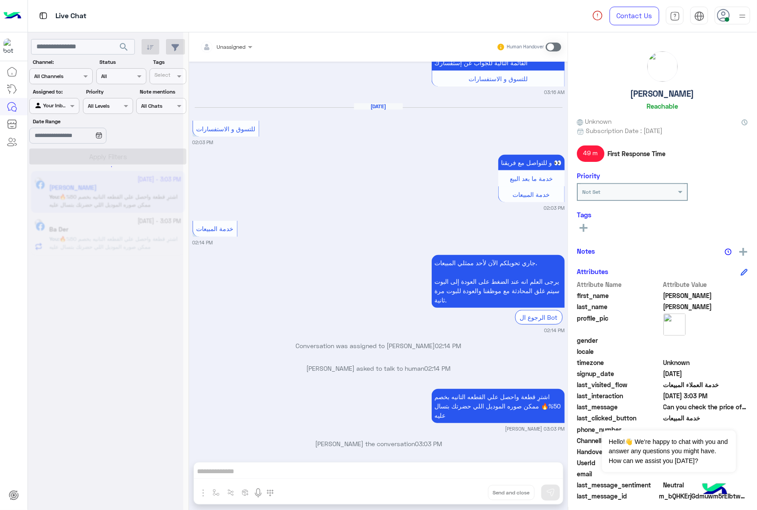
click at [471, 498] on div "Unassigned Human Handover [DATE] Can you check the price of a product? 03:16 AM…" at bounding box center [378, 272] width 379 height 481
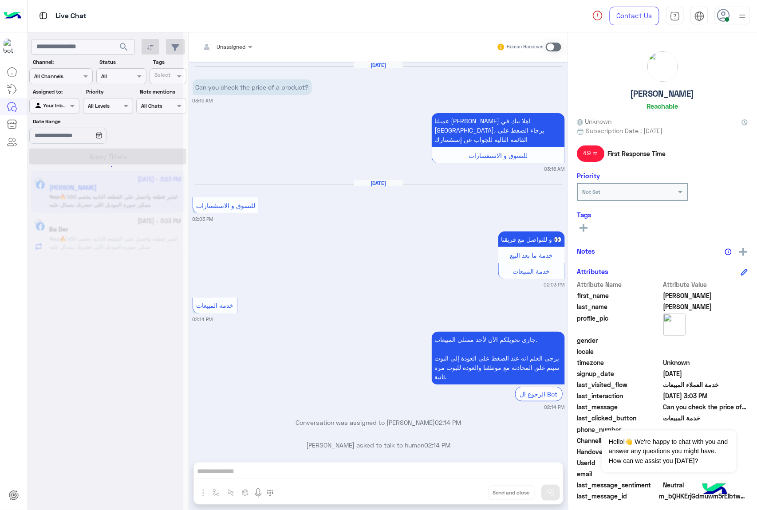
click at [0, 0] on button "Drop" at bounding box center [0, 0] width 0 height 0
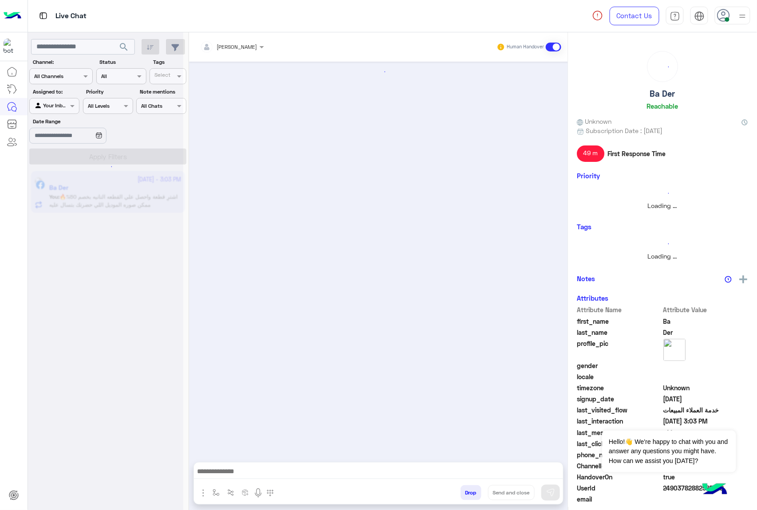
click at [471, 498] on button "Drop" at bounding box center [470, 492] width 21 height 15
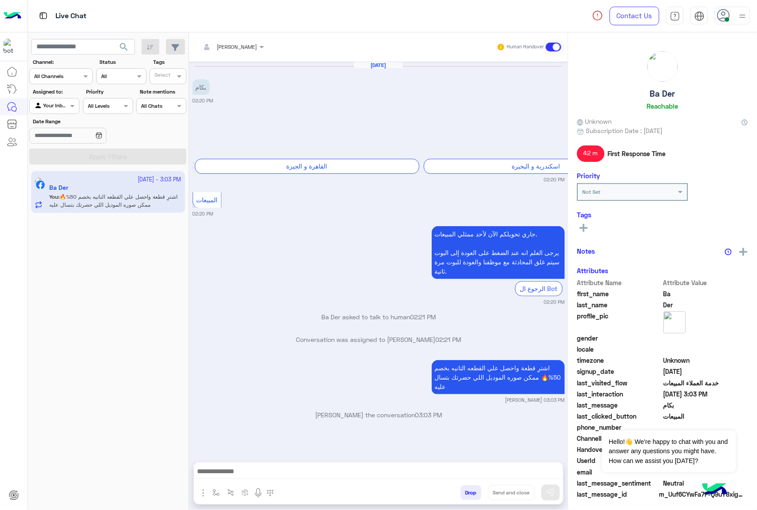
click at [471, 498] on button "Drop" at bounding box center [470, 492] width 21 height 15
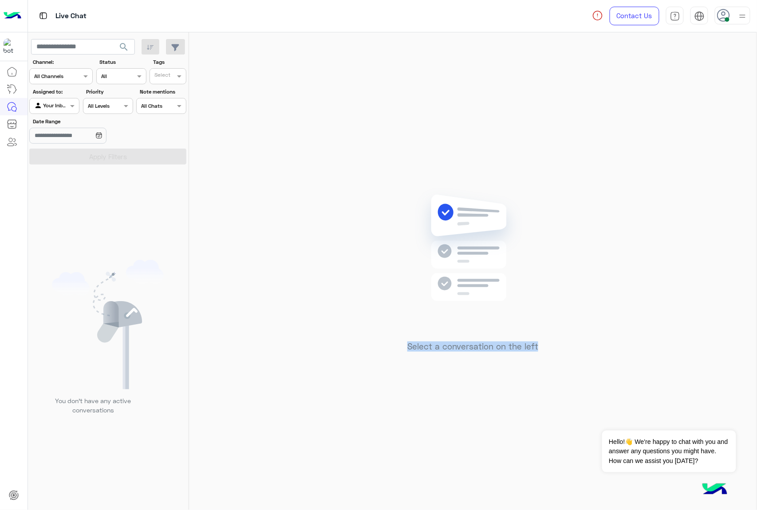
click at [471, 498] on div "Select a conversation on the left" at bounding box center [472, 272] width 567 height 481
click at [726, 11] on icon at bounding box center [723, 15] width 13 height 13
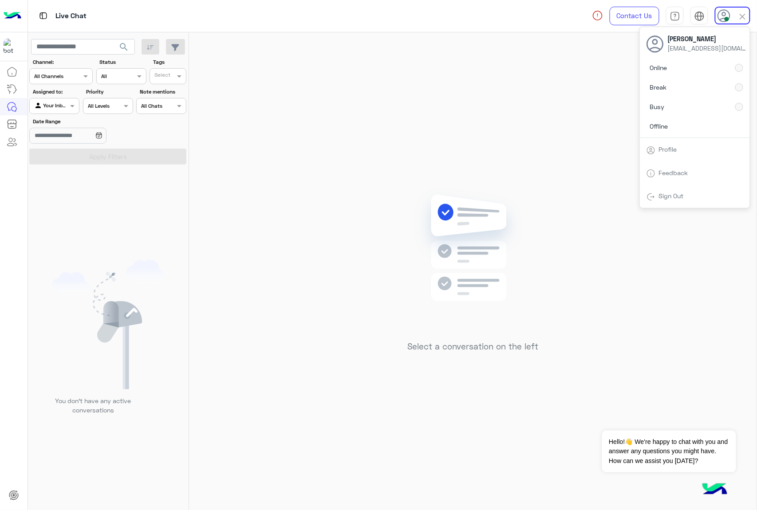
click at [417, 164] on div "Select a conversation on the left" at bounding box center [472, 272] width 567 height 481
